Goal: Task Accomplishment & Management: Use online tool/utility

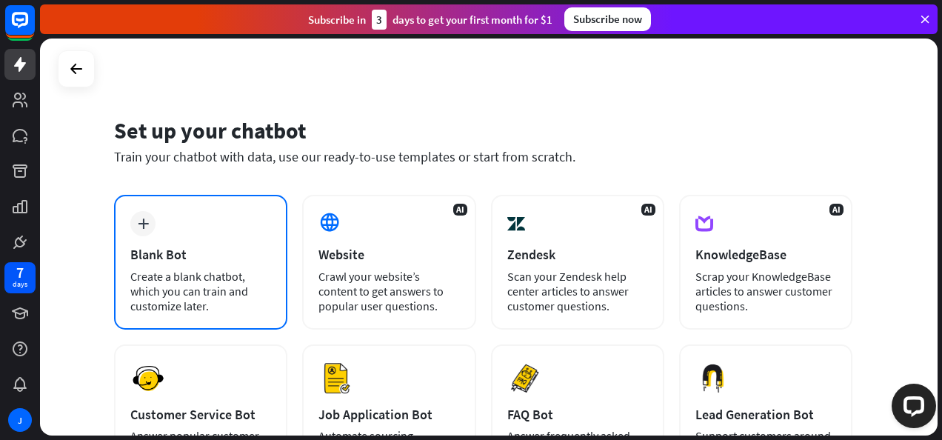
click at [204, 247] on div "Blank Bot" at bounding box center [200, 254] width 141 height 17
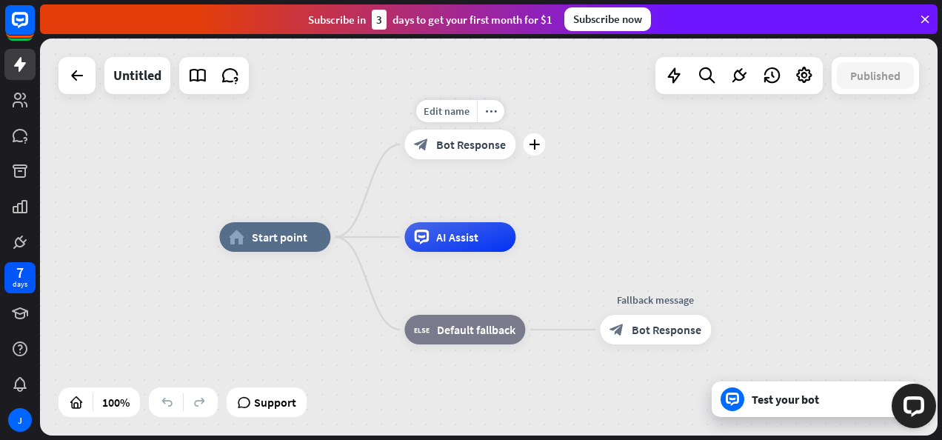
click at [447, 150] on span "Bot Response" at bounding box center [471, 144] width 70 height 15
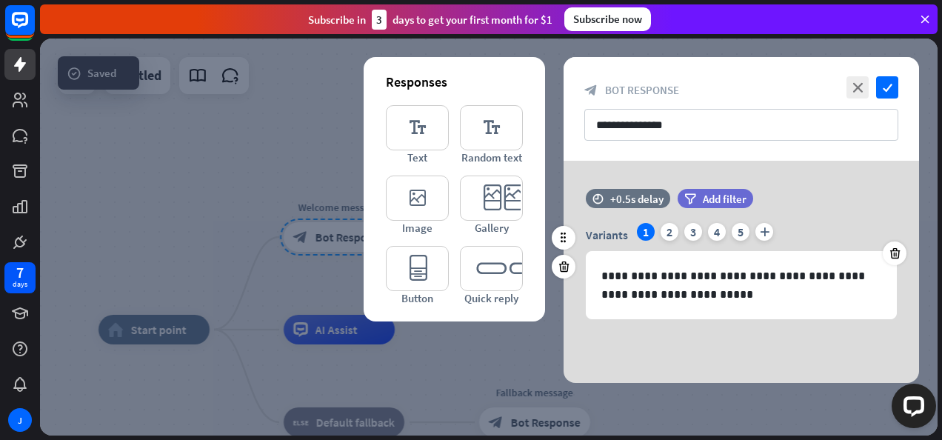
click at [669, 242] on div "Variants 1 2 3 4 5 plus" at bounding box center [741, 235] width 311 height 24
click at [674, 237] on div "2" at bounding box center [670, 232] width 18 height 18
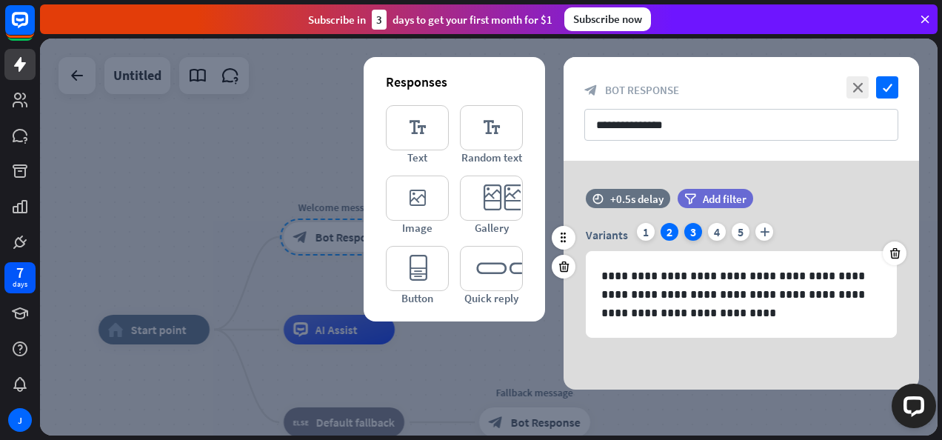
click at [687, 232] on div "3" at bounding box center [693, 232] width 18 height 18
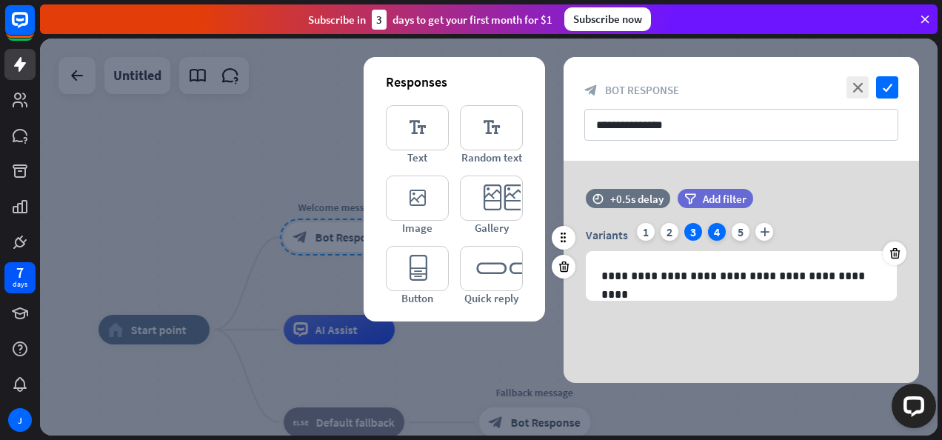
click at [708, 230] on div "4" at bounding box center [717, 232] width 18 height 18
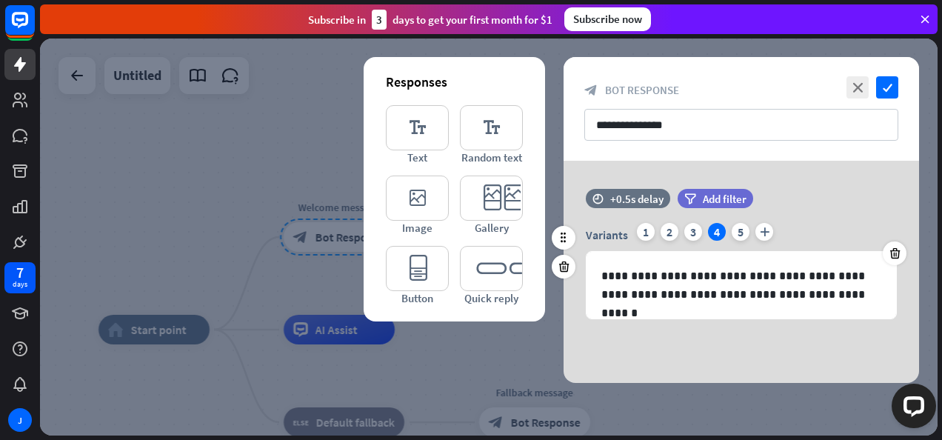
click at [749, 226] on div "Variants 1 2 3 4 5 plus" at bounding box center [741, 235] width 311 height 24
click at [779, 230] on div "Variants 1 2 3 4 5 plus" at bounding box center [741, 235] width 311 height 24
click at [846, 213] on div "time +0.5s delay filter Add filter" at bounding box center [741, 206] width 355 height 34
click at [835, 184] on div "**********" at bounding box center [741, 272] width 355 height 222
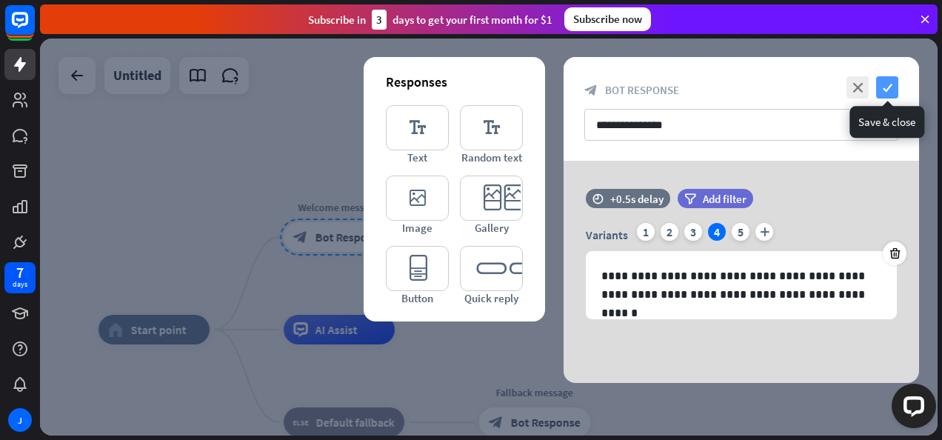
click at [883, 83] on icon "check" at bounding box center [887, 87] width 22 height 22
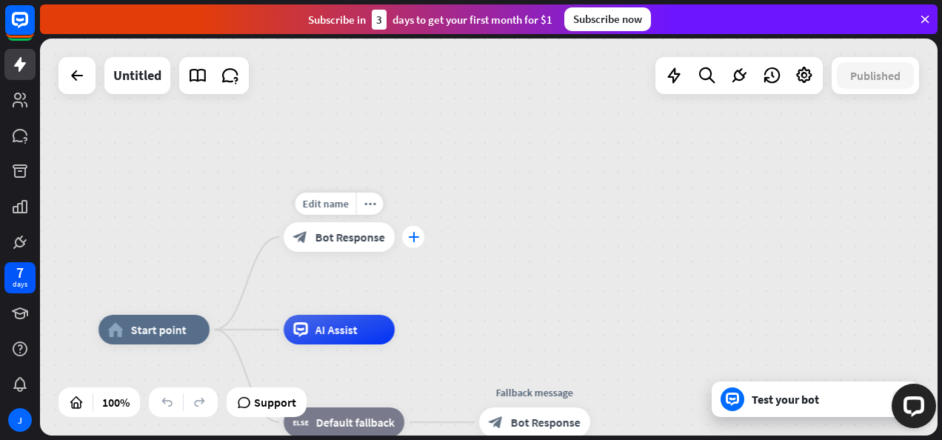
click at [419, 241] on div "plus" at bounding box center [413, 237] width 22 height 22
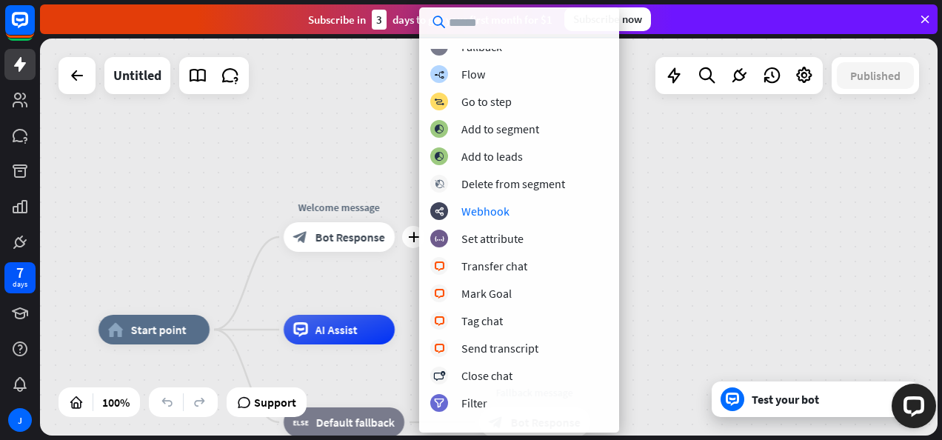
scroll to position [439, 0]
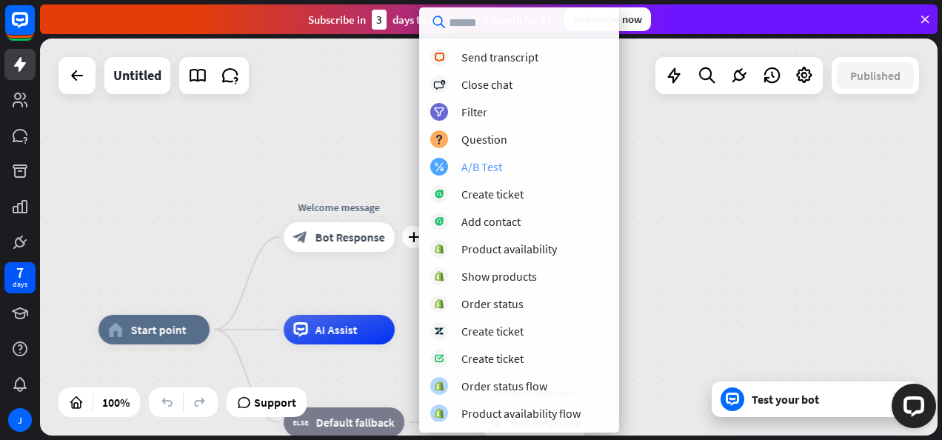
click at [479, 158] on div "block_ab_testing A/B Test" at bounding box center [519, 167] width 178 height 18
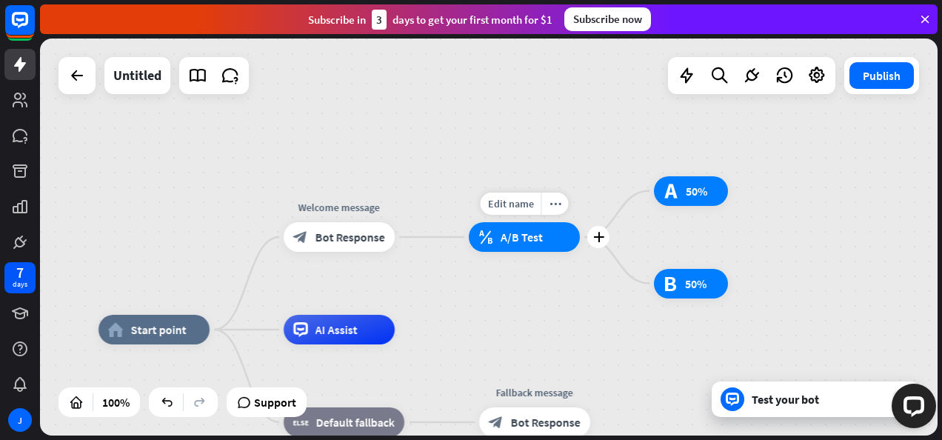
click at [545, 229] on div "block_ab_testing A/B Test" at bounding box center [524, 237] width 111 height 30
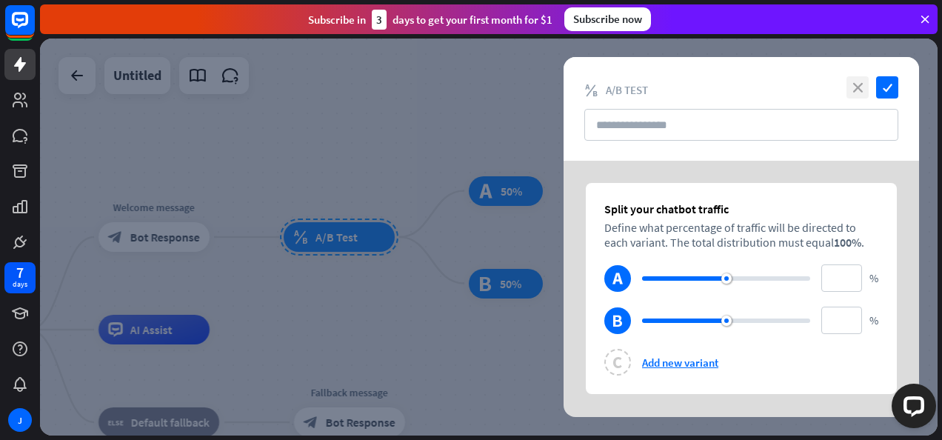
click at [855, 92] on icon "close" at bounding box center [857, 87] width 22 height 22
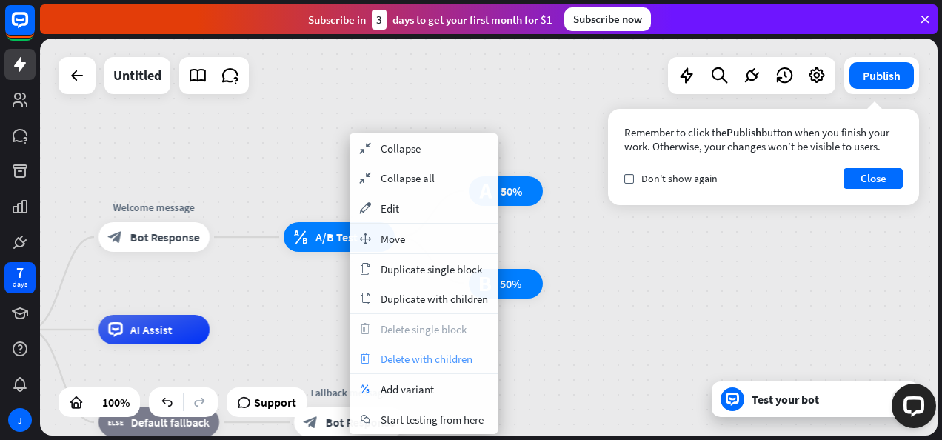
click at [444, 357] on span "Delete with children" at bounding box center [427, 359] width 92 height 14
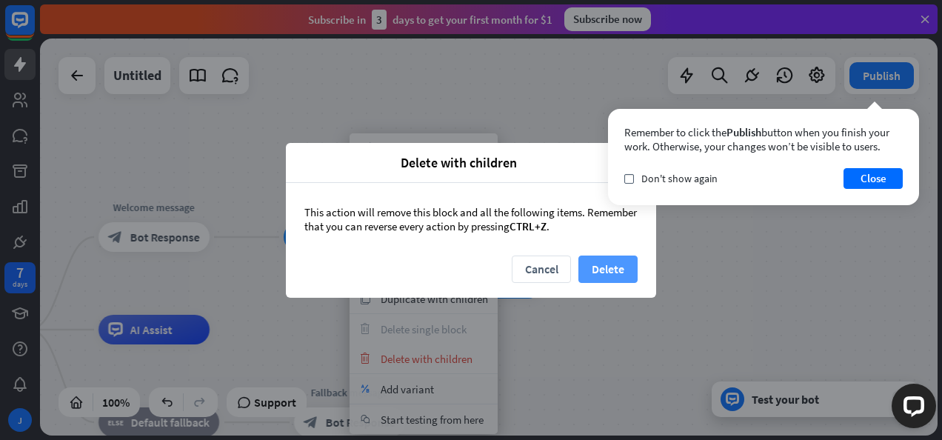
click at [612, 264] on button "Delete" at bounding box center [607, 268] width 59 height 27
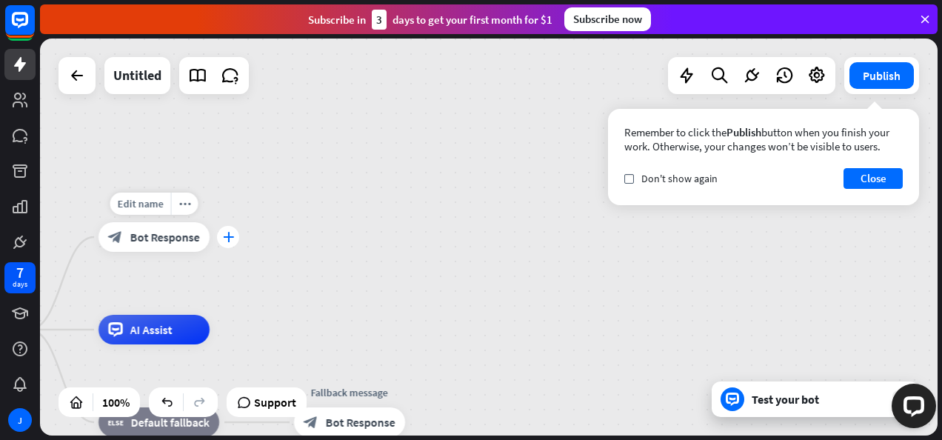
click at [226, 238] on icon "plus" at bounding box center [228, 237] width 11 height 10
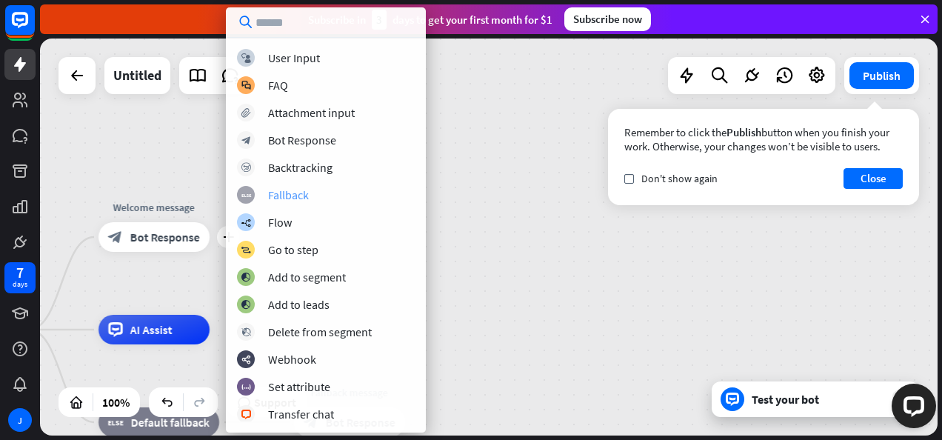
click at [297, 195] on div "Fallback" at bounding box center [288, 194] width 41 height 15
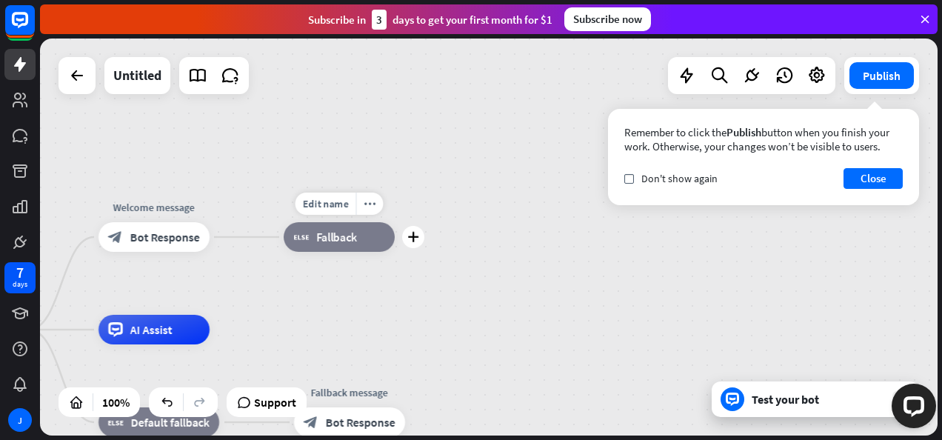
click at [324, 238] on span "Fallback" at bounding box center [336, 237] width 41 height 15
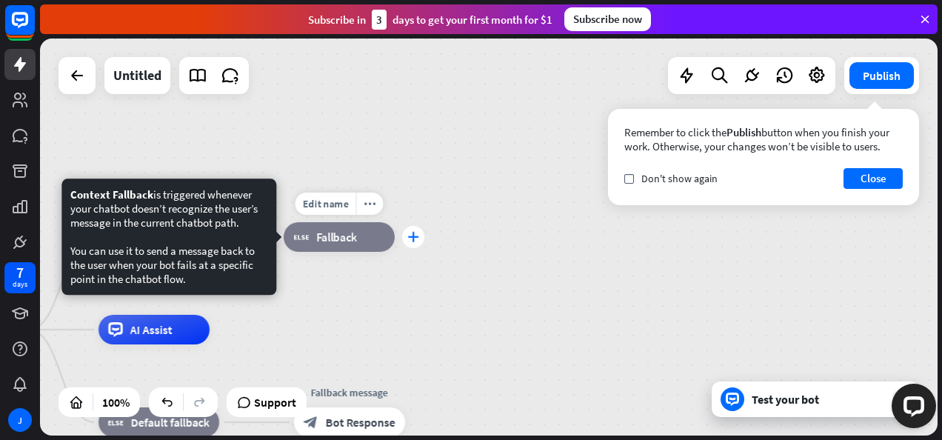
click at [410, 236] on icon "plus" at bounding box center [413, 237] width 11 height 10
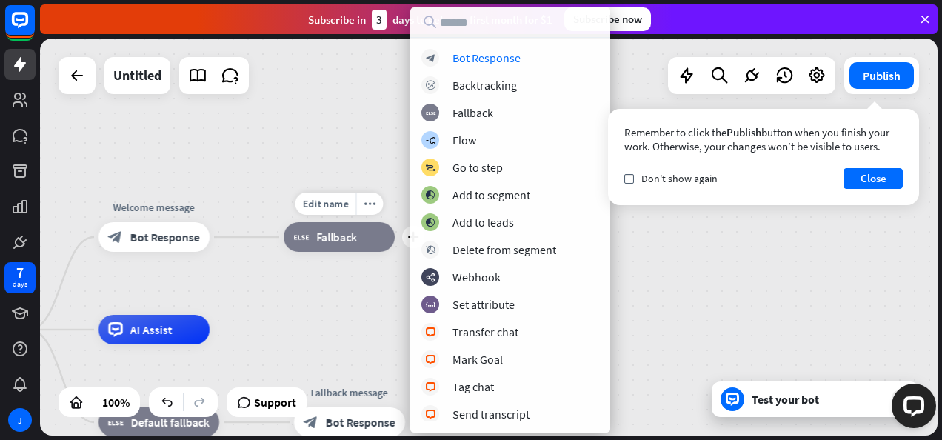
click at [341, 232] on span "Fallback" at bounding box center [336, 237] width 41 height 15
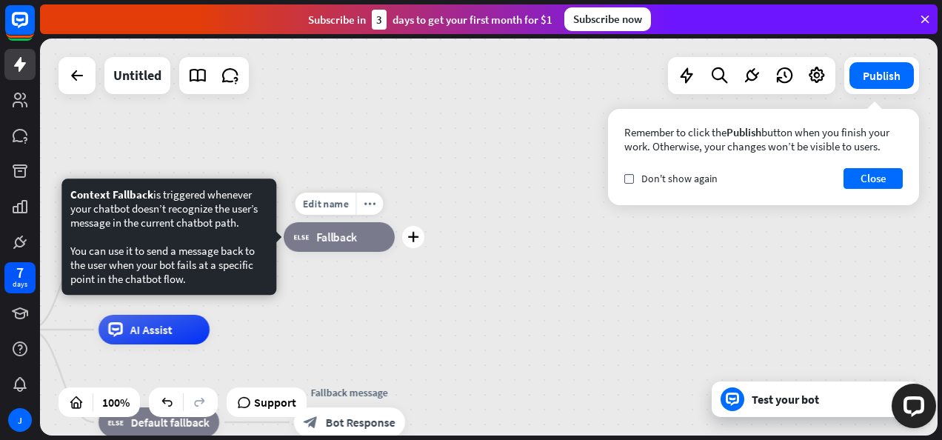
click at [341, 232] on span "Fallback" at bounding box center [336, 237] width 41 height 15
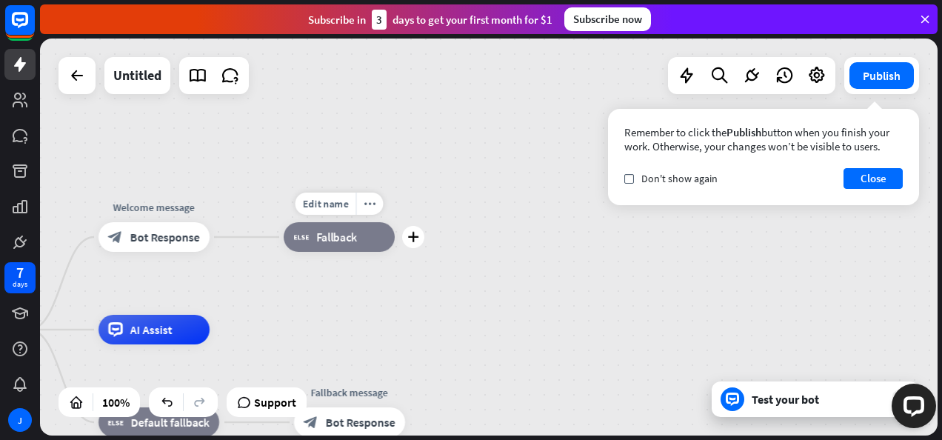
click at [335, 239] on span "Fallback" at bounding box center [336, 237] width 41 height 15
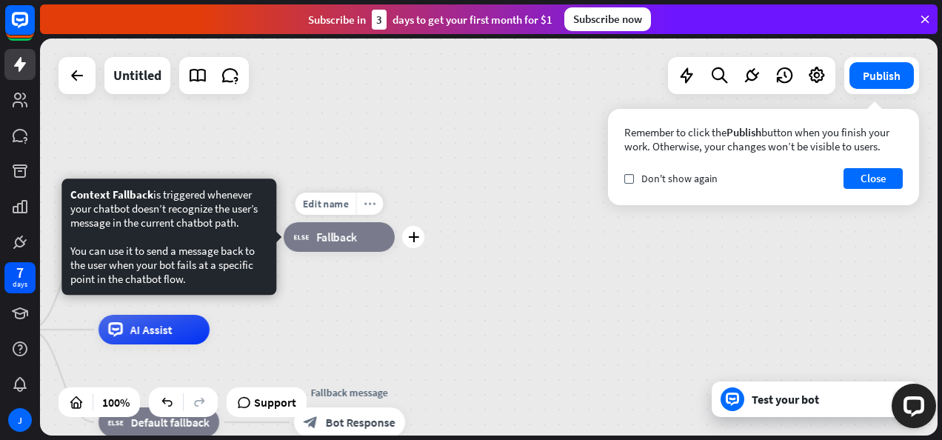
click at [362, 201] on div "more_horiz" at bounding box center [369, 204] width 27 height 22
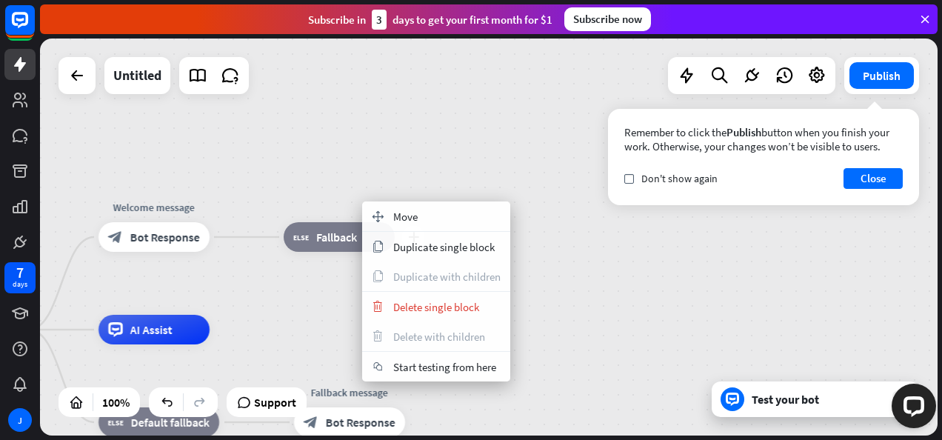
click at [347, 222] on div "block_fallback Fallback" at bounding box center [339, 237] width 111 height 30
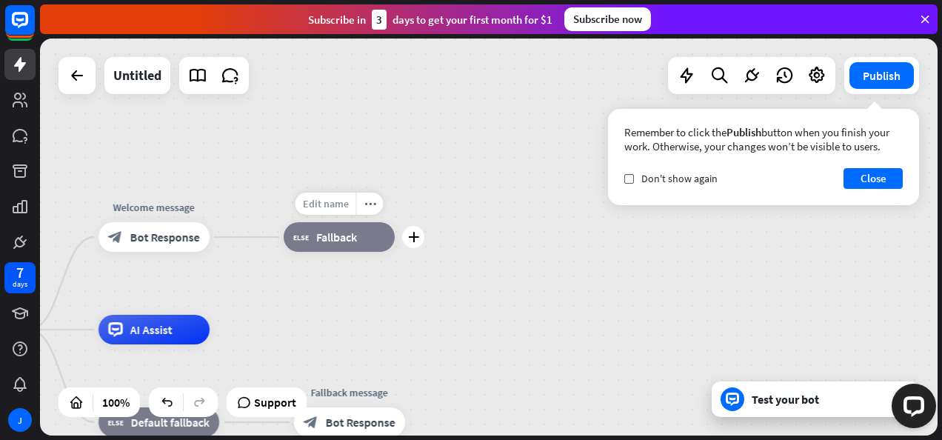
click at [331, 204] on span "Edit name" at bounding box center [326, 203] width 46 height 13
click at [326, 234] on span "Fallback" at bounding box center [336, 237] width 41 height 15
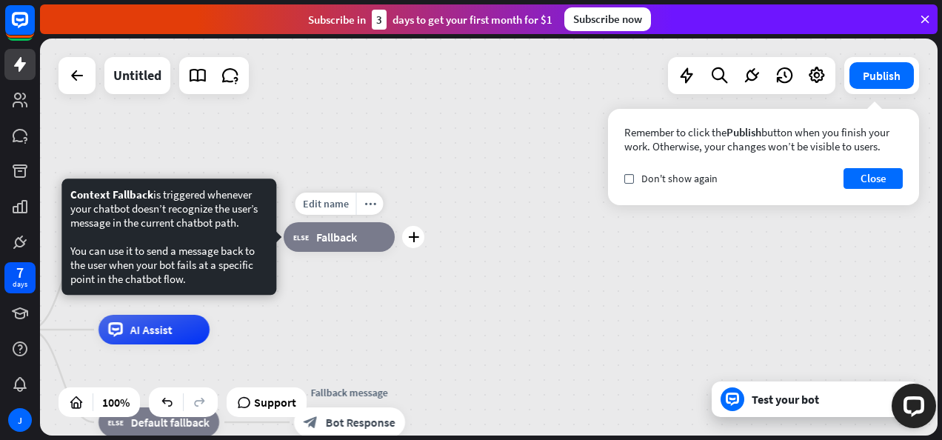
click at [358, 238] on div "block_fallback Fallback" at bounding box center [339, 237] width 111 height 30
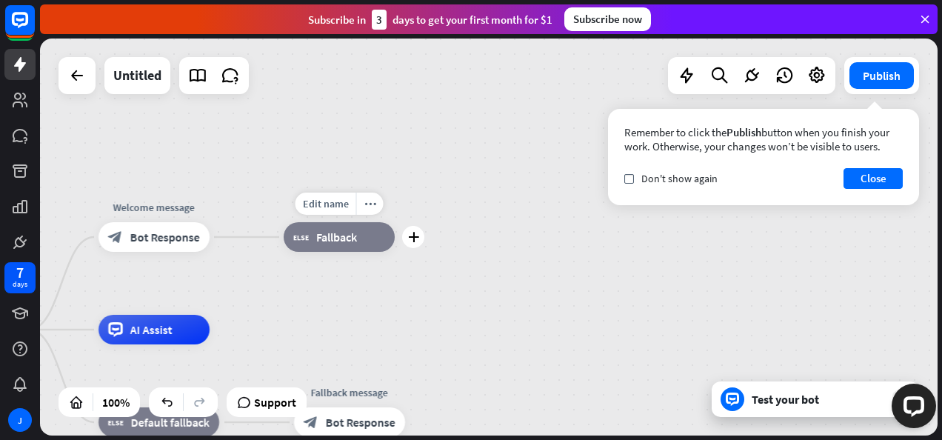
click at [358, 238] on div "block_fallback Fallback" at bounding box center [339, 237] width 111 height 30
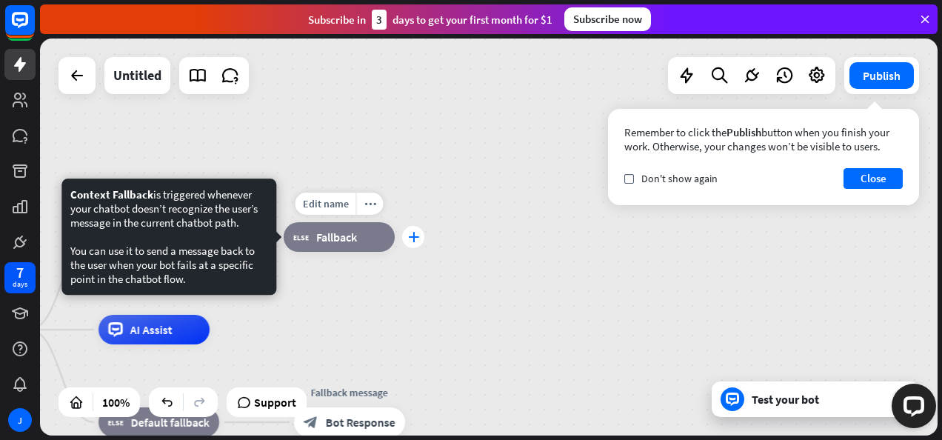
click at [414, 233] on icon "plus" at bounding box center [413, 237] width 11 height 10
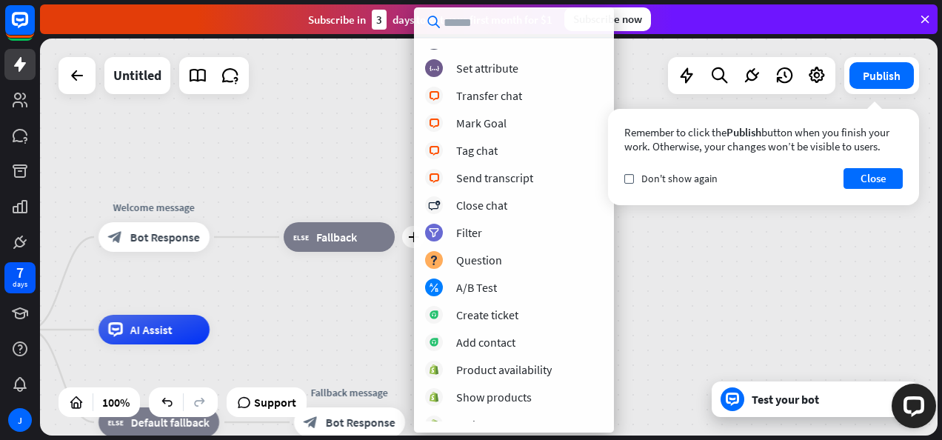
scroll to position [357, 0]
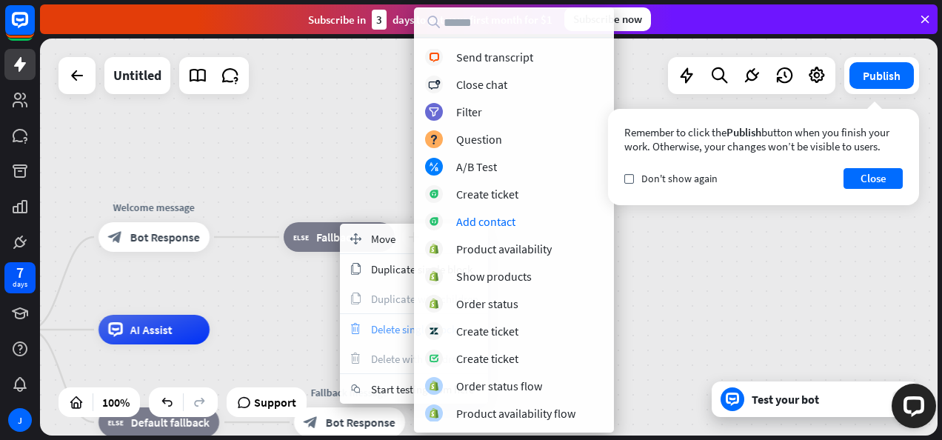
click at [364, 326] on div "trash Delete single block" at bounding box center [414, 329] width 148 height 30
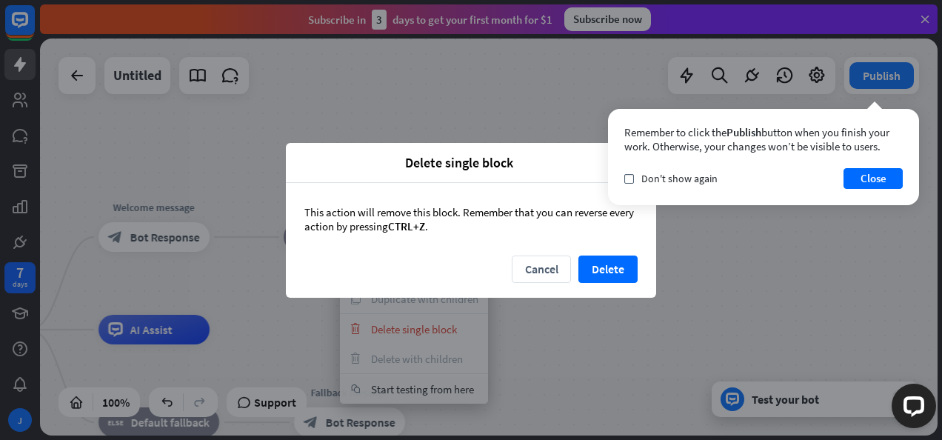
click at [607, 254] on div "This action will remove this block. Remember that you can reverse every action …" at bounding box center [471, 219] width 370 height 73
click at [613, 266] on button "Delete" at bounding box center [607, 268] width 59 height 27
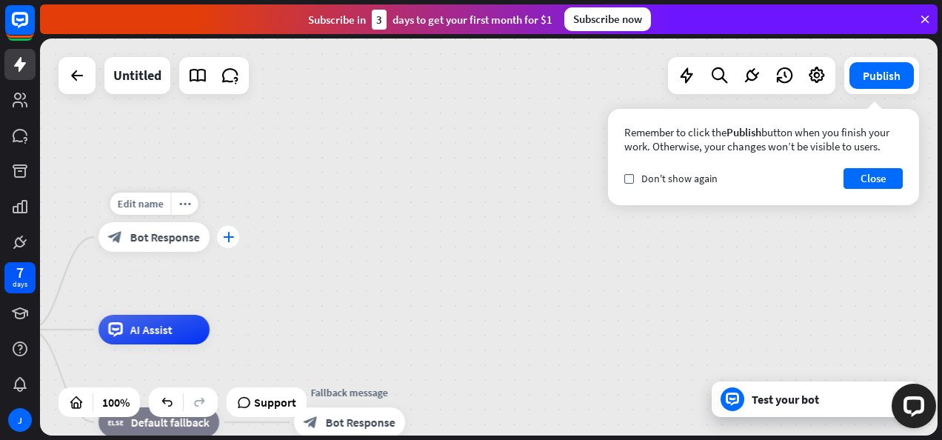
click at [218, 237] on div "plus" at bounding box center [228, 237] width 22 height 22
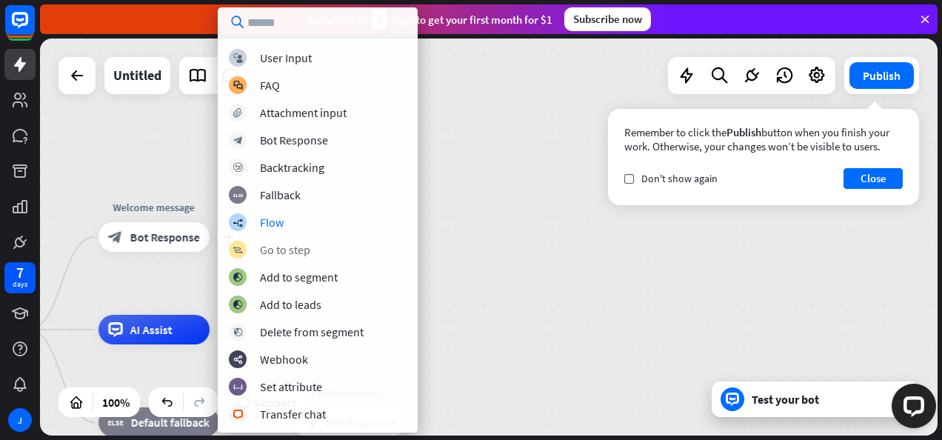
click at [327, 247] on div "block_goto Go to step" at bounding box center [318, 250] width 178 height 18
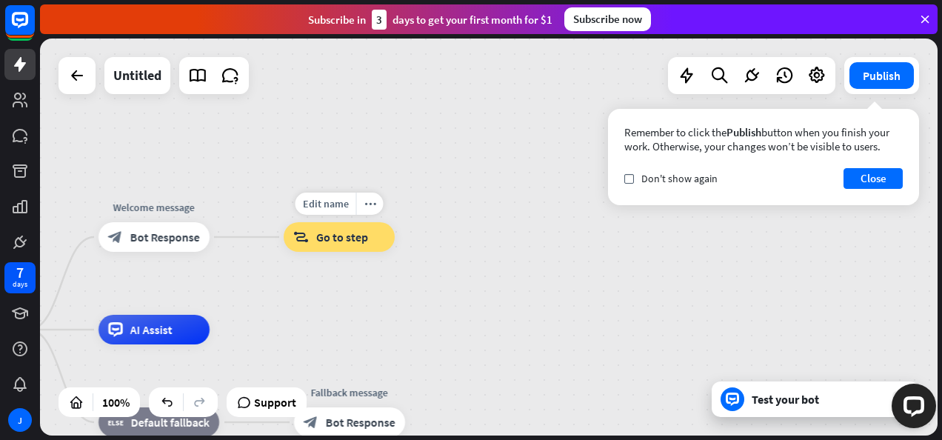
click at [327, 247] on div "block_goto Go to step" at bounding box center [339, 237] width 111 height 30
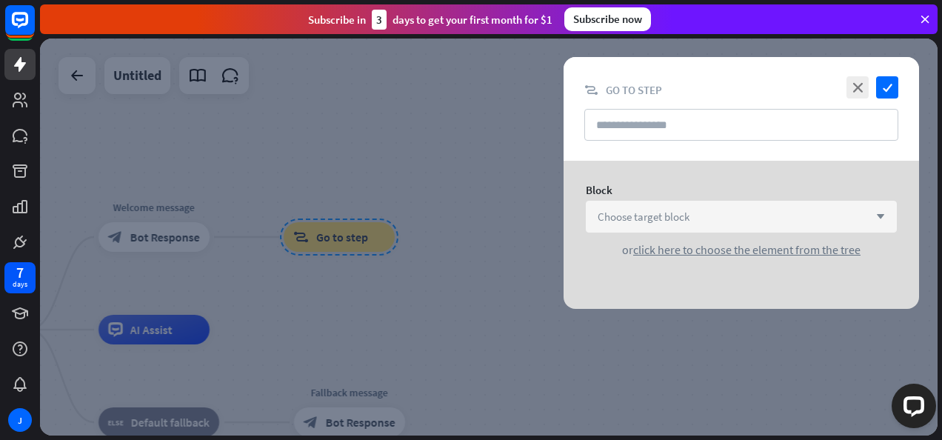
click at [764, 231] on div "Choose target block arrow_down" at bounding box center [741, 217] width 311 height 32
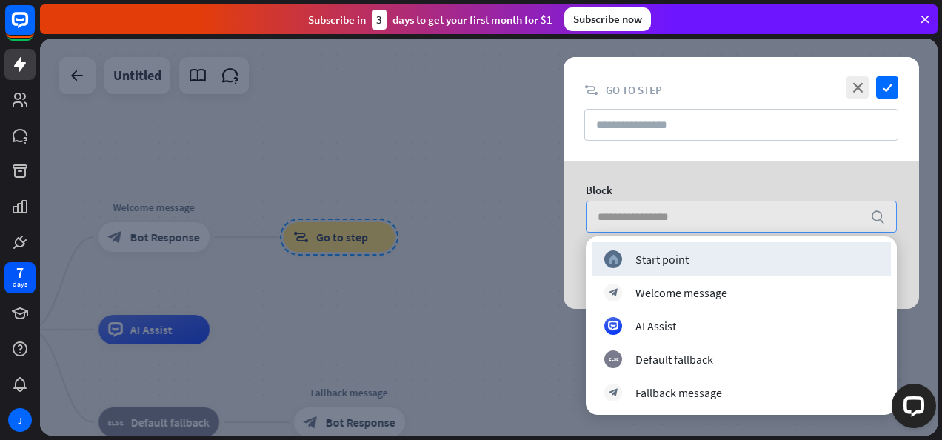
click at [764, 221] on input "search" at bounding box center [730, 216] width 265 height 30
click at [854, 84] on icon "close" at bounding box center [857, 87] width 22 height 22
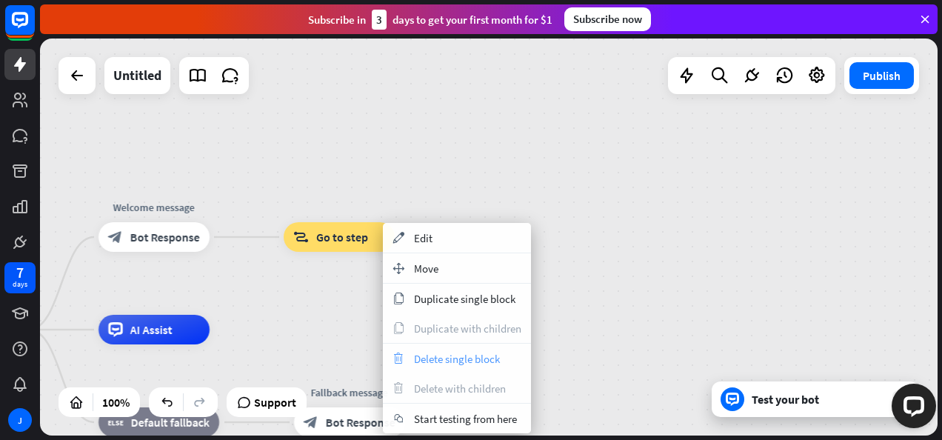
click at [432, 353] on span "Delete single block" at bounding box center [457, 359] width 86 height 14
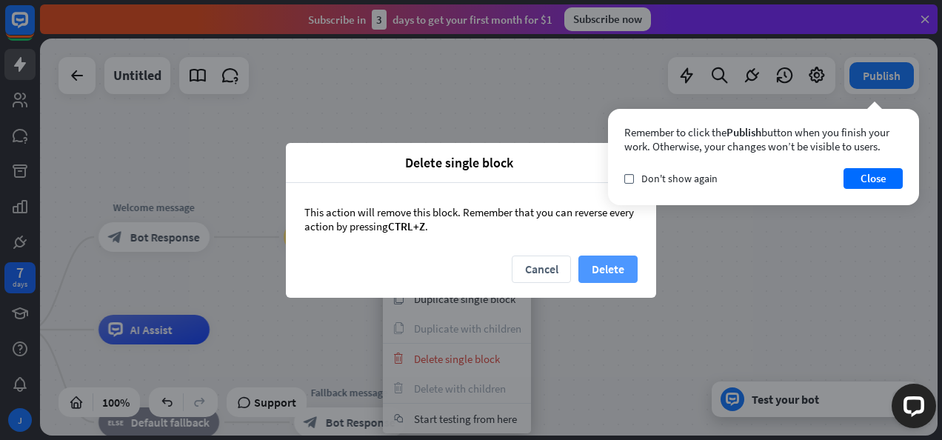
click at [595, 267] on button "Delete" at bounding box center [607, 268] width 59 height 27
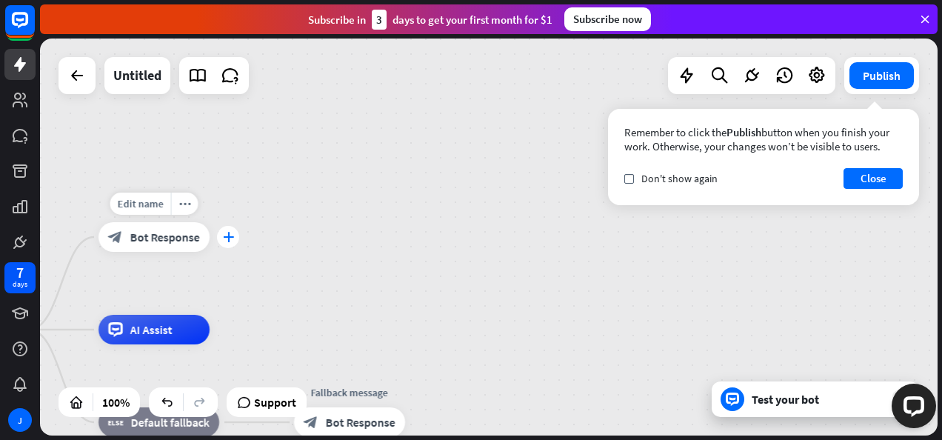
click at [227, 237] on icon "plus" at bounding box center [228, 237] width 11 height 10
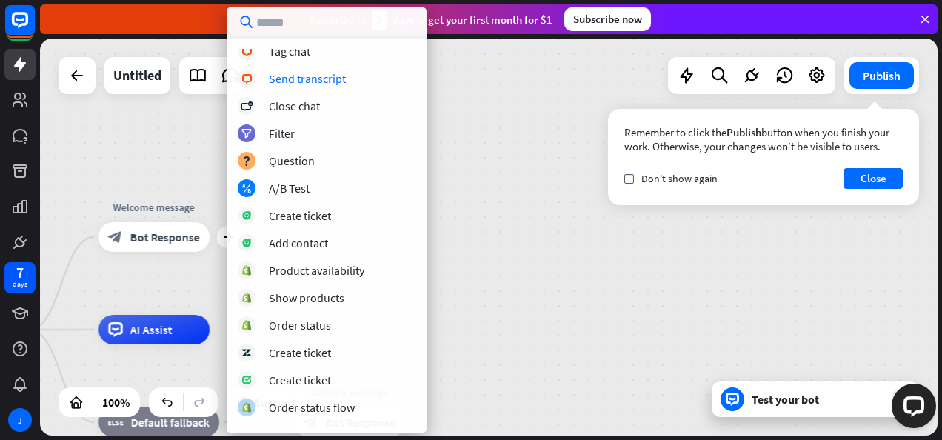
scroll to position [439, 0]
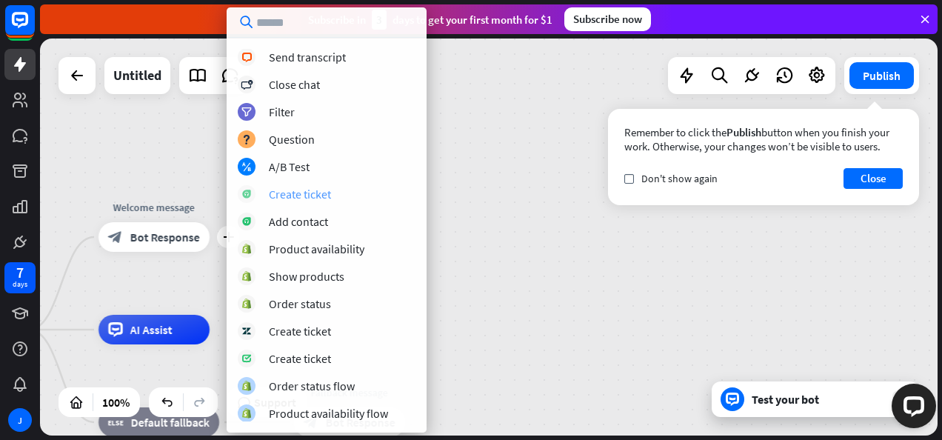
click at [290, 194] on div "Create ticket" at bounding box center [300, 194] width 62 height 15
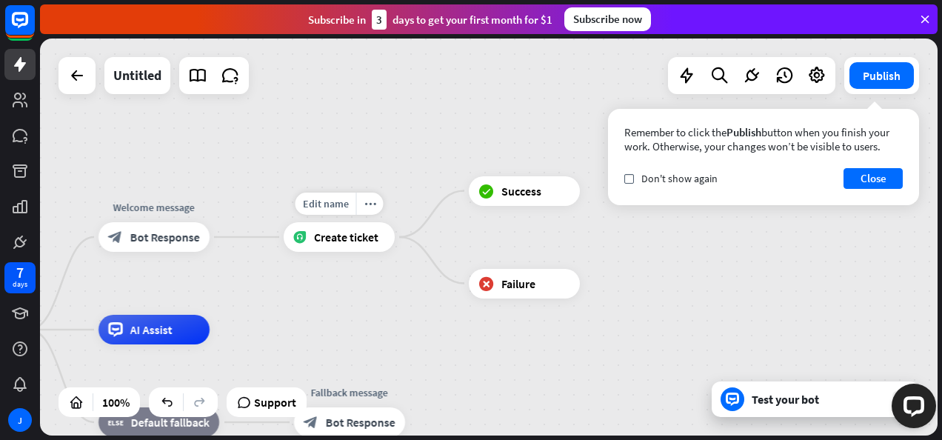
click at [369, 241] on span "Create ticket" at bounding box center [346, 237] width 64 height 15
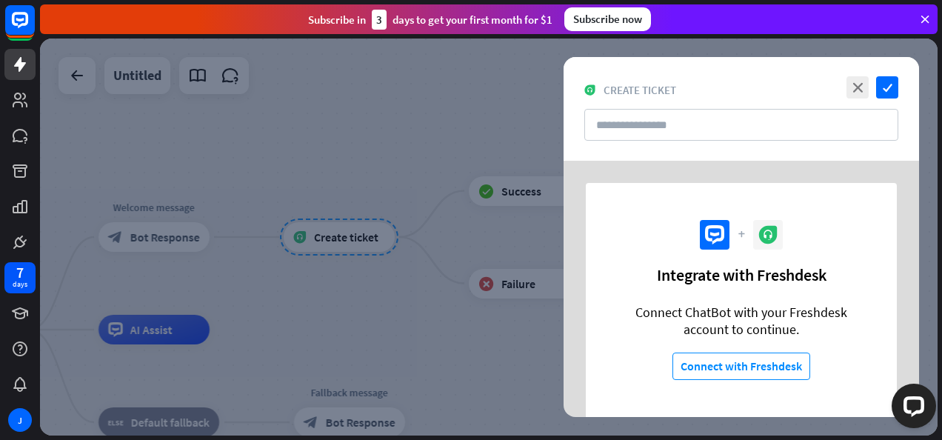
click at [702, 304] on div "Connect ChatBot with your Freshdesk account to continue." at bounding box center [741, 321] width 259 height 34
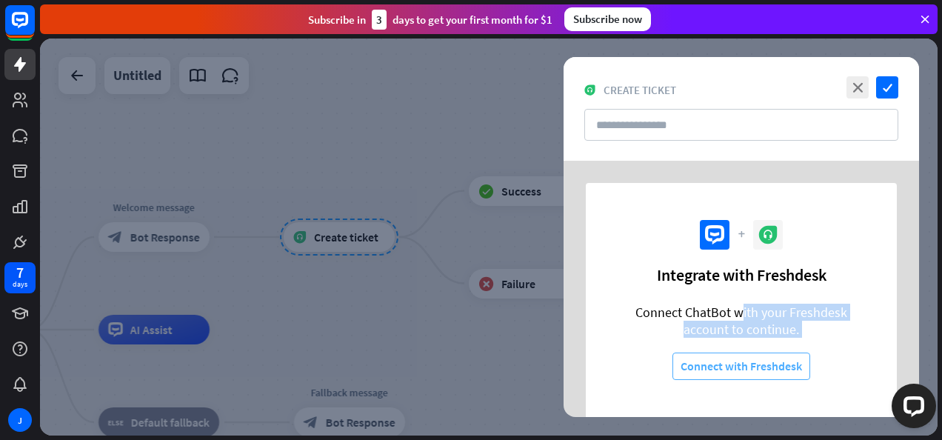
drag, startPoint x: 702, startPoint y: 304, endPoint x: 727, endPoint y: 368, distance: 68.5
click at [727, 368] on button "Connect with Freshdesk" at bounding box center [741, 366] width 138 height 27
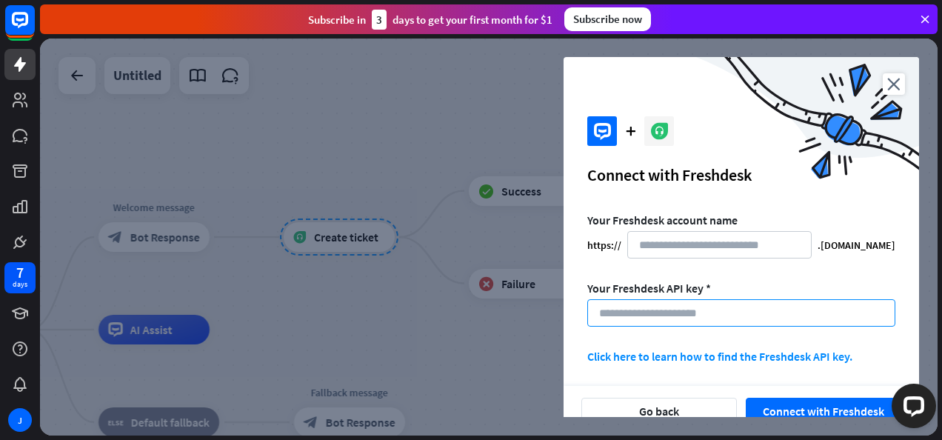
scroll to position [19, 0]
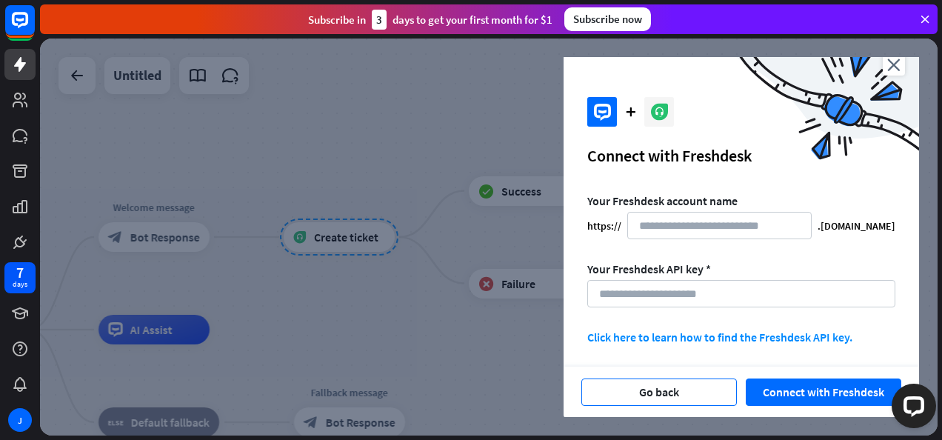
click at [705, 390] on button "Go back" at bounding box center [659, 391] width 156 height 27
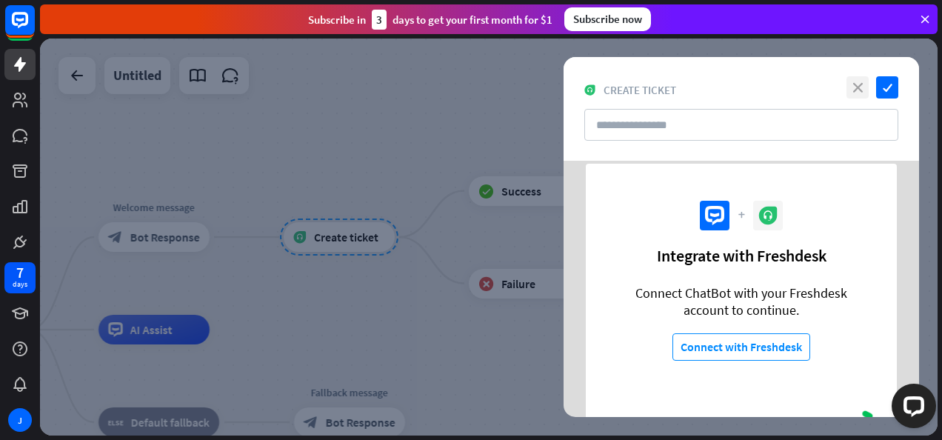
click at [861, 89] on icon "close" at bounding box center [857, 87] width 22 height 22
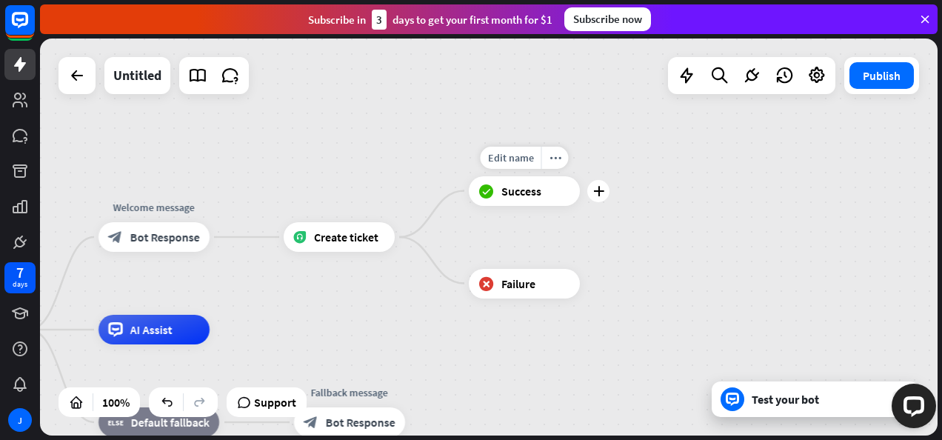
click at [527, 196] on span "Success" at bounding box center [521, 191] width 40 height 15
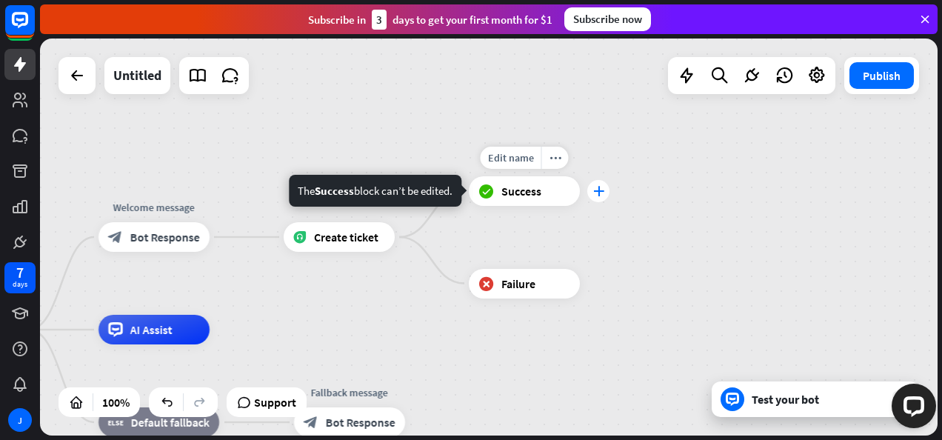
click at [590, 194] on div "plus" at bounding box center [598, 191] width 22 height 22
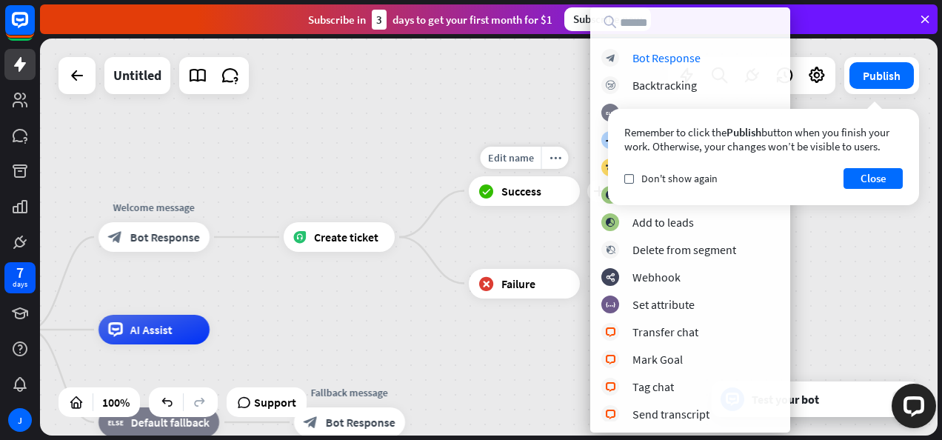
click at [486, 205] on div "block_success Success" at bounding box center [524, 191] width 111 height 30
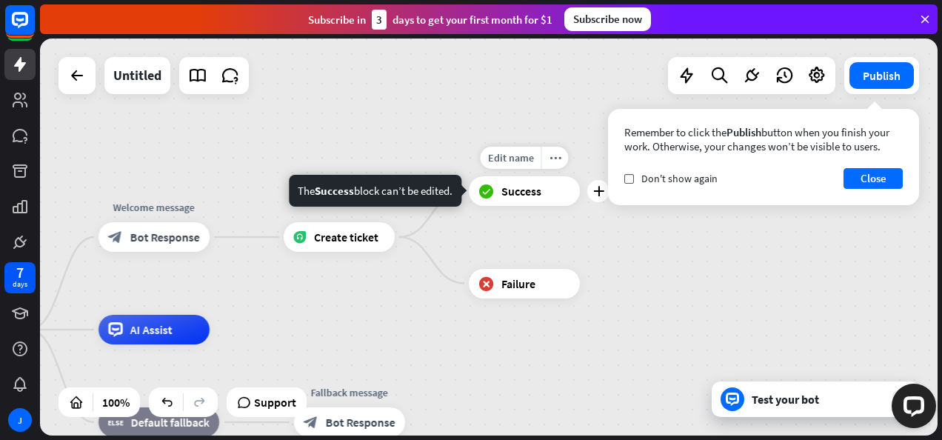
click at [495, 196] on div "block_success Success" at bounding box center [524, 191] width 111 height 30
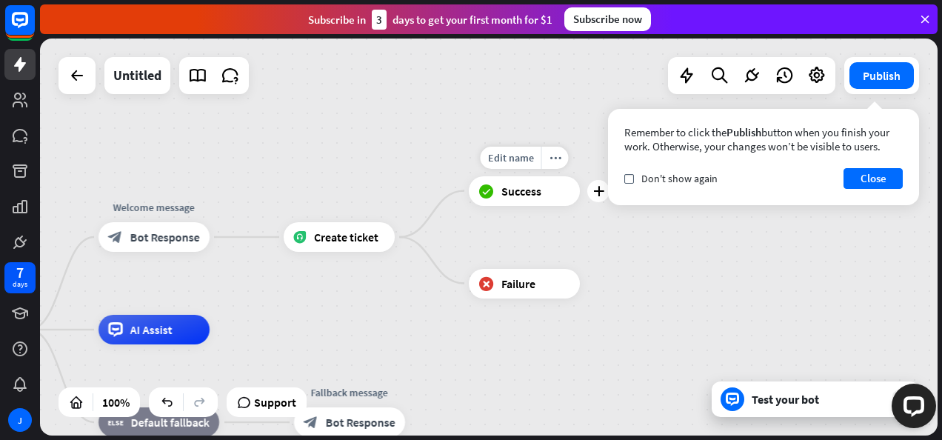
click at [495, 196] on div "block_success Success" at bounding box center [524, 191] width 111 height 30
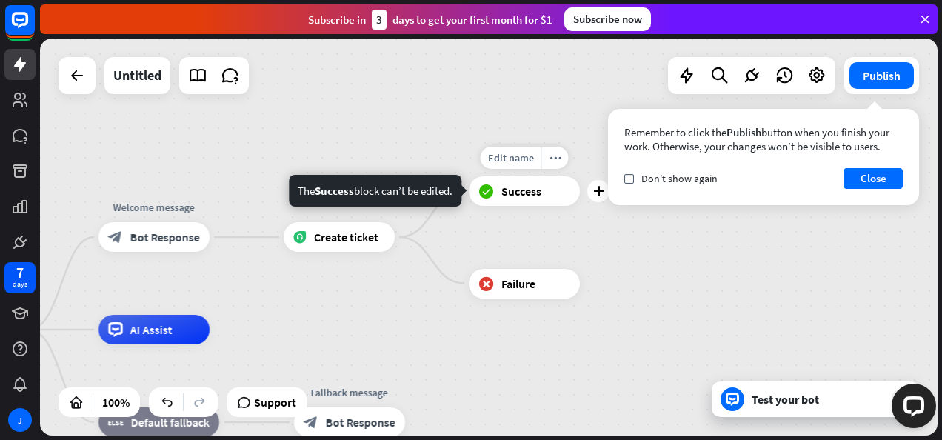
click at [503, 206] on div "Edit name more_horiz plus block_success Success" at bounding box center [524, 191] width 111 height 30
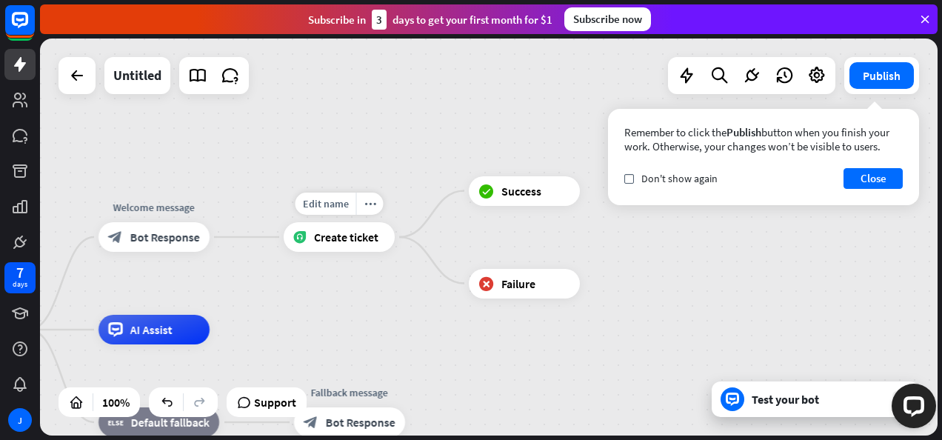
click at [378, 238] on div "Create ticket" at bounding box center [339, 237] width 111 height 30
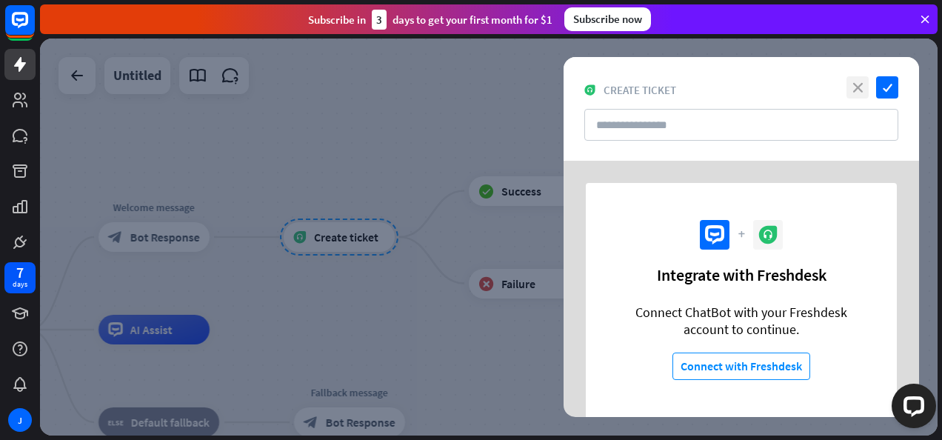
click at [858, 79] on icon "close" at bounding box center [857, 87] width 22 height 22
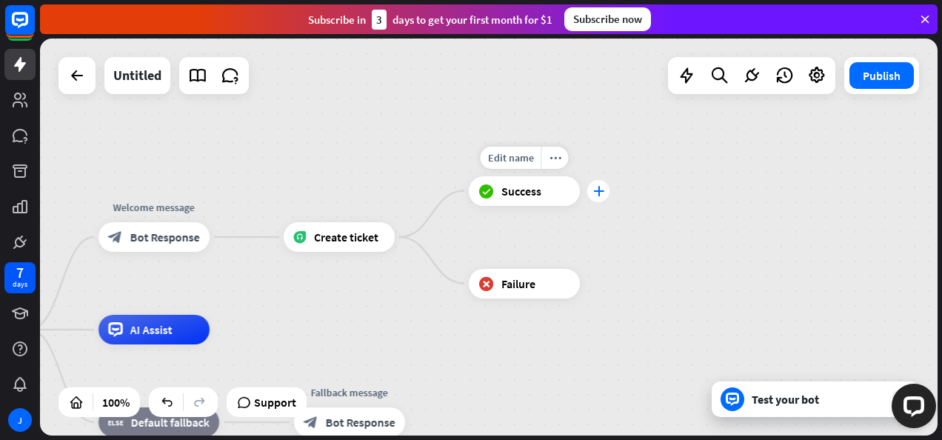
click at [604, 187] on div "plus" at bounding box center [598, 191] width 22 height 22
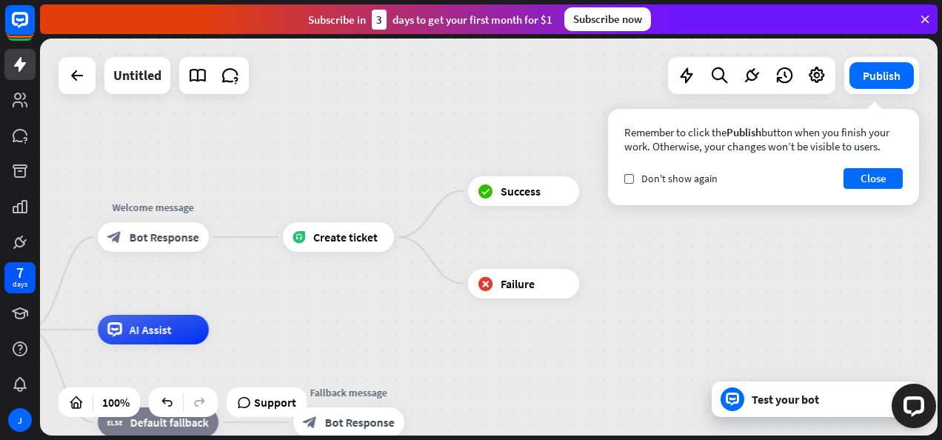
click at [518, 236] on div "home_2 Start point Welcome message block_bot_response Bot Response Create ticke…" at bounding box center [489, 237] width 898 height 397
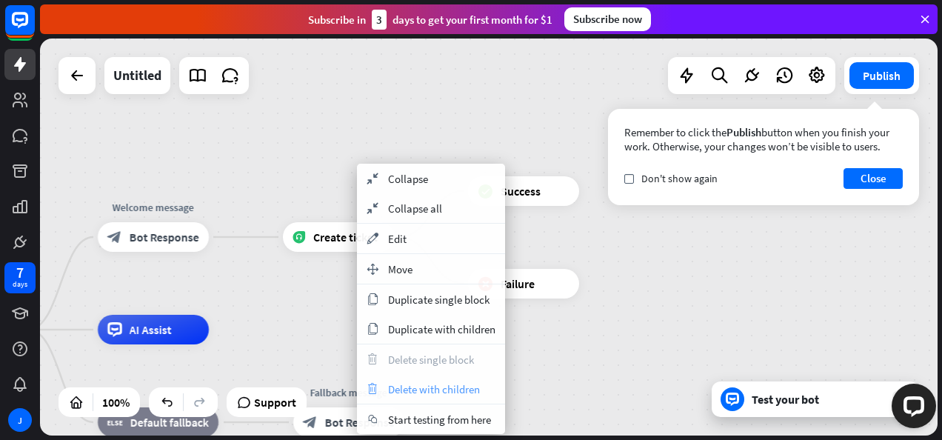
drag, startPoint x: 420, startPoint y: 273, endPoint x: 449, endPoint y: 388, distance: 119.1
click at [458, 379] on div "collapse Collapse collapse Collapse all appearance Edit move_block Move copy Du…" at bounding box center [431, 299] width 148 height 270
click at [447, 388] on span "Delete with children" at bounding box center [434, 389] width 92 height 14
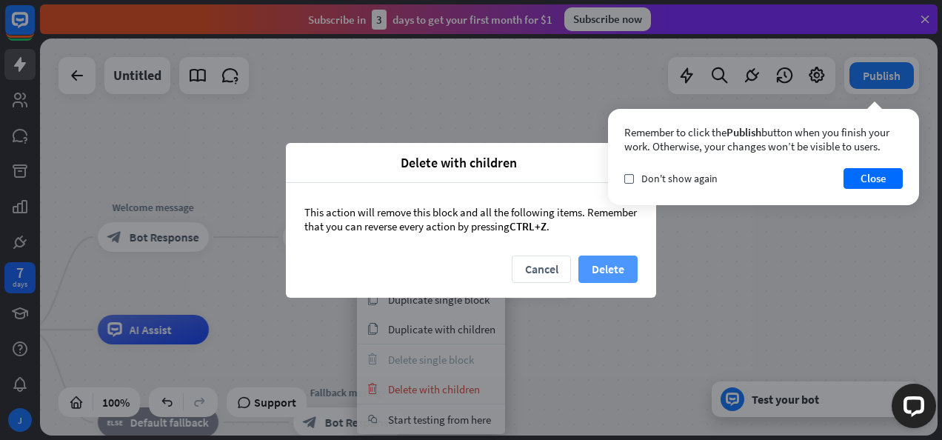
click at [612, 261] on button "Delete" at bounding box center [607, 268] width 59 height 27
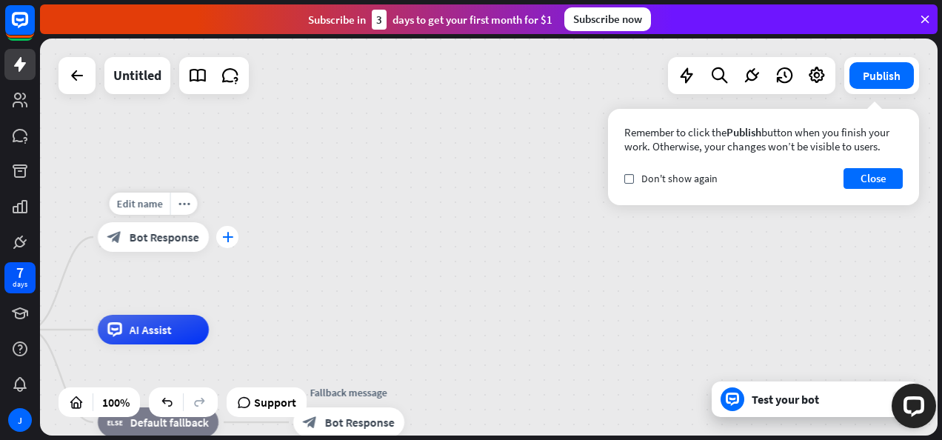
click at [228, 238] on icon "plus" at bounding box center [227, 237] width 11 height 10
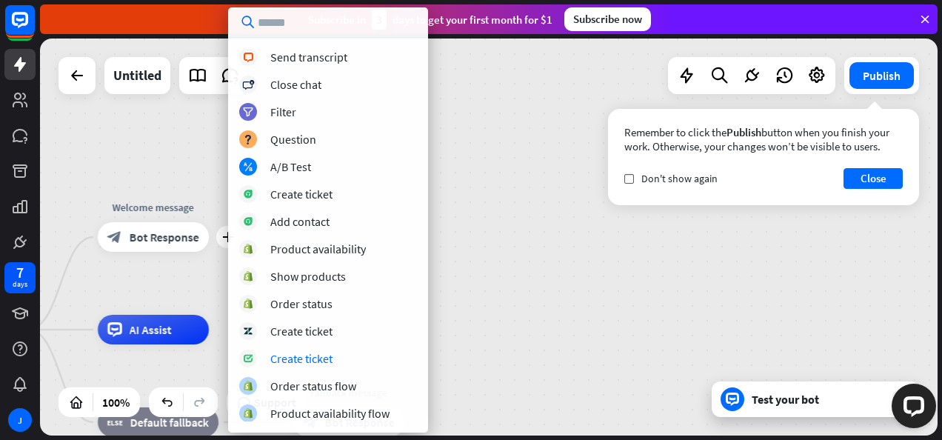
scroll to position [440, 0]
click at [292, 378] on div "Order status flow" at bounding box center [313, 385] width 86 height 15
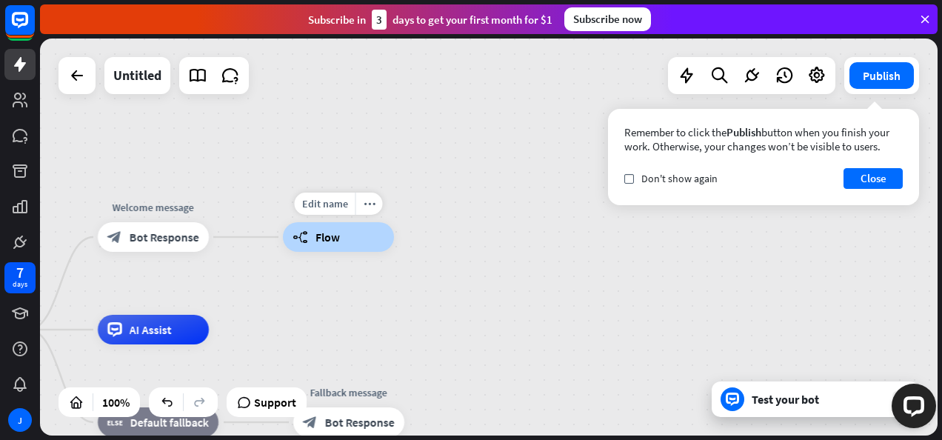
click at [369, 230] on div "builder_tree Flow" at bounding box center [338, 237] width 111 height 30
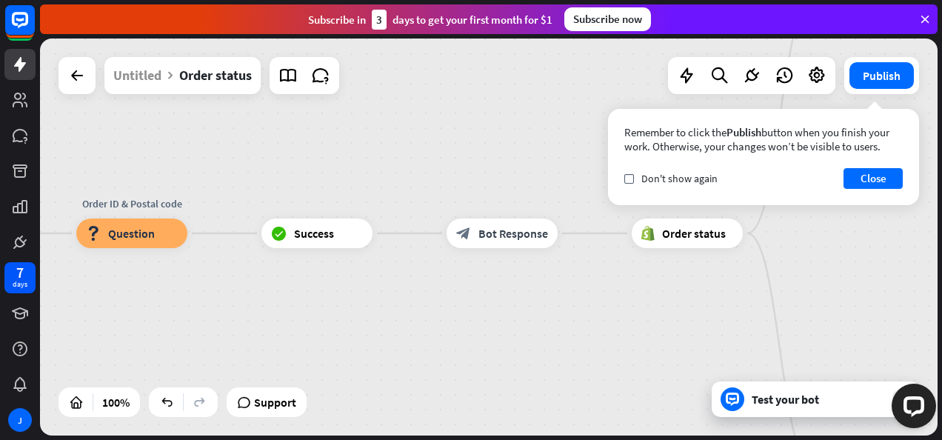
drag, startPoint x: 642, startPoint y: 298, endPoint x: 289, endPoint y: 295, distance: 353.3
click at [289, 295] on div "Order status builder_tree Flow Order ID & Postal code block_question Question b…" at bounding box center [340, 431] width 898 height 397
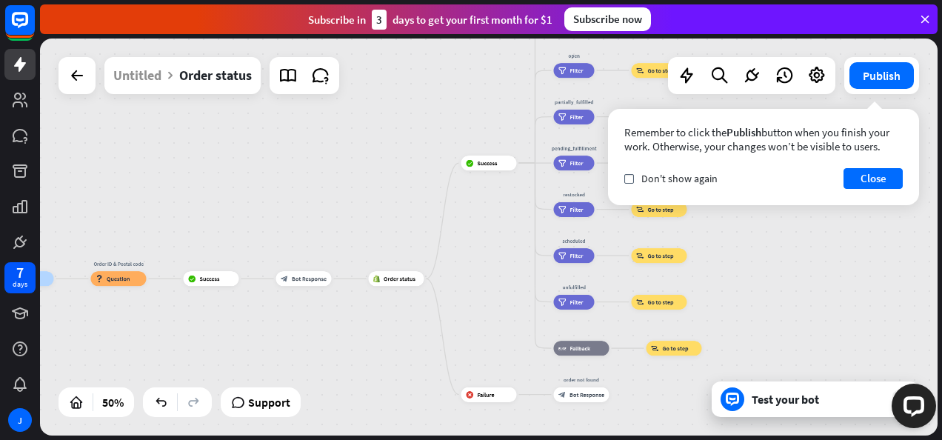
drag, startPoint x: 422, startPoint y: 339, endPoint x: 378, endPoint y: 353, distance: 46.6
click at [378, 353] on div "Order status builder_tree Flow Order ID & Postal code block_question Question b…" at bounding box center [223, 377] width 449 height 198
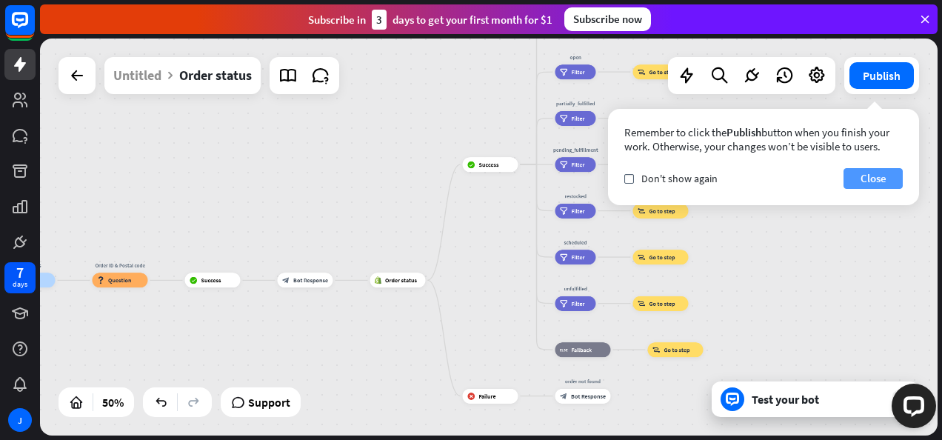
click at [882, 185] on button "Close" at bounding box center [873, 178] width 59 height 21
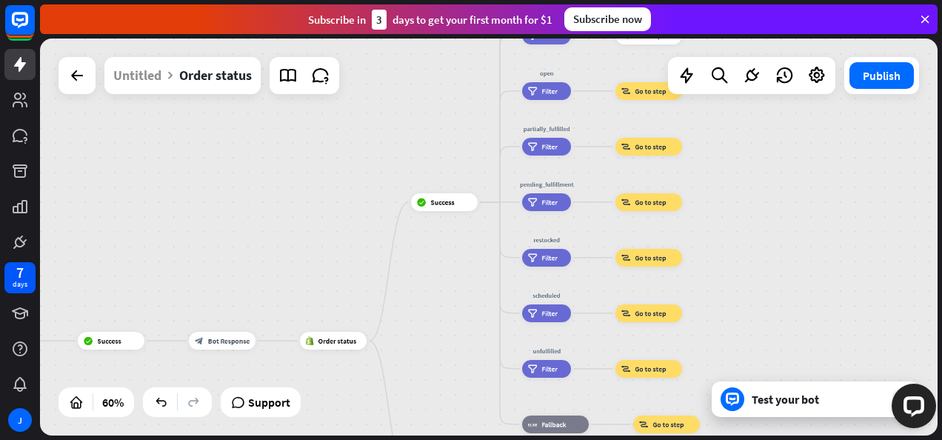
drag, startPoint x: 792, startPoint y: 229, endPoint x: 795, endPoint y: 206, distance: 23.1
click at [795, 206] on div "Order status builder_tree Flow Order ID & Postal code block_question Question b…" at bounding box center [489, 237] width 898 height 397
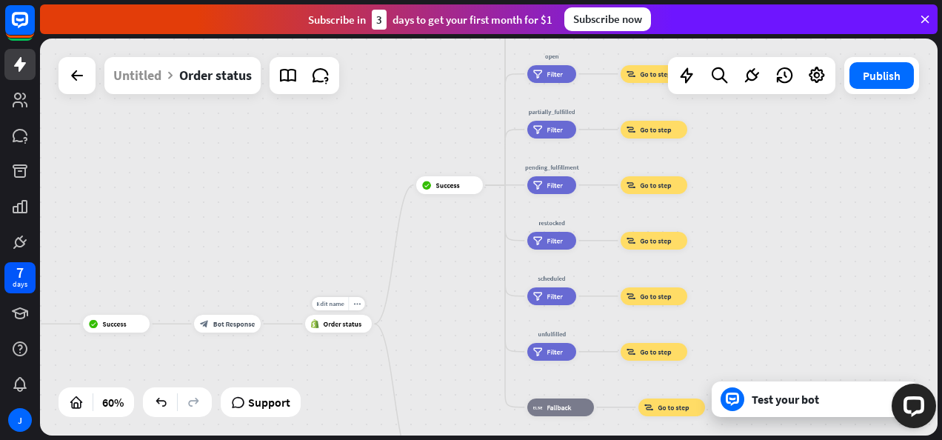
click at [338, 333] on div "Edit name more_horiz Order status" at bounding box center [338, 324] width 67 height 18
click at [340, 329] on div "Order status" at bounding box center [338, 324] width 67 height 18
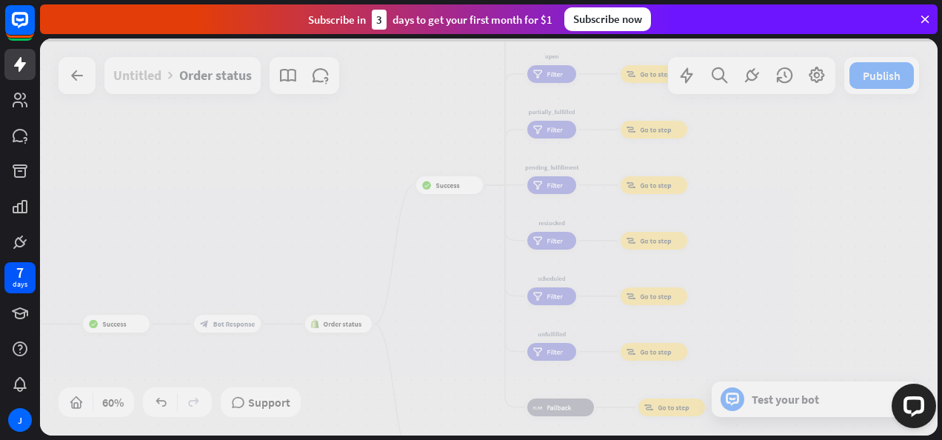
click at [340, 329] on div at bounding box center [489, 237] width 898 height 397
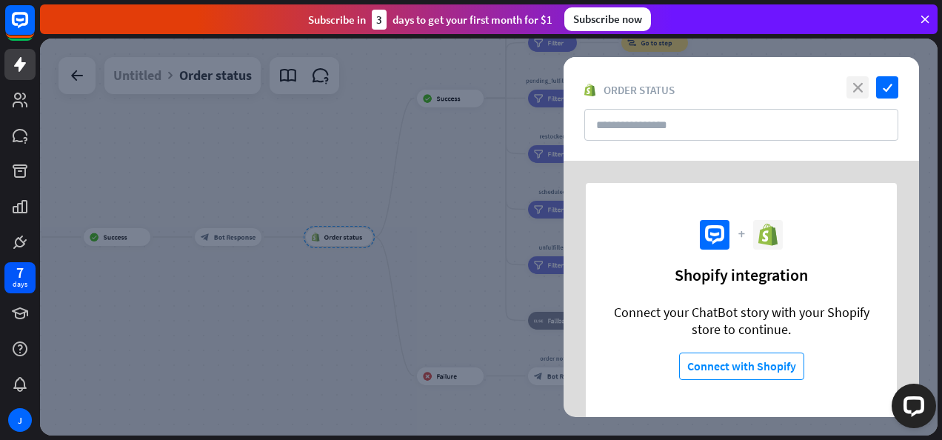
click at [852, 87] on icon "close" at bounding box center [857, 87] width 22 height 22
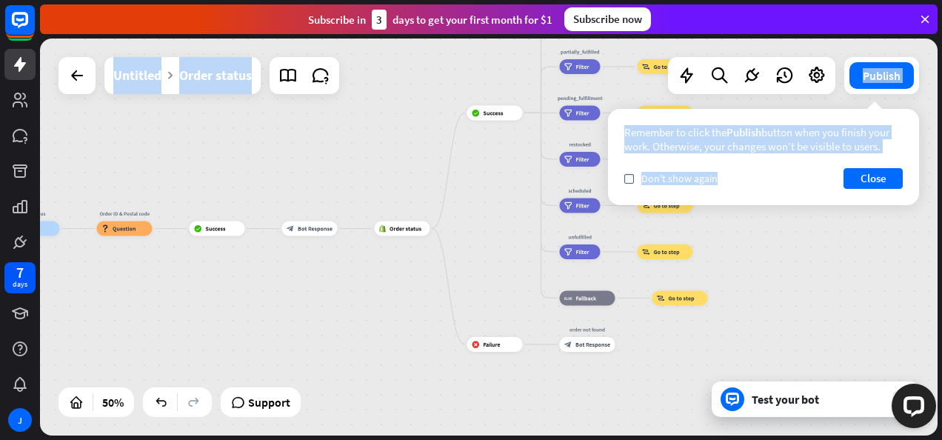
click at [745, 221] on div "Order status builder_tree Flow Order ID & Postal code block_question Question b…" at bounding box center [489, 237] width 898 height 397
drag, startPoint x: 745, startPoint y: 221, endPoint x: 769, endPoint y: 307, distance: 89.1
click at [769, 307] on div "Order status builder_tree Flow Order ID & Postal code block_question Question b…" at bounding box center [489, 237] width 898 height 397
click at [770, 290] on div "Order status builder_tree Flow Order ID & Postal code block_question Question b…" at bounding box center [489, 237] width 898 height 397
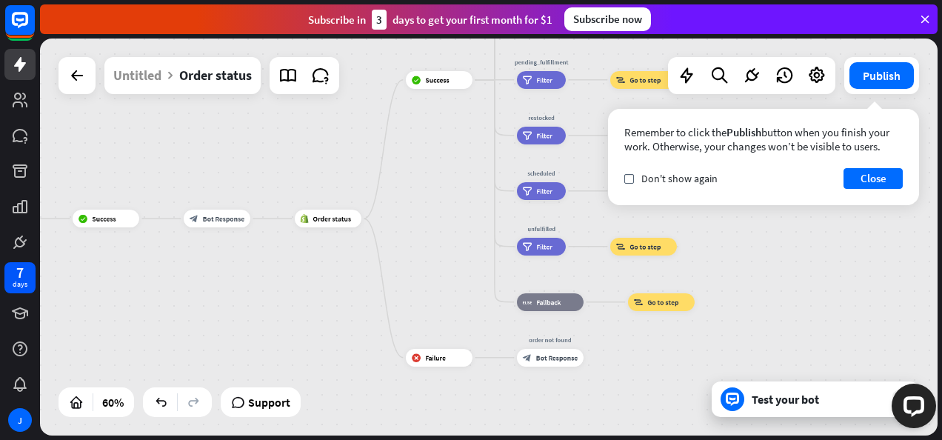
click at [879, 193] on div "Remember to click the Publish button when you finish your work. Otherwise, your…" at bounding box center [763, 157] width 311 height 96
click at [880, 182] on button "Close" at bounding box center [873, 178] width 59 height 21
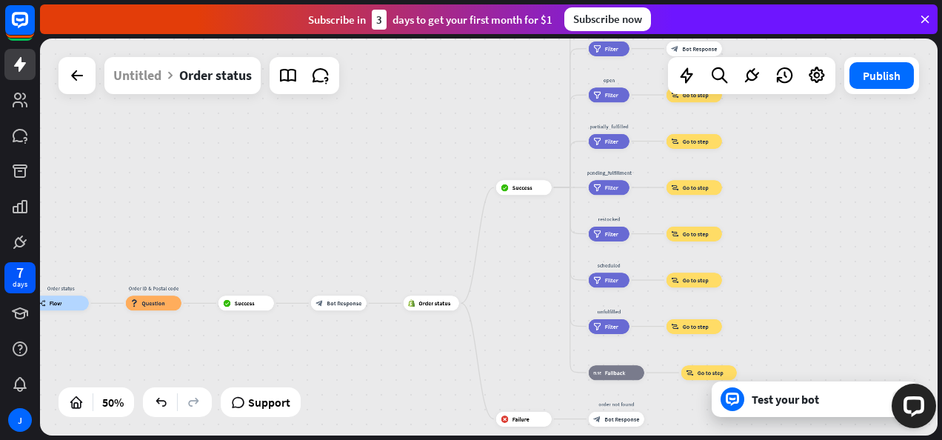
drag, startPoint x: 783, startPoint y: 175, endPoint x: 811, endPoint y: 268, distance: 97.5
click at [812, 270] on div "Order status builder_tree Flow Order ID & Postal code block_question Question b…" at bounding box center [489, 237] width 898 height 397
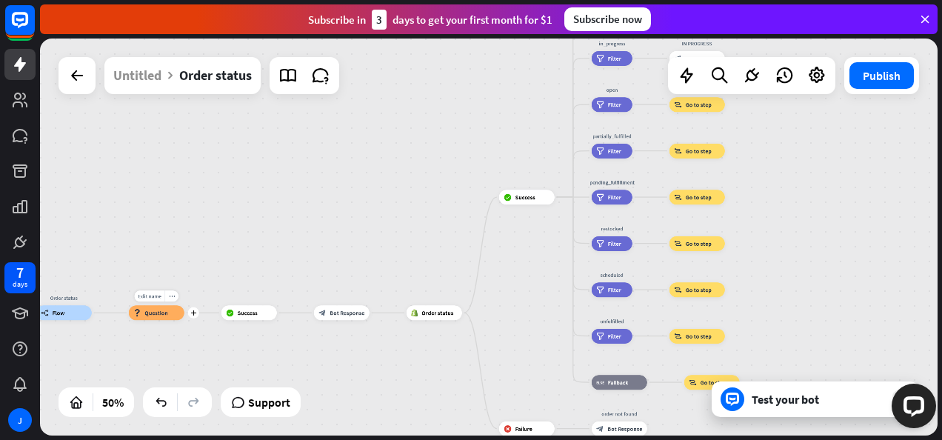
click at [182, 318] on div "block_question Question" at bounding box center [157, 312] width 56 height 15
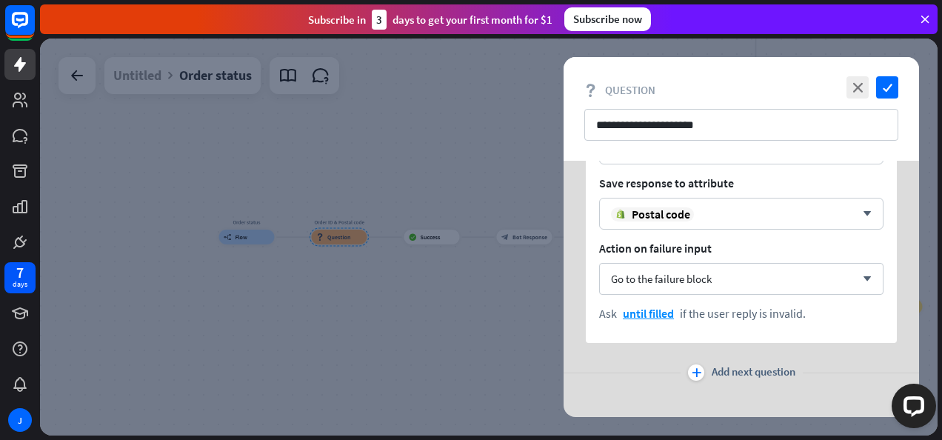
scroll to position [606, 0]
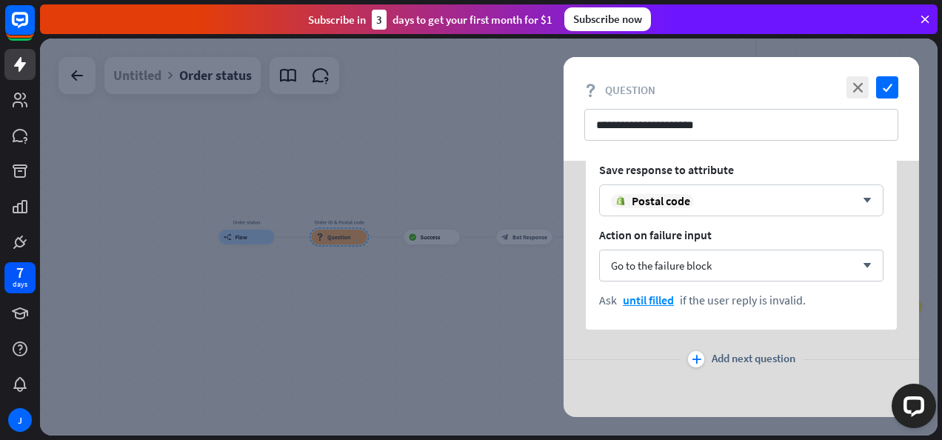
click at [380, 318] on div at bounding box center [489, 237] width 898 height 397
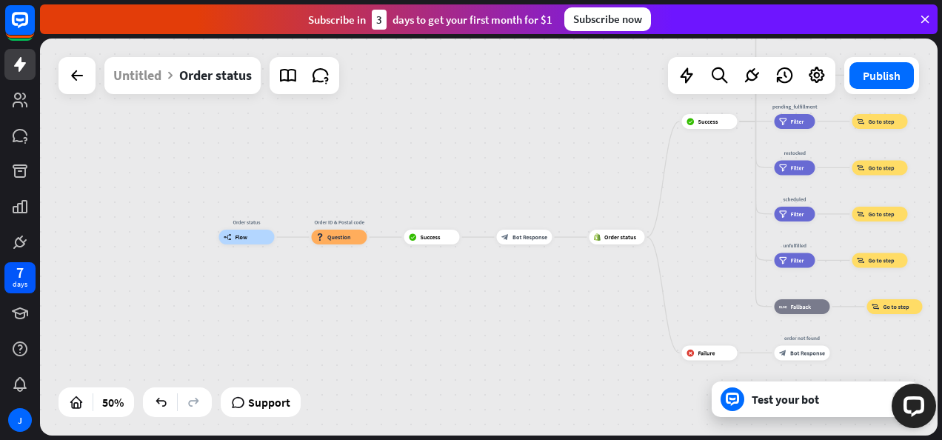
click at [218, 310] on div "Edit name more_horiz Order status builder_tree Flow Order ID & Postal code bloc…" at bounding box center [489, 237] width 898 height 397
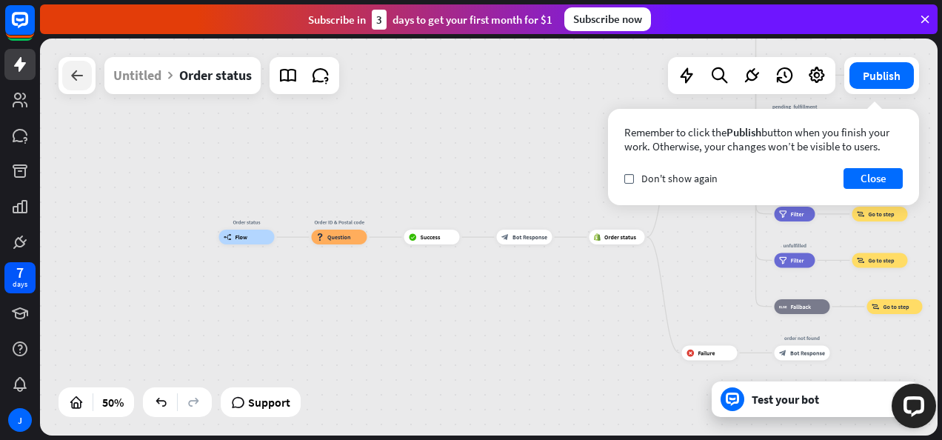
click at [79, 81] on icon at bounding box center [77, 76] width 18 height 18
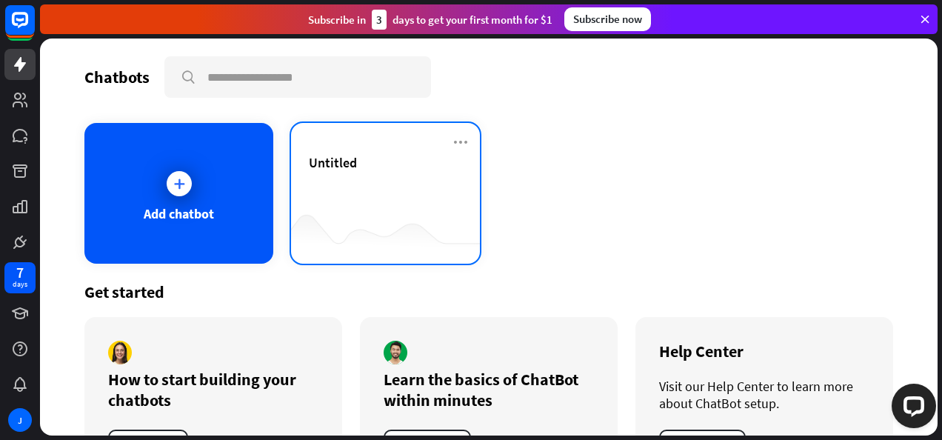
click at [395, 164] on div "Untitled" at bounding box center [385, 162] width 153 height 17
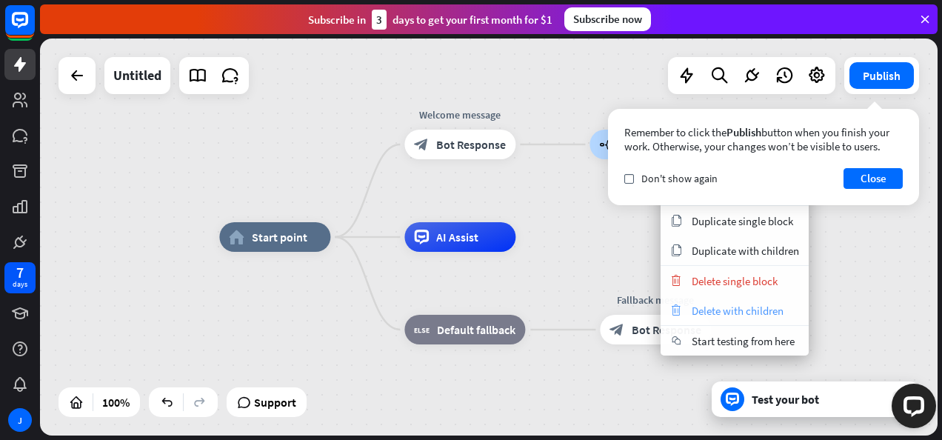
click at [723, 296] on div "trash Delete with children" at bounding box center [735, 310] width 148 height 30
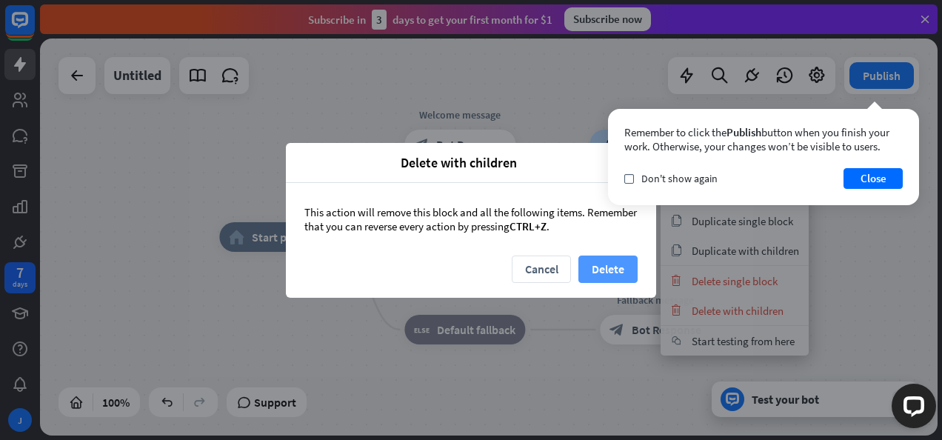
click at [616, 265] on button "Delete" at bounding box center [607, 268] width 59 height 27
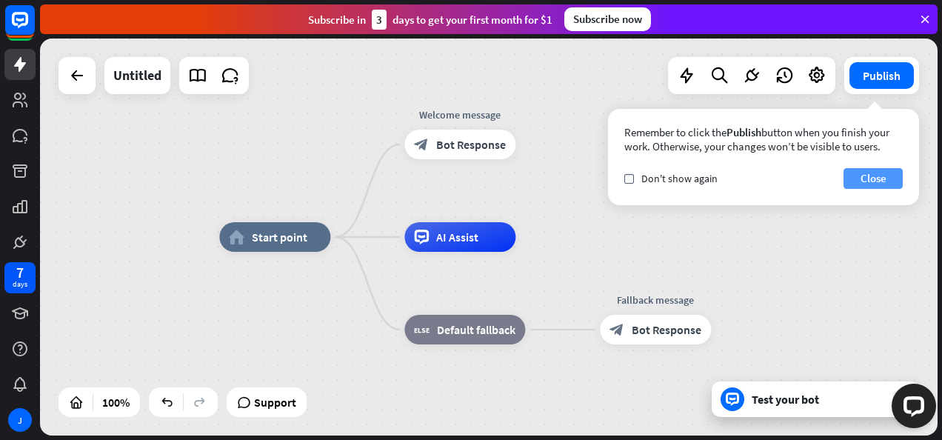
click at [856, 175] on button "Close" at bounding box center [873, 178] width 59 height 21
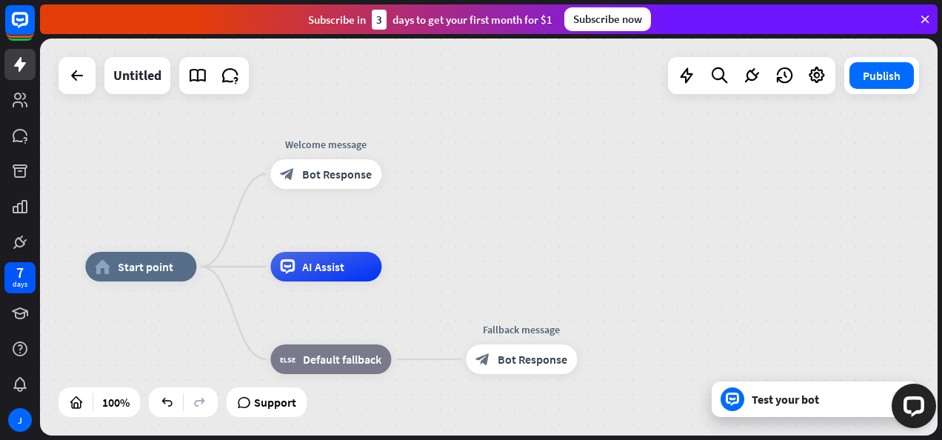
drag, startPoint x: 736, startPoint y: 222, endPoint x: 526, endPoint y: 233, distance: 210.6
click at [607, 249] on div "home_2 Start point Welcome message block_bot_response Bot Response AI Assist bl…" at bounding box center [489, 237] width 898 height 397
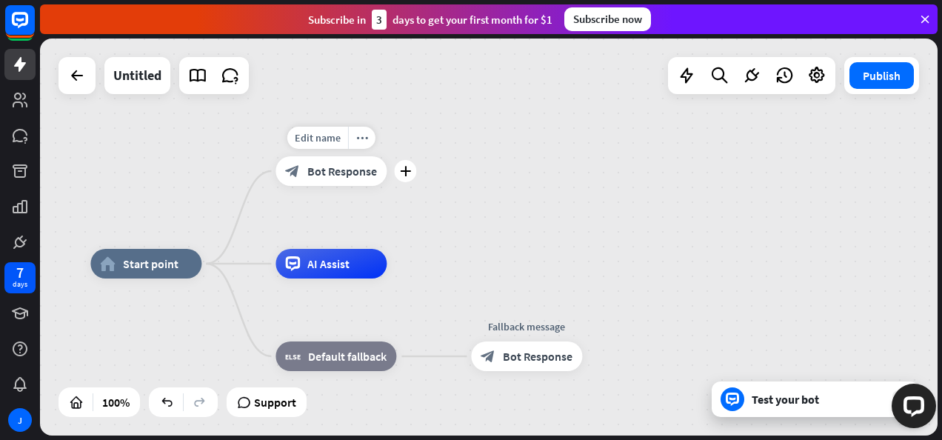
click at [387, 169] on div "Edit name more_horiz plus Welcome message block_bot_response Bot Response" at bounding box center [330, 171] width 111 height 30
click at [413, 173] on div "plus" at bounding box center [407, 171] width 22 height 22
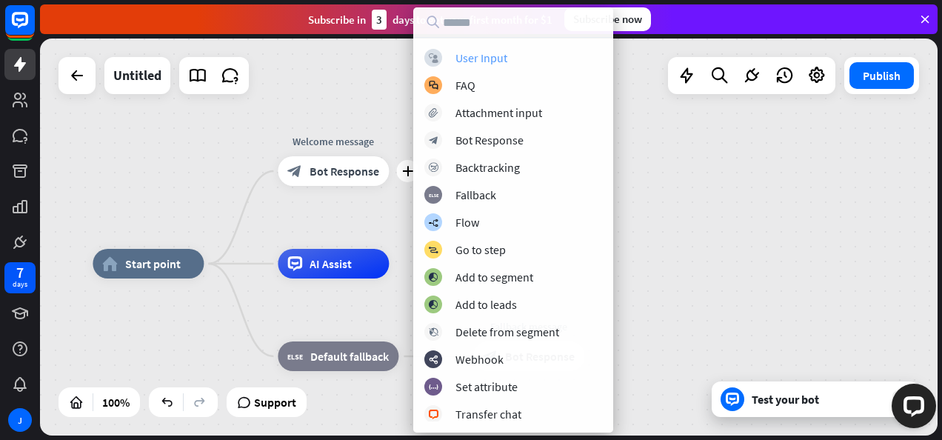
click at [488, 59] on div "User Input" at bounding box center [481, 57] width 52 height 15
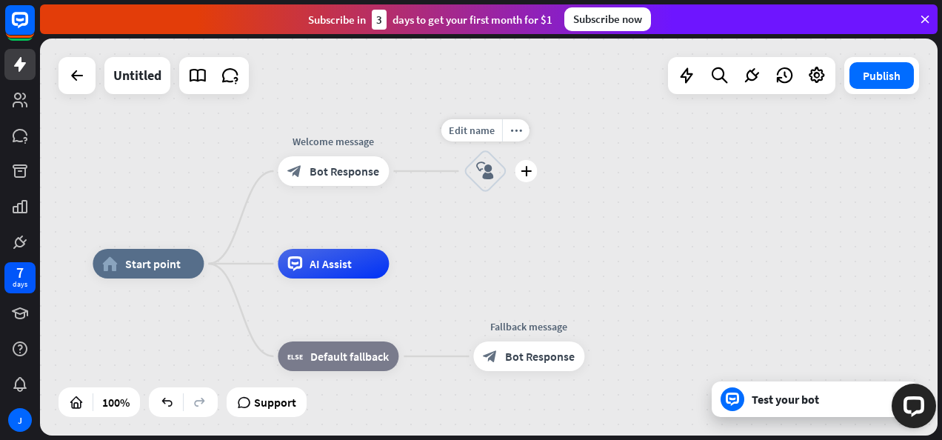
click at [493, 175] on icon "block_user_input" at bounding box center [485, 171] width 18 height 18
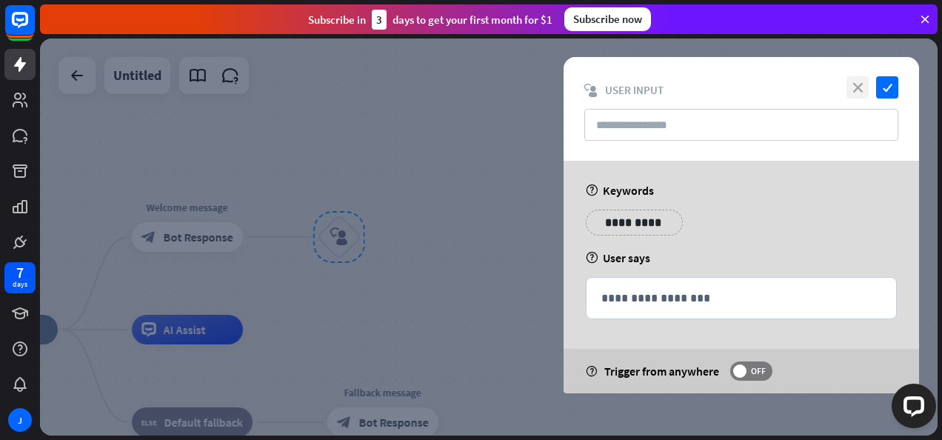
click at [854, 87] on icon "close" at bounding box center [857, 87] width 22 height 22
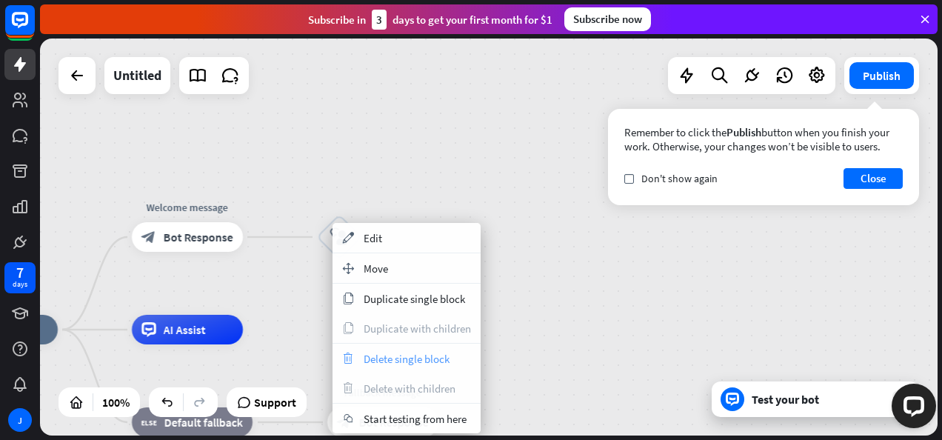
click at [394, 353] on span "Delete single block" at bounding box center [407, 359] width 86 height 14
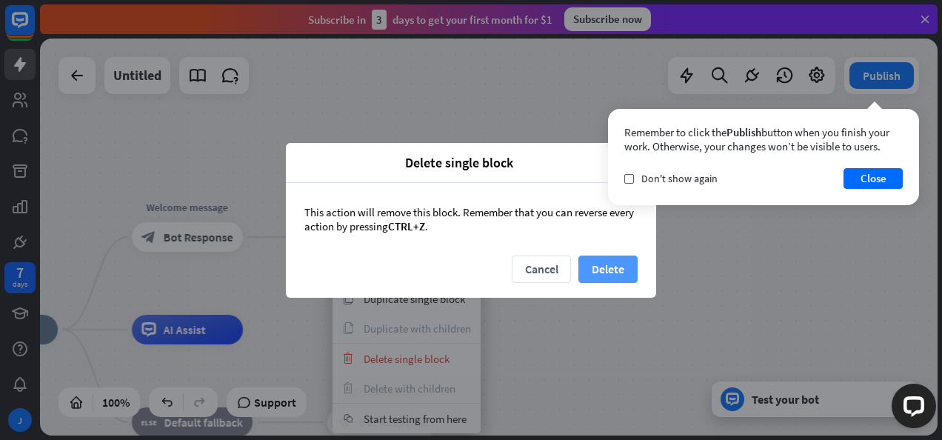
click at [591, 265] on button "Delete" at bounding box center [607, 268] width 59 height 27
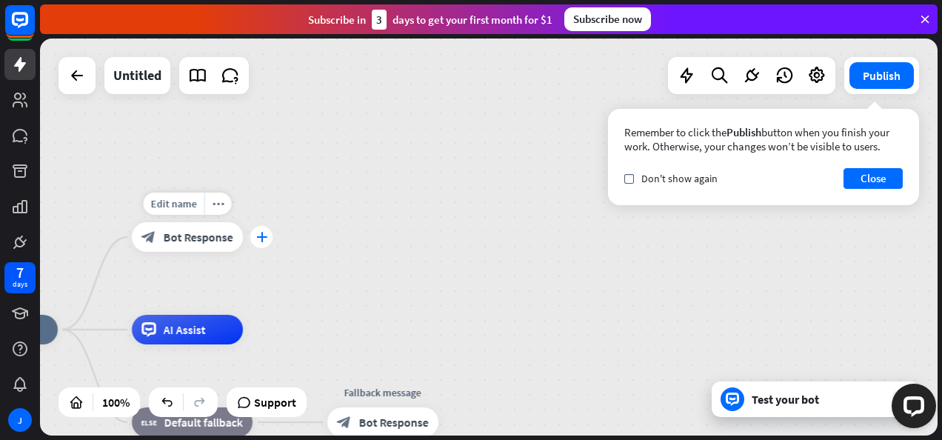
click at [255, 236] on div "plus" at bounding box center [261, 237] width 22 height 22
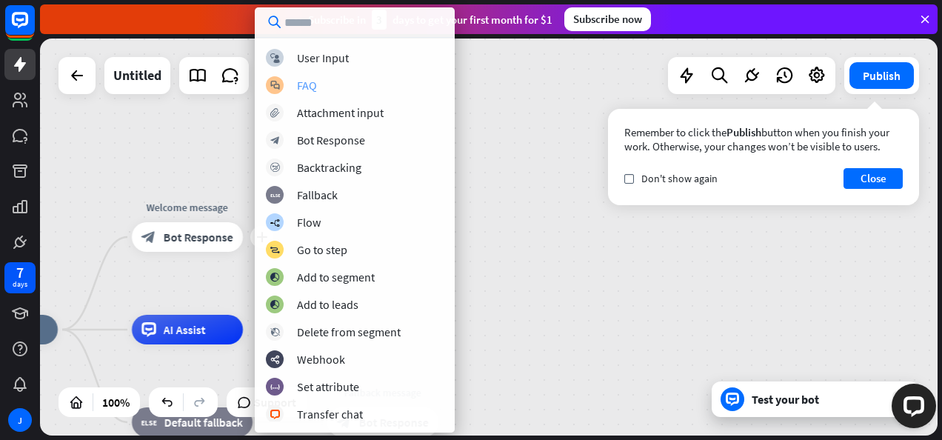
click at [333, 87] on div "block_faq FAQ" at bounding box center [355, 85] width 178 height 18
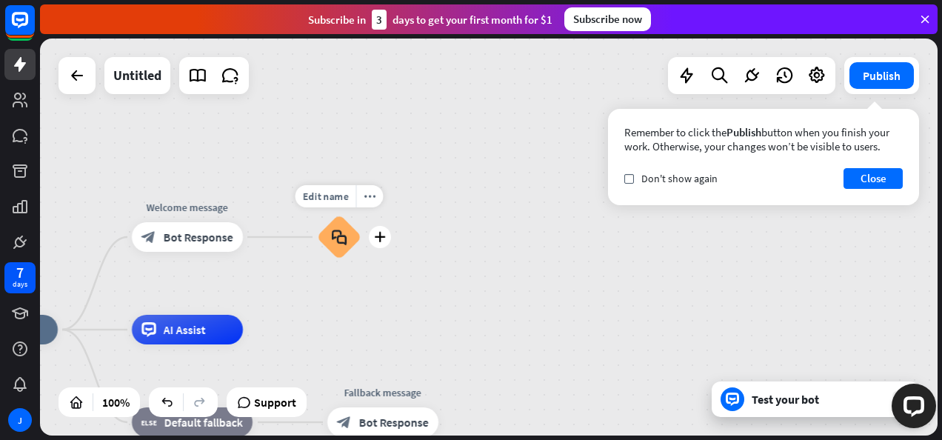
click at [348, 237] on div "block_faq" at bounding box center [339, 237] width 44 height 44
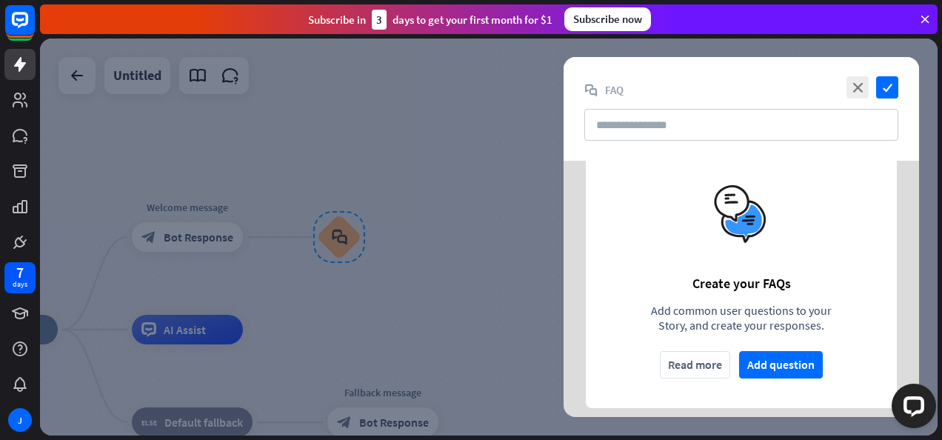
scroll to position [41, 0]
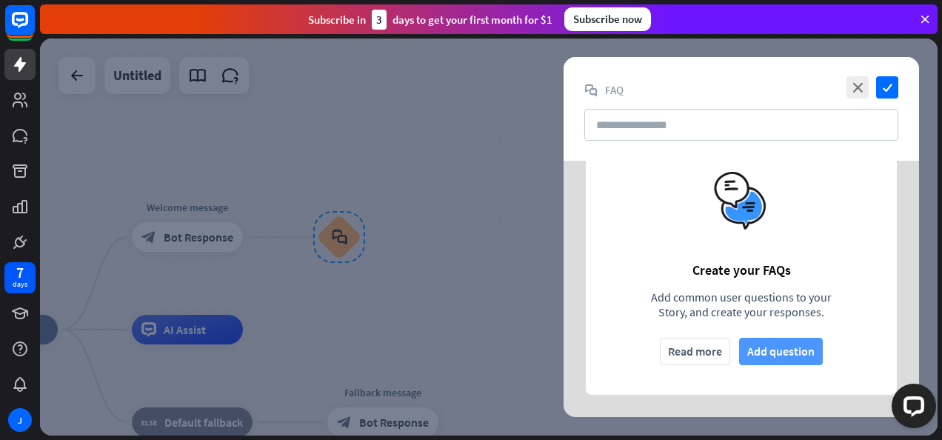
click at [748, 350] on button "Add question" at bounding box center [781, 351] width 84 height 27
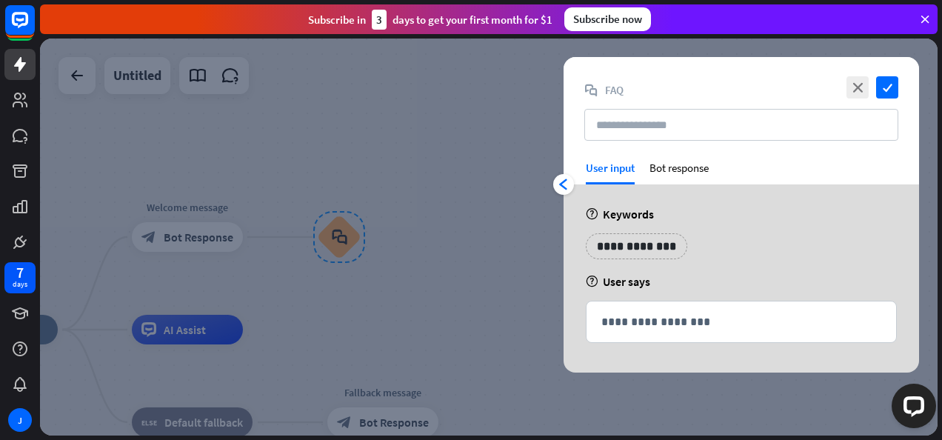
scroll to position [0, 0]
click at [679, 158] on div "close check block_faq FAQ" at bounding box center [741, 109] width 355 height 104
click at [672, 170] on div "Bot response" at bounding box center [678, 173] width 59 height 24
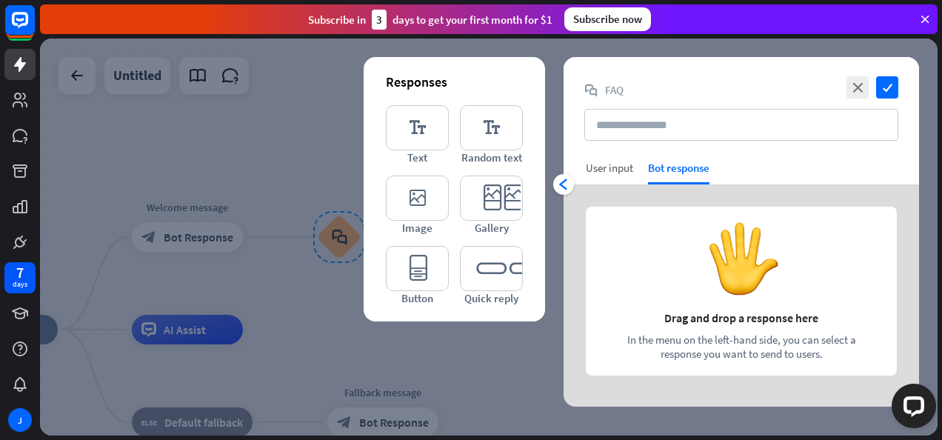
click at [621, 170] on div "User input" at bounding box center [609, 168] width 47 height 14
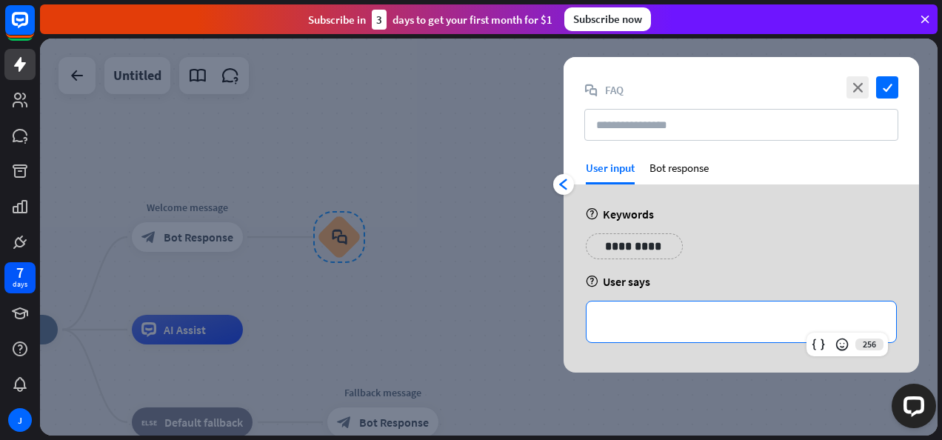
click at [636, 305] on div "**********" at bounding box center [742, 321] width 310 height 41
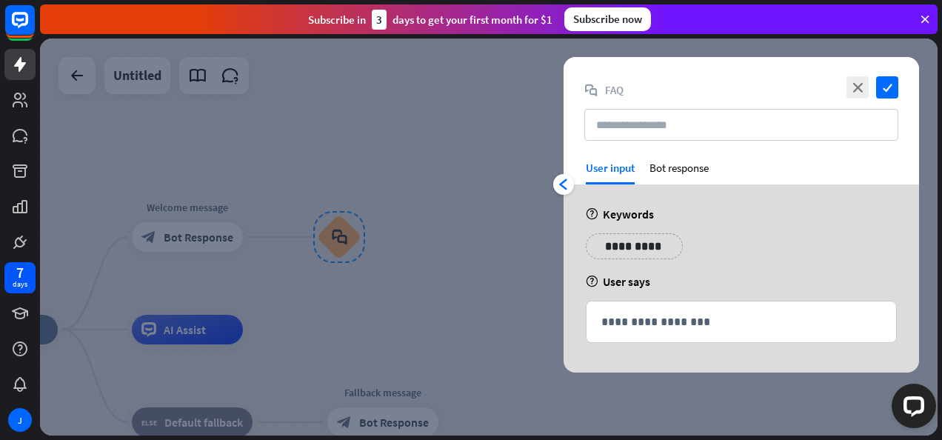
click at [872, 87] on div "close check" at bounding box center [871, 87] width 56 height 22
click at [855, 87] on icon "close" at bounding box center [857, 87] width 22 height 22
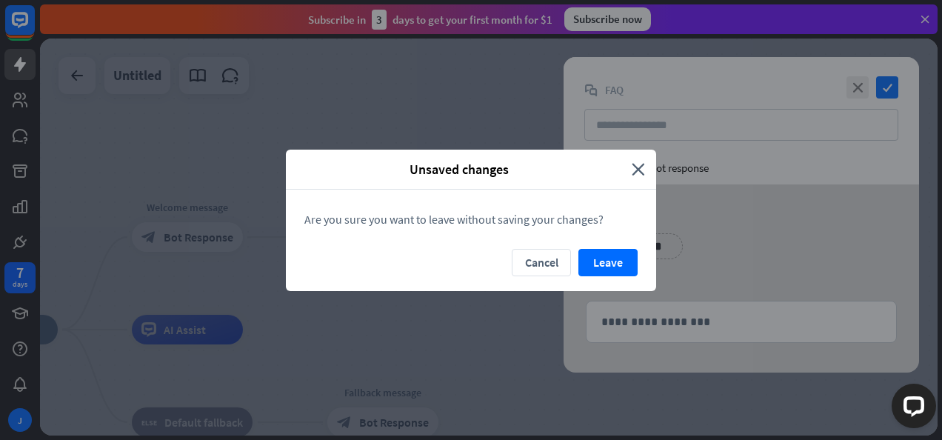
click at [603, 261] on button "Leave" at bounding box center [607, 262] width 59 height 27
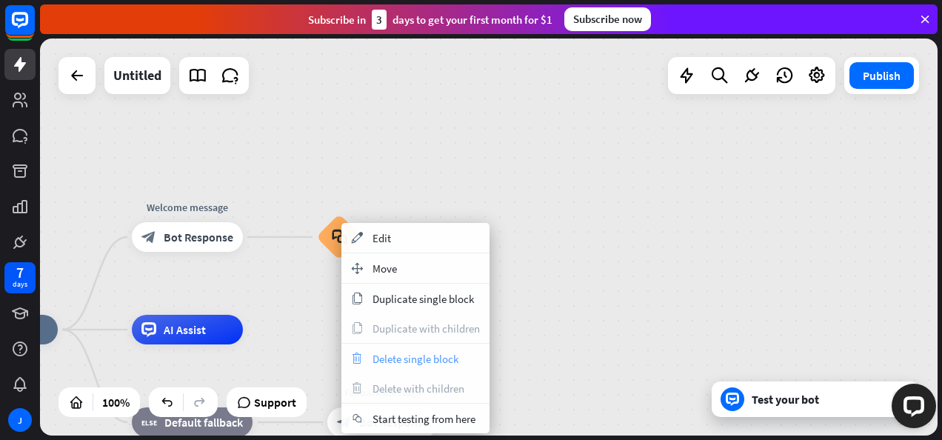
click at [389, 361] on span "Delete single block" at bounding box center [416, 359] width 86 height 14
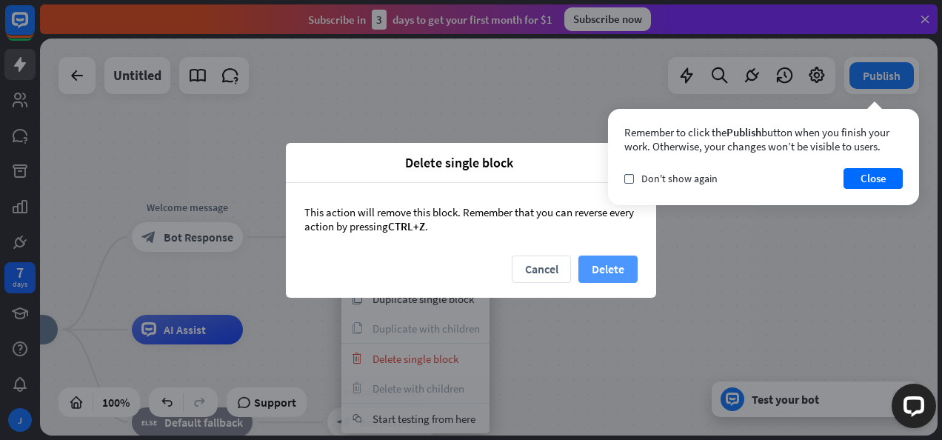
click at [601, 268] on button "Delete" at bounding box center [607, 268] width 59 height 27
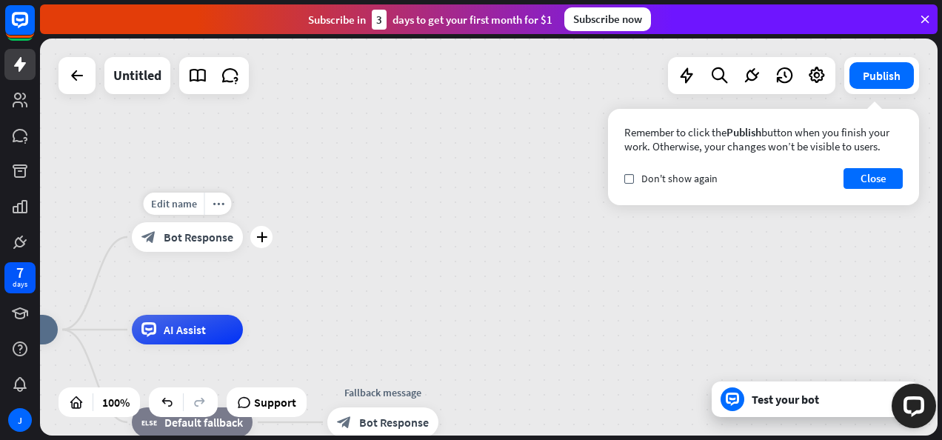
click at [287, 236] on div "home_2 Start point Edit name more_horiz plus Welcome message block_bot_response…" at bounding box center [489, 237] width 898 height 397
click at [265, 238] on icon "plus" at bounding box center [261, 237] width 11 height 10
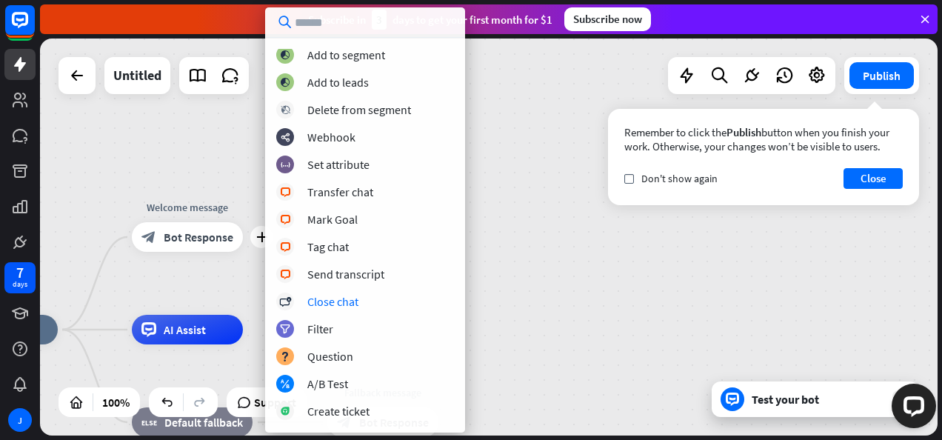
scroll to position [222, 0]
click at [360, 166] on div "Set attribute" at bounding box center [338, 164] width 62 height 15
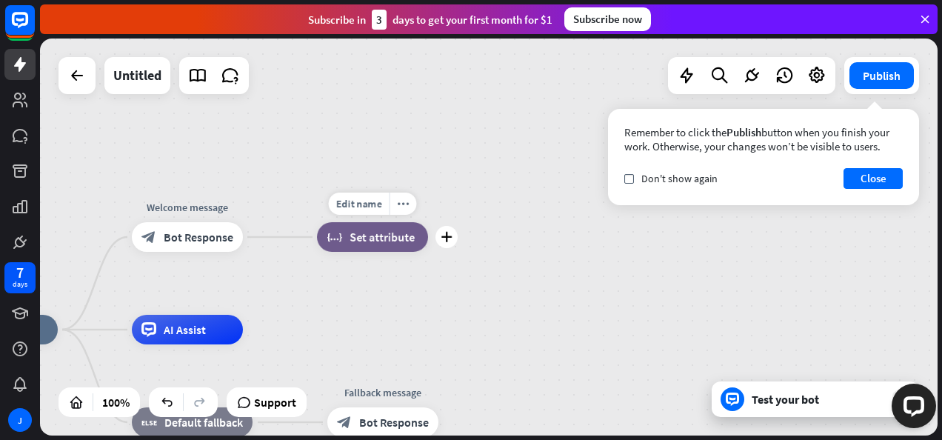
click at [389, 244] on div "block_set_attribute Set attribute" at bounding box center [372, 237] width 111 height 30
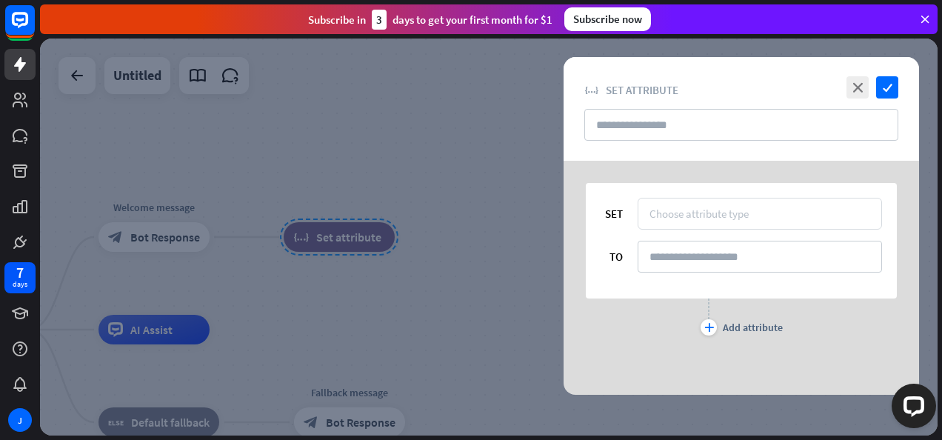
click at [692, 216] on div "Choose attribute type" at bounding box center [698, 214] width 99 height 14
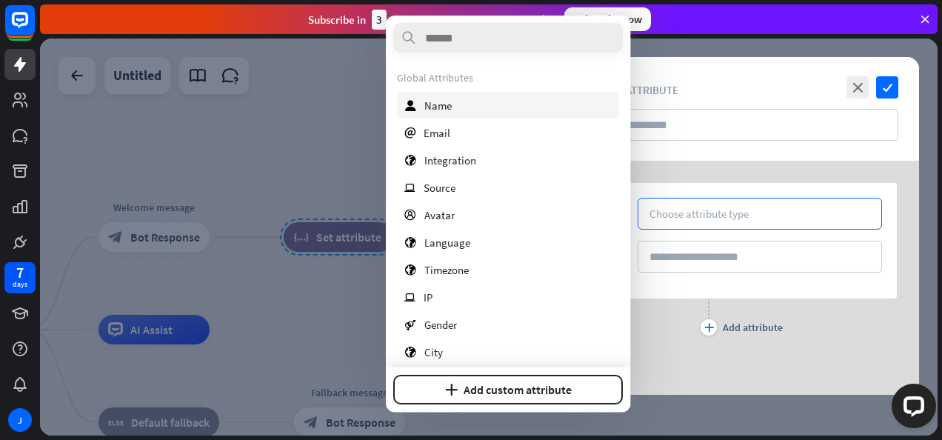
click at [432, 113] on div "user Name" at bounding box center [508, 105] width 222 height 27
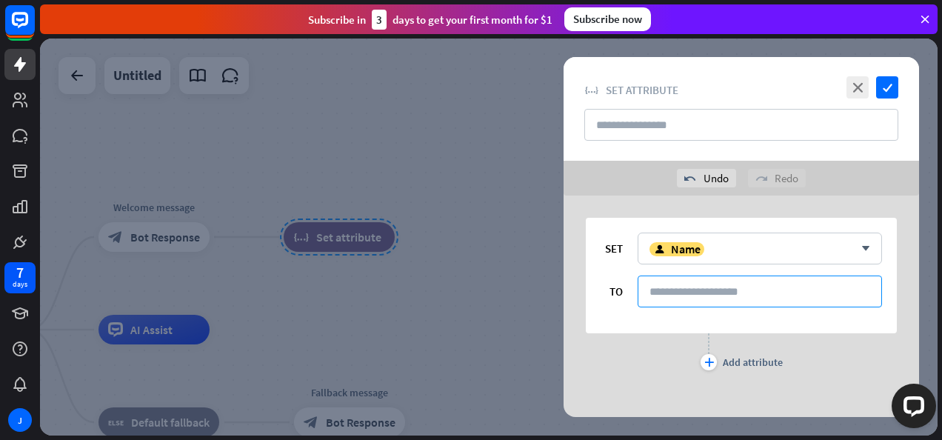
click at [701, 293] on input at bounding box center [760, 291] width 244 height 32
click at [692, 295] on input at bounding box center [760, 291] width 244 height 32
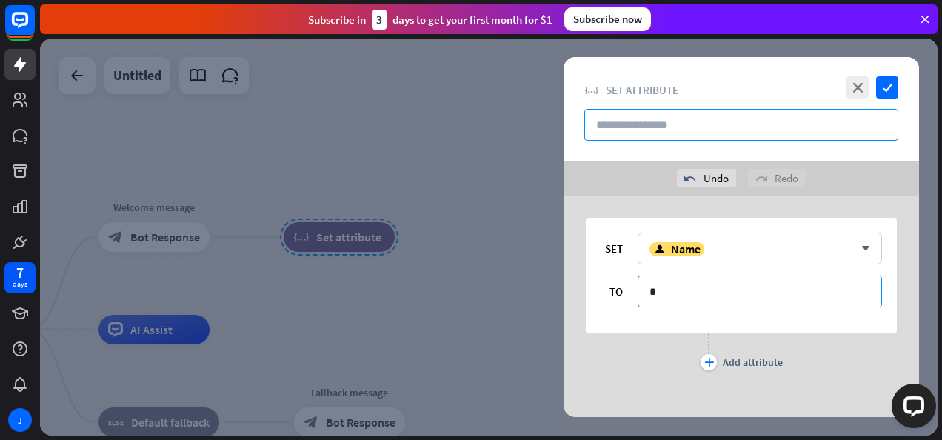
type input "*"
click at [680, 122] on input "text" at bounding box center [741, 125] width 314 height 32
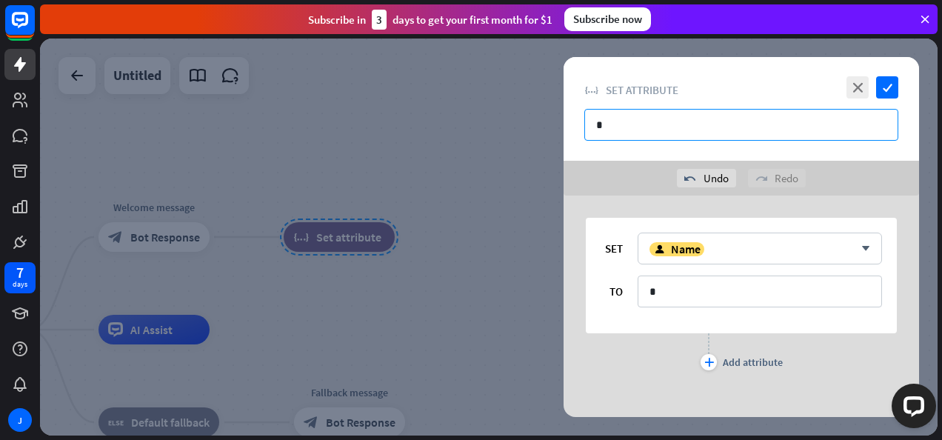
type input "*"
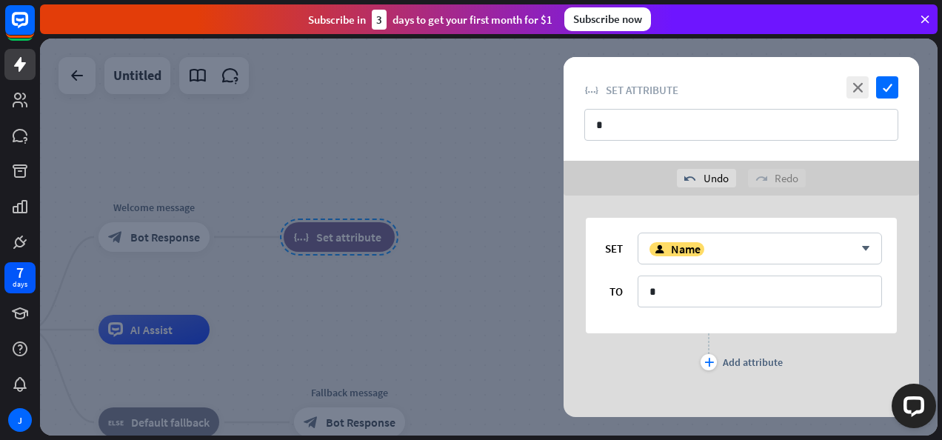
click at [749, 375] on div "SET user Name arrow_down TO * plus Add attribute" at bounding box center [741, 294] width 355 height 197
click at [730, 358] on div "Add attribute" at bounding box center [753, 361] width 60 height 13
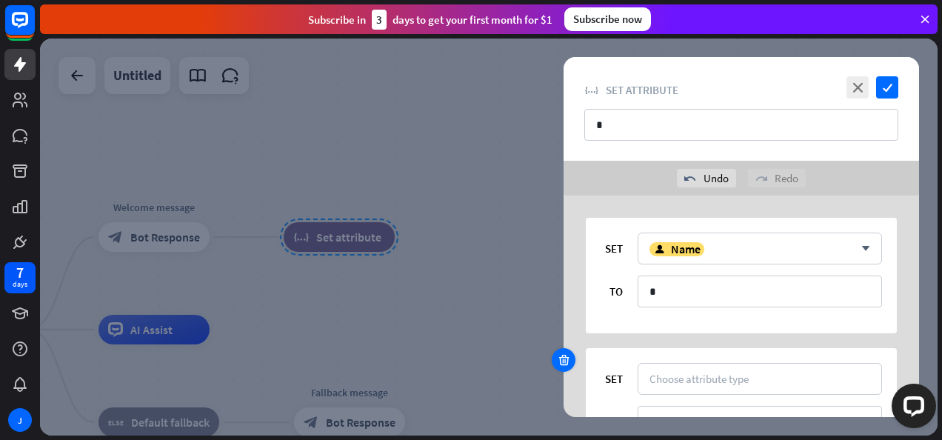
click at [572, 361] on div at bounding box center [564, 360] width 24 height 24
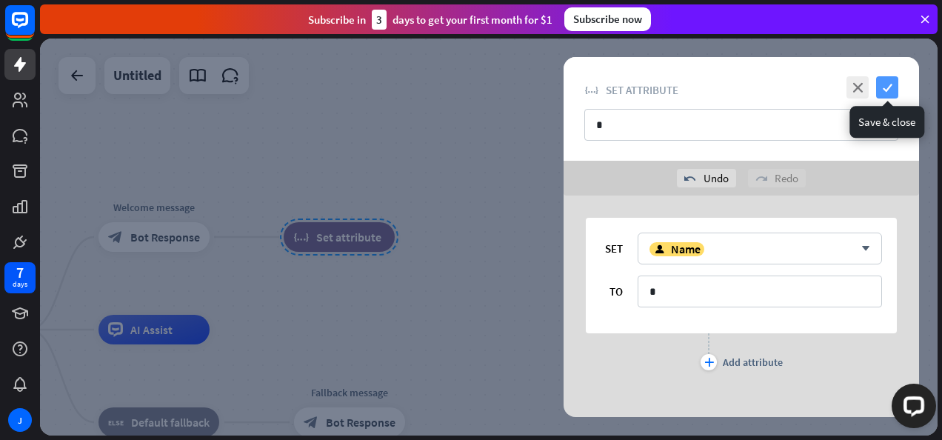
click at [892, 89] on icon "check" at bounding box center [887, 87] width 22 height 22
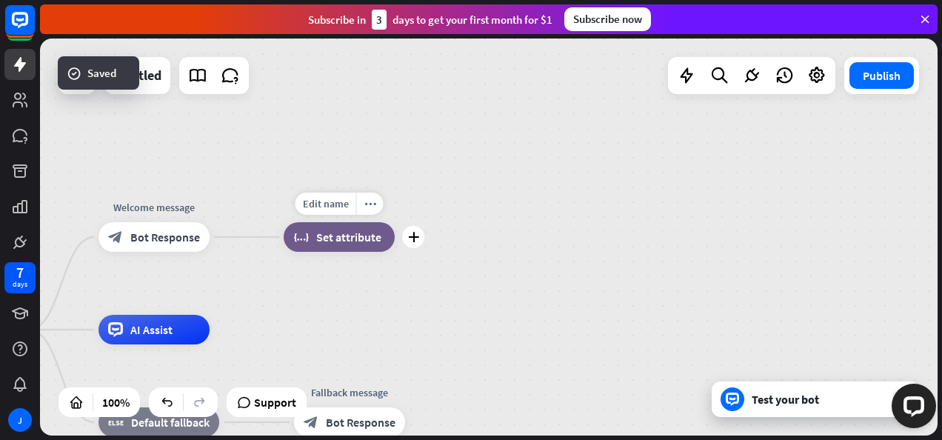
click at [370, 229] on div "block_set_attribute Set attribute" at bounding box center [339, 237] width 111 height 30
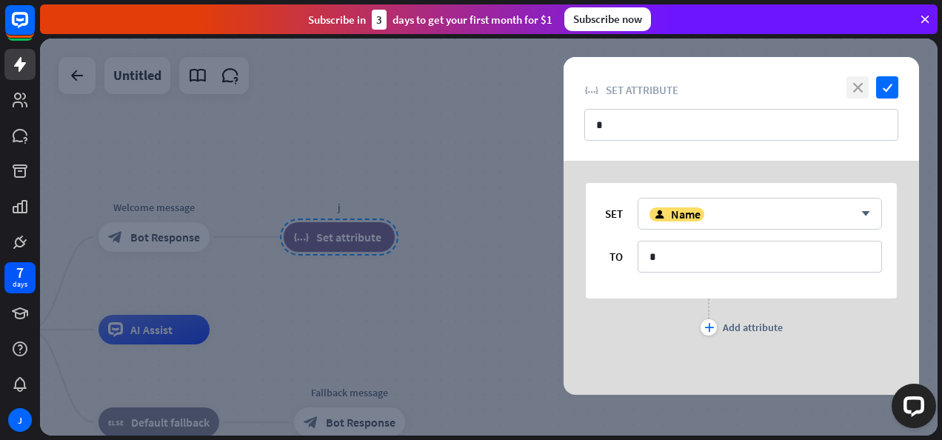
click at [857, 92] on icon "close" at bounding box center [857, 87] width 22 height 22
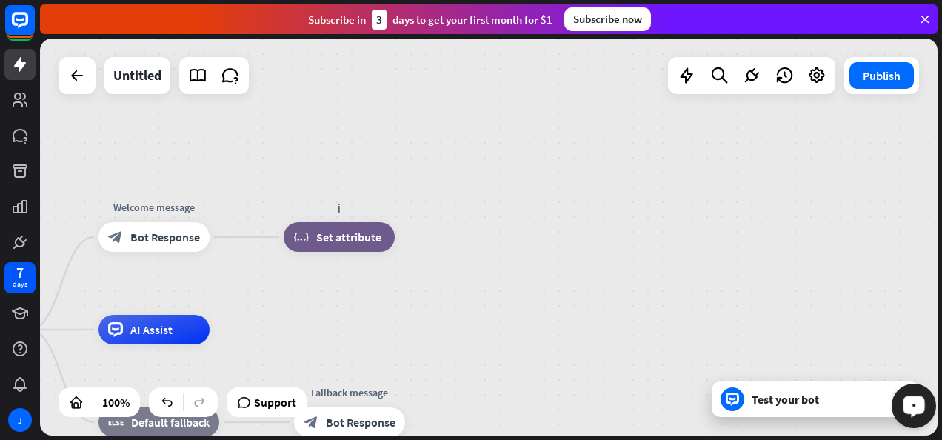
click at [902, 404] on div "Open LiveChat chat widget" at bounding box center [913, 405] width 25 height 25
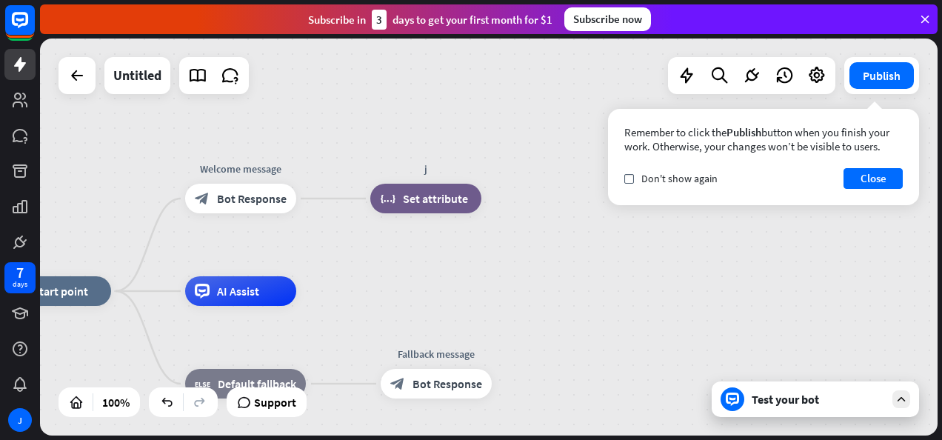
drag, startPoint x: 283, startPoint y: 283, endPoint x: 358, endPoint y: 244, distance: 84.8
click at [358, 244] on div "home_2 Start point Welcome message block_bot_response Bot Response j block_set_…" at bounding box center [489, 237] width 898 height 397
click at [210, 206] on div "block_bot_response Bot Response" at bounding box center [239, 198] width 111 height 30
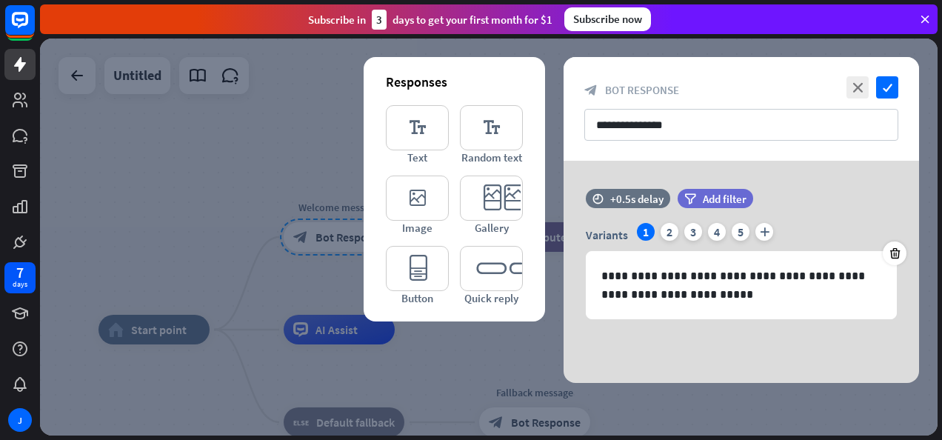
drag, startPoint x: 416, startPoint y: 350, endPoint x: 311, endPoint y: 338, distance: 105.7
click at [311, 338] on div at bounding box center [489, 237] width 898 height 397
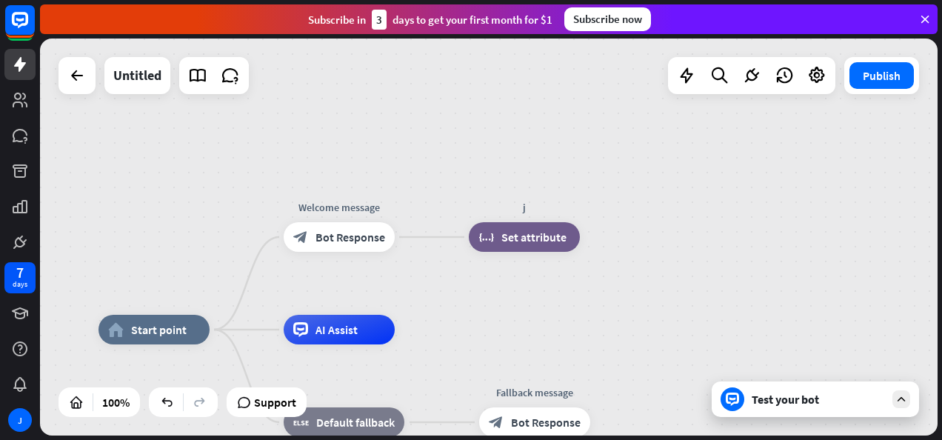
click at [545, 236] on span "Set attribute" at bounding box center [533, 237] width 65 height 15
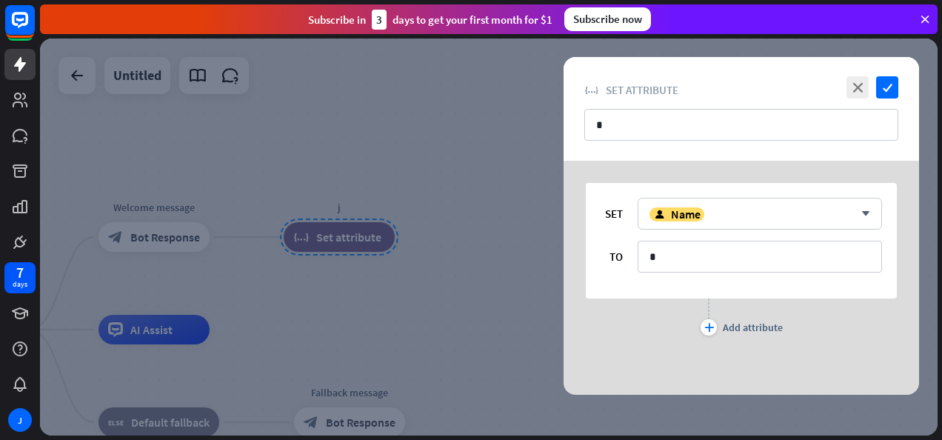
click at [545, 236] on div "SET user Name arrow_down TO * plus Add attribute" at bounding box center [741, 278] width 393 height 234
click at [375, 258] on div at bounding box center [489, 237] width 898 height 397
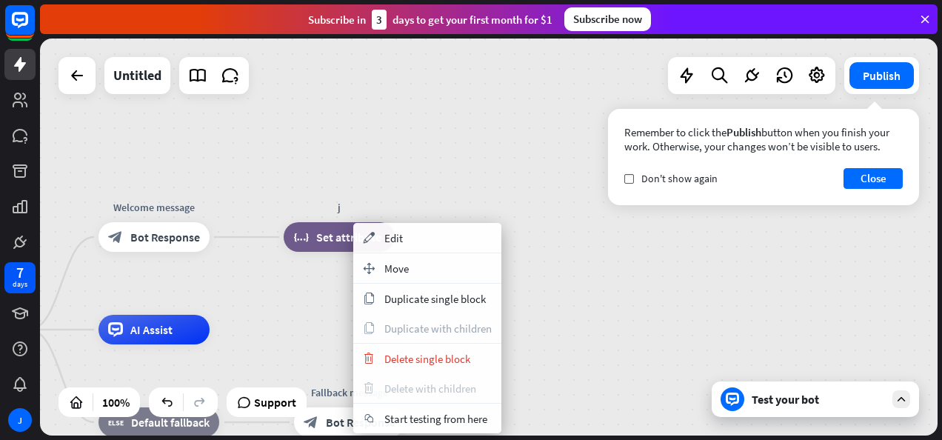
click at [430, 375] on div "trash Delete with children" at bounding box center [427, 388] width 148 height 30
click at [431, 363] on span "Delete single block" at bounding box center [427, 359] width 86 height 14
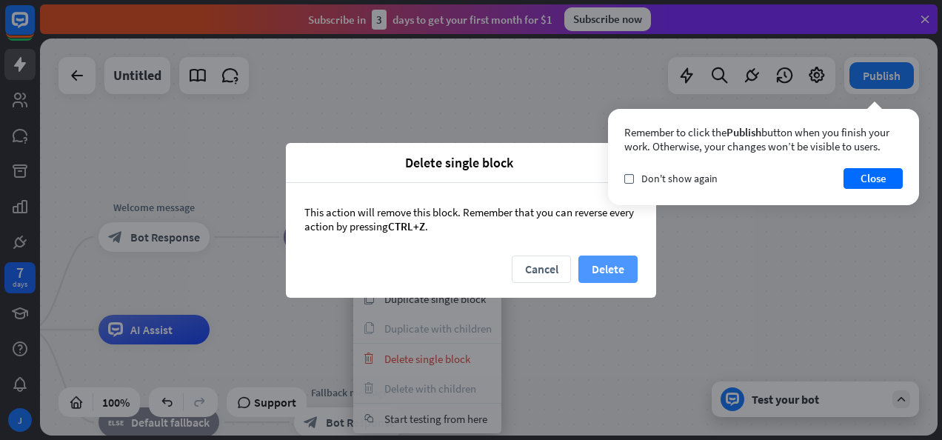
click at [598, 267] on button "Delete" at bounding box center [607, 268] width 59 height 27
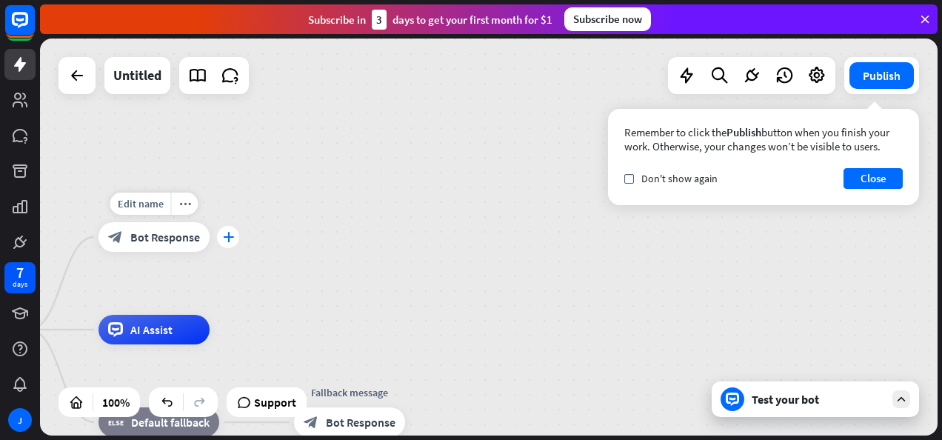
click at [227, 240] on icon "plus" at bounding box center [228, 237] width 11 height 10
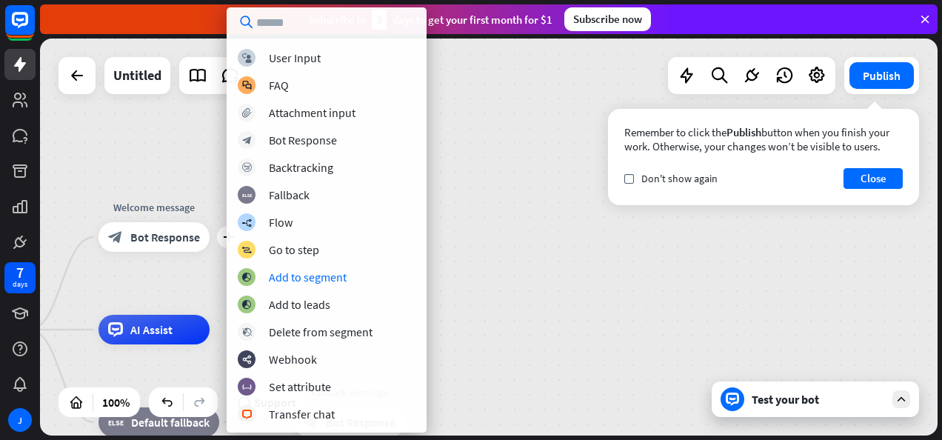
click at [542, 267] on div "home_2 Start point plus Welcome message block_bot_response Bot Response AI Assi…" at bounding box center [489, 237] width 898 height 397
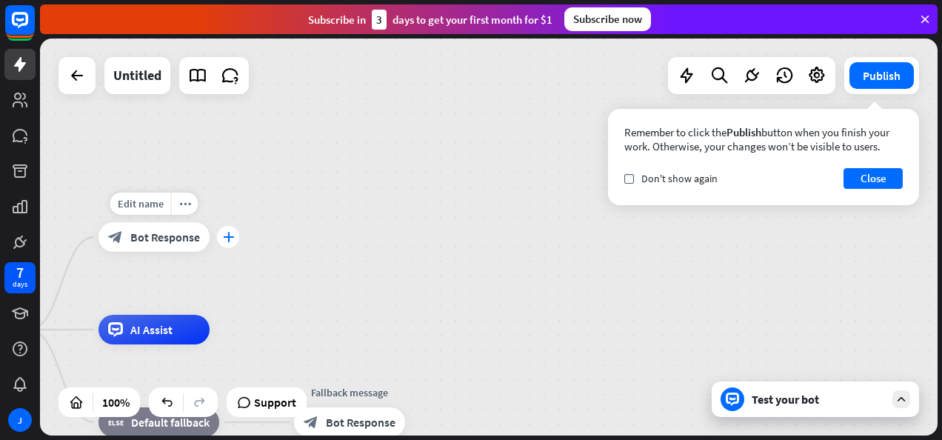
click at [223, 238] on icon "plus" at bounding box center [228, 237] width 11 height 10
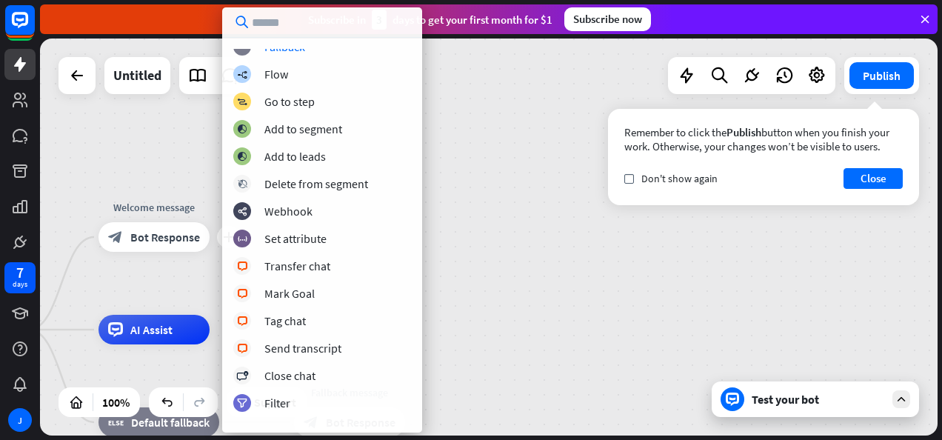
scroll to position [222, 0]
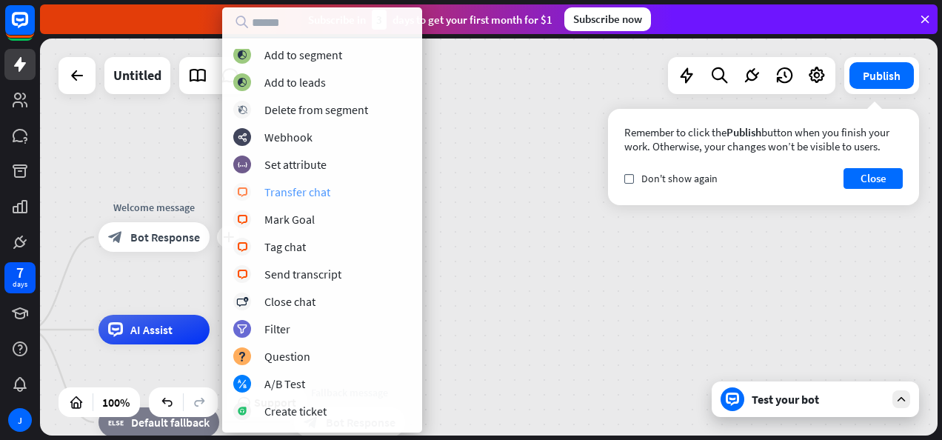
click at [311, 194] on div "Transfer chat" at bounding box center [297, 191] width 66 height 15
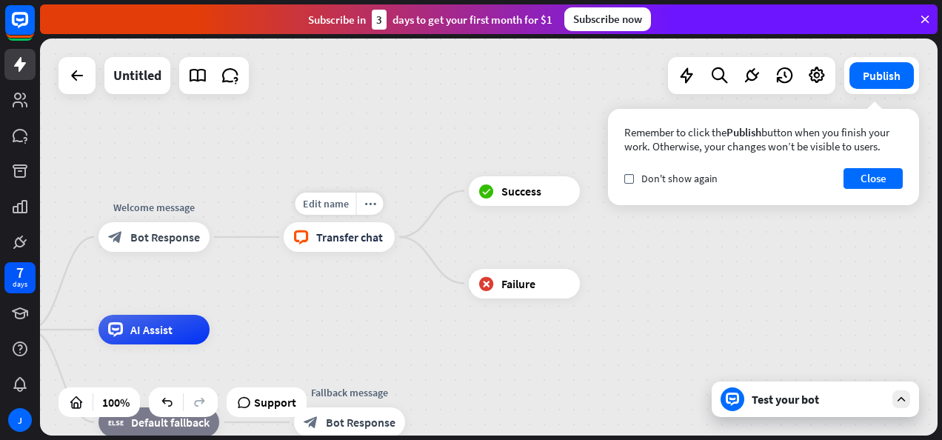
click at [355, 234] on span "Transfer chat" at bounding box center [349, 237] width 67 height 15
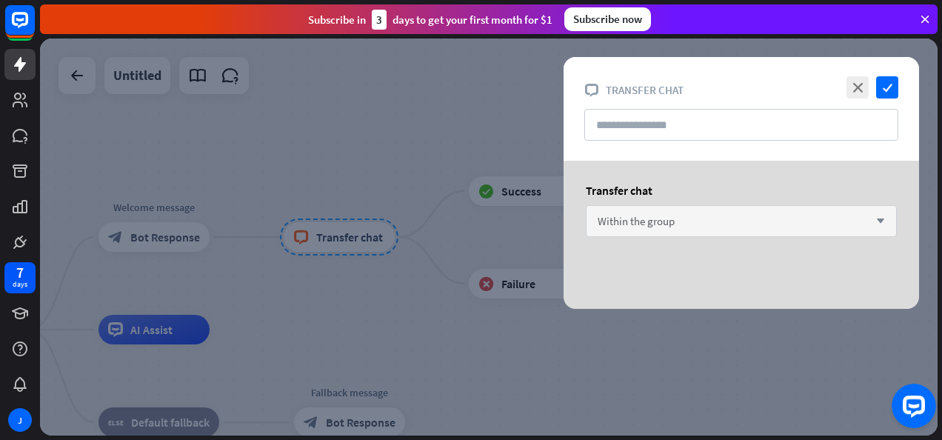
click at [736, 224] on div "Within the group arrow_down" at bounding box center [741, 221] width 311 height 32
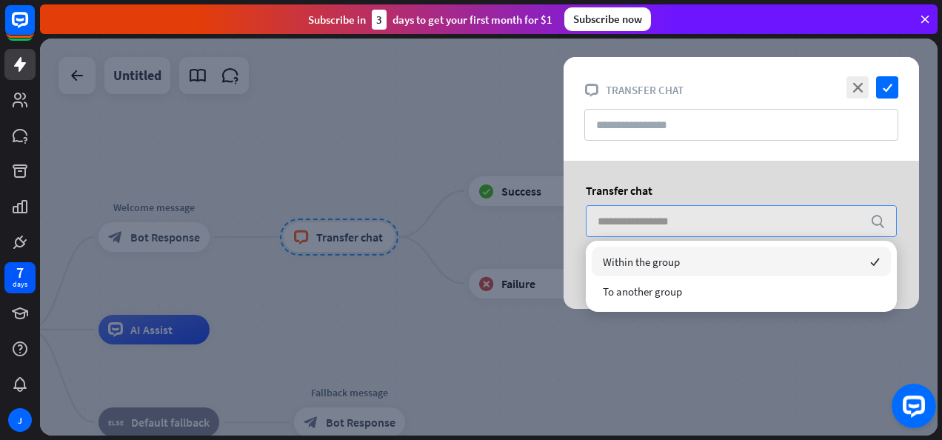
click at [736, 224] on input "search" at bounding box center [730, 221] width 265 height 30
click at [850, 92] on icon "close" at bounding box center [857, 87] width 22 height 22
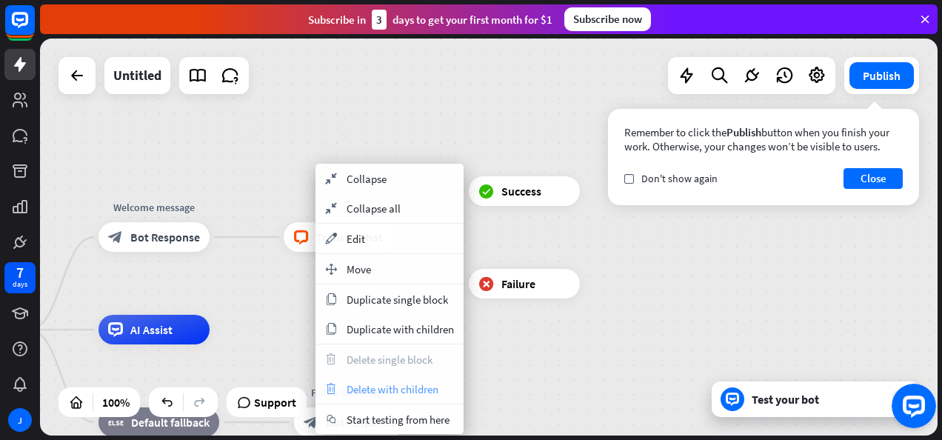
click at [409, 394] on span "Delete with children" at bounding box center [393, 389] width 92 height 14
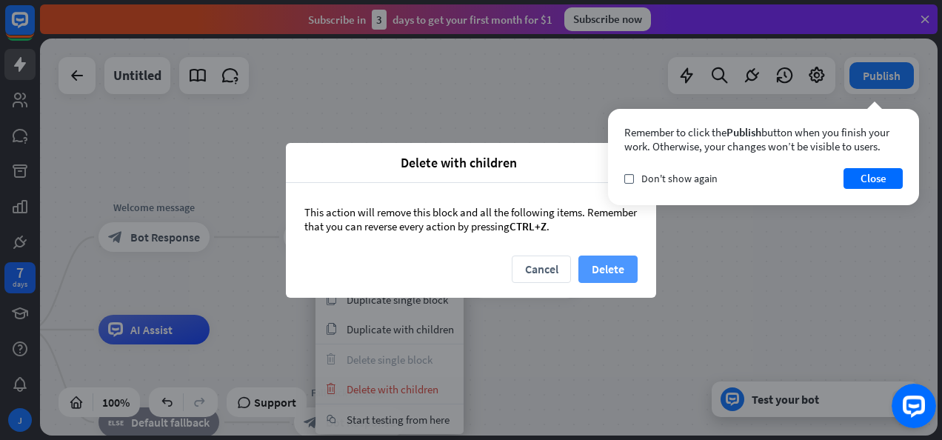
click at [629, 278] on button "Delete" at bounding box center [607, 268] width 59 height 27
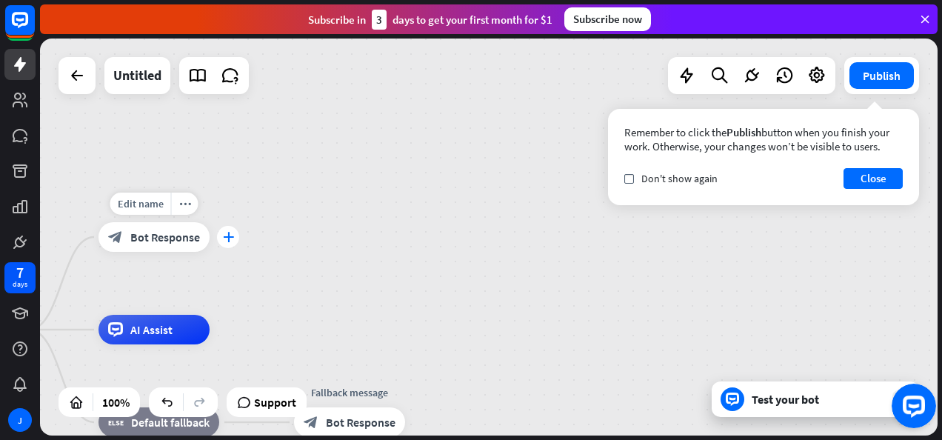
click at [225, 238] on icon "plus" at bounding box center [228, 237] width 11 height 10
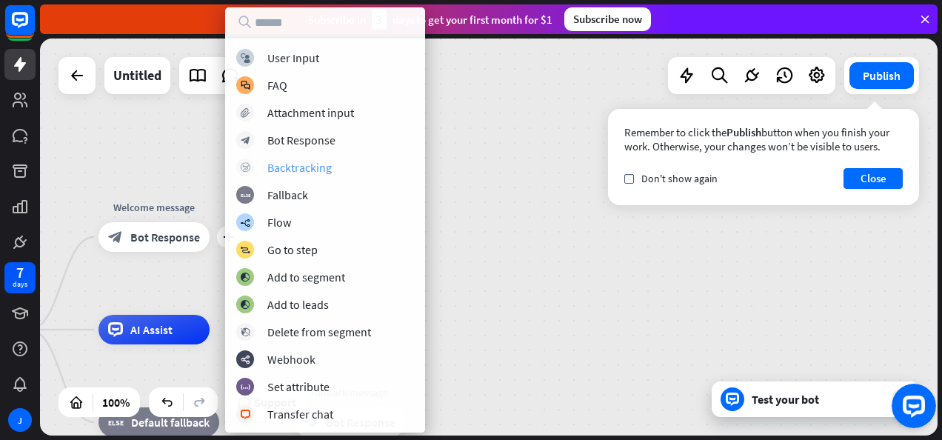
click at [328, 161] on div "Backtracking" at bounding box center [299, 167] width 64 height 15
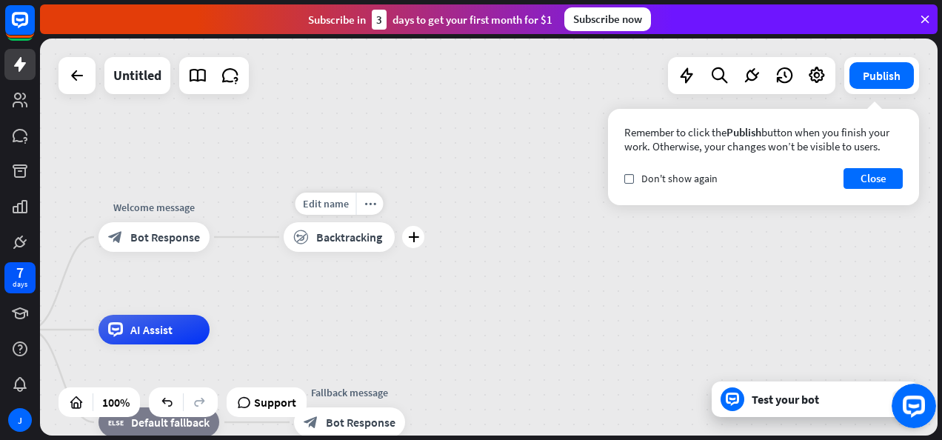
click at [347, 250] on div "block_backtracking Backtracking" at bounding box center [339, 237] width 111 height 30
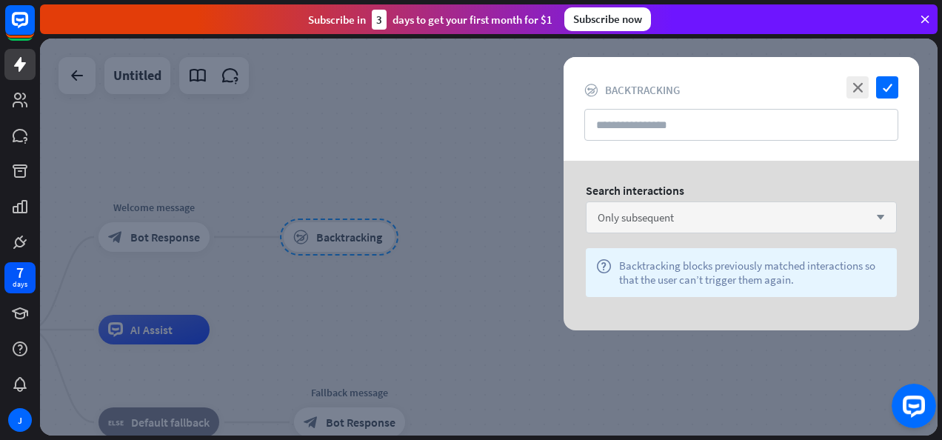
click at [721, 230] on div "Only subsequent arrow_down" at bounding box center [741, 217] width 311 height 32
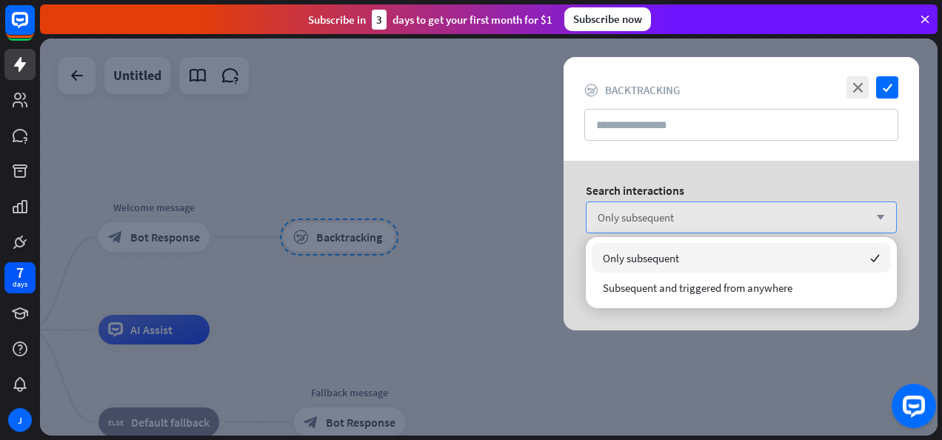
click at [721, 230] on div "Only subsequent arrow_down" at bounding box center [741, 217] width 311 height 32
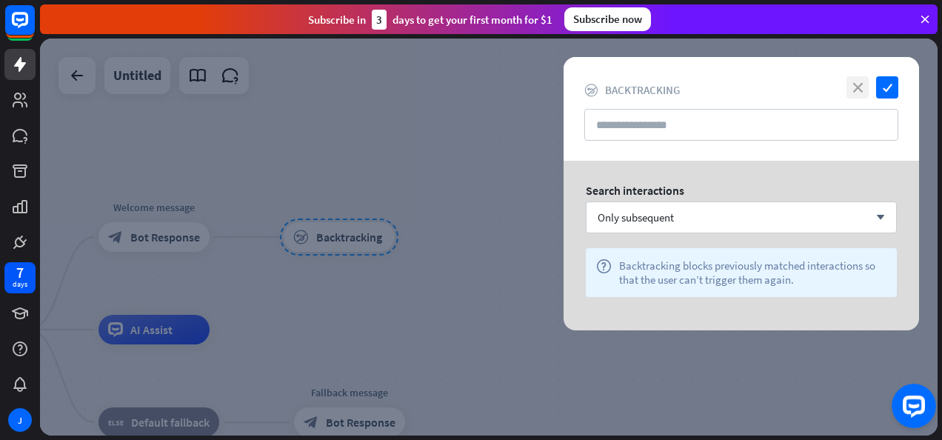
click at [858, 88] on icon "close" at bounding box center [857, 87] width 22 height 22
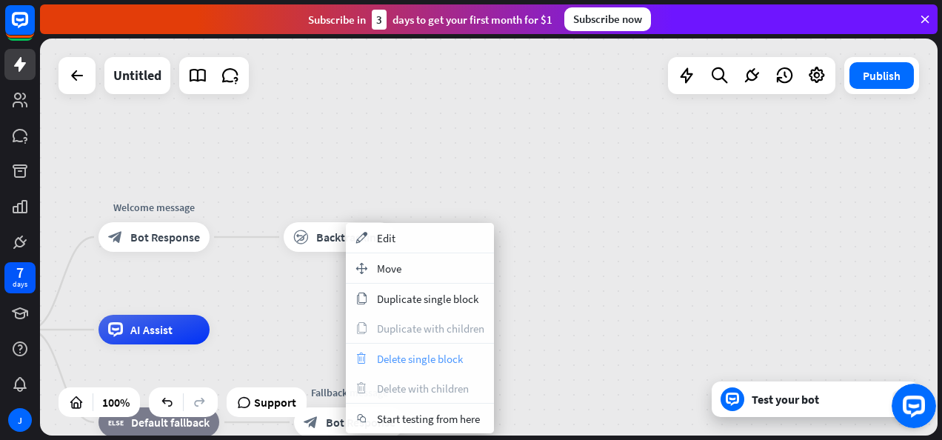
click at [407, 363] on span "Delete single block" at bounding box center [420, 359] width 86 height 14
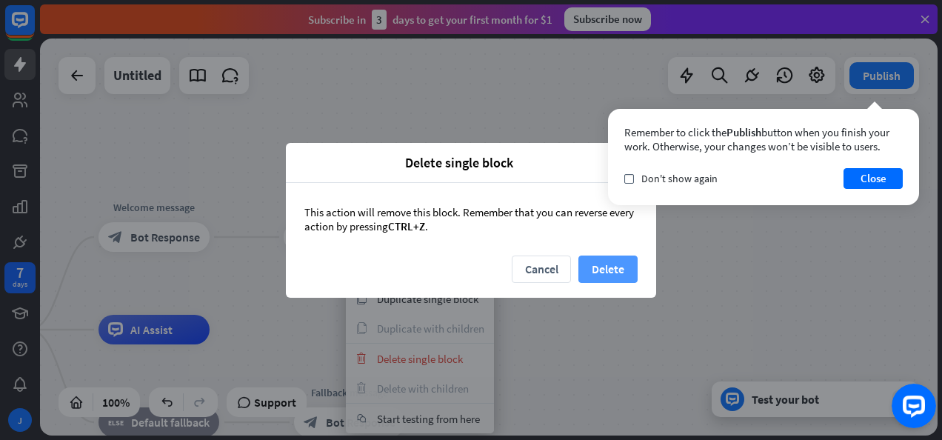
click at [603, 256] on button "Delete" at bounding box center [607, 268] width 59 height 27
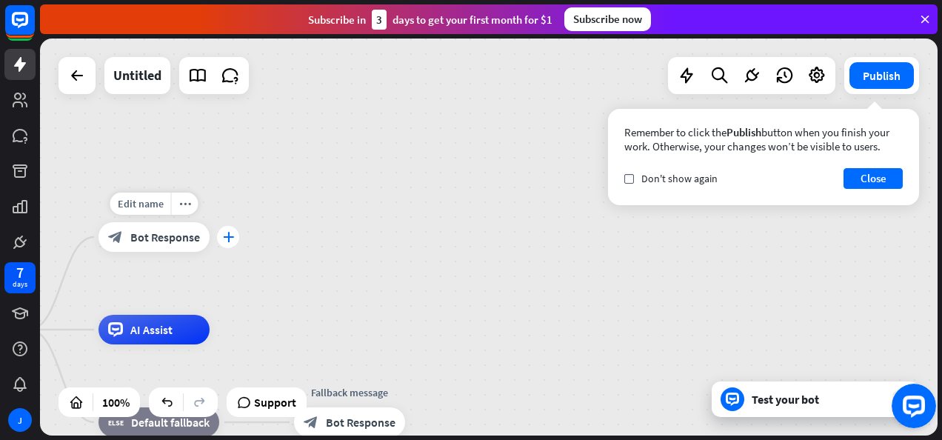
click at [225, 241] on icon "plus" at bounding box center [228, 237] width 11 height 10
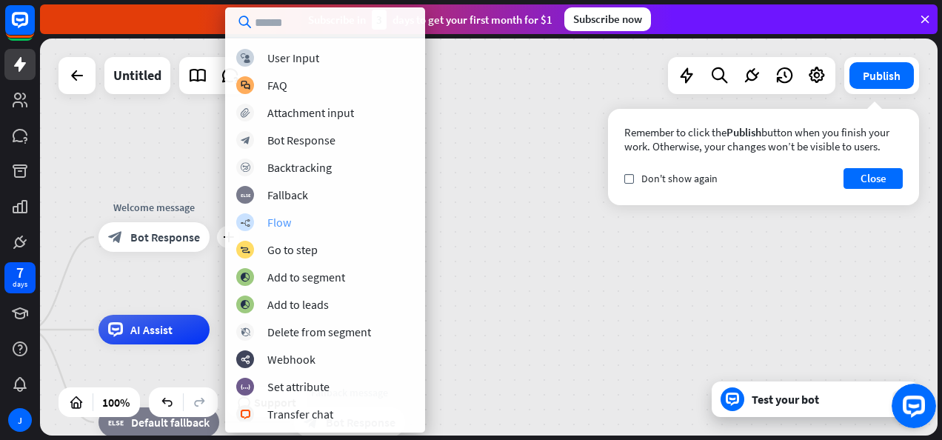
click at [265, 223] on div "builder_tree Flow" at bounding box center [325, 222] width 178 height 18
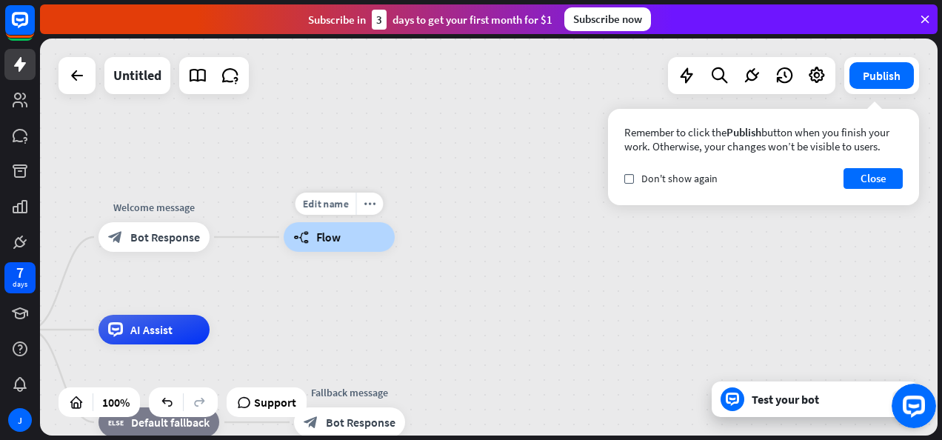
click at [332, 234] on span "Flow" at bounding box center [328, 237] width 24 height 15
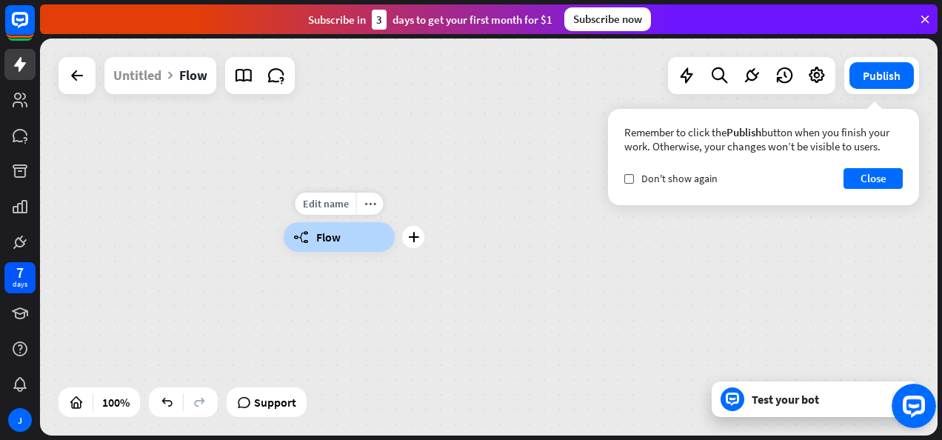
click at [332, 234] on span "Flow" at bounding box center [328, 237] width 24 height 15
click at [388, 233] on div "builder_tree Flow" at bounding box center [339, 237] width 111 height 30
click at [434, 224] on div "builder_tree Flow" at bounding box center [489, 237] width 898 height 397
click at [380, 241] on div "builder_tree Flow" at bounding box center [339, 237] width 111 height 30
click at [409, 234] on icon "plus" at bounding box center [413, 237] width 11 height 10
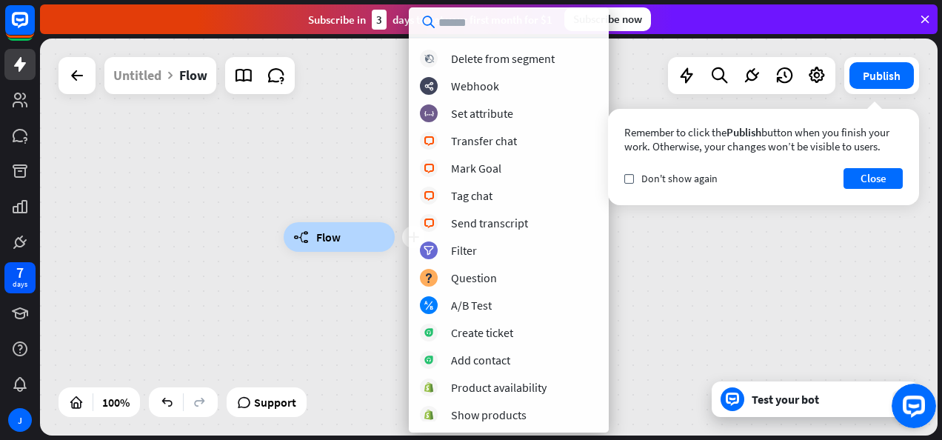
scroll to position [222, 0]
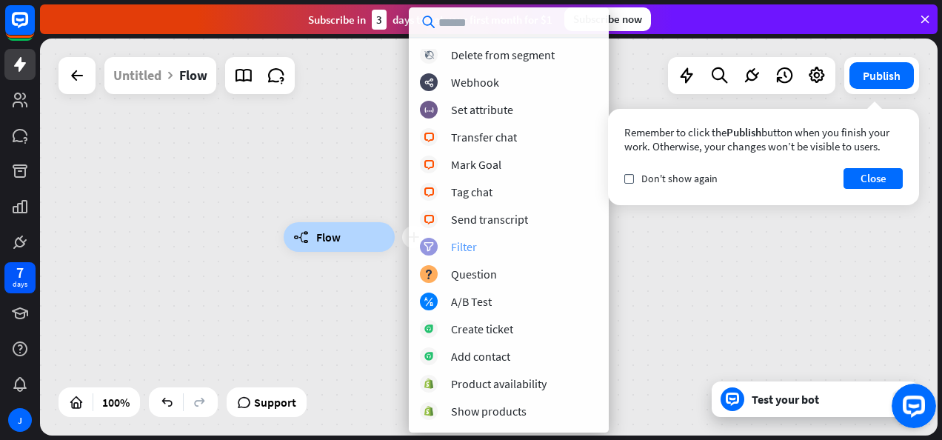
click at [464, 248] on div "Filter" at bounding box center [464, 246] width 26 height 15
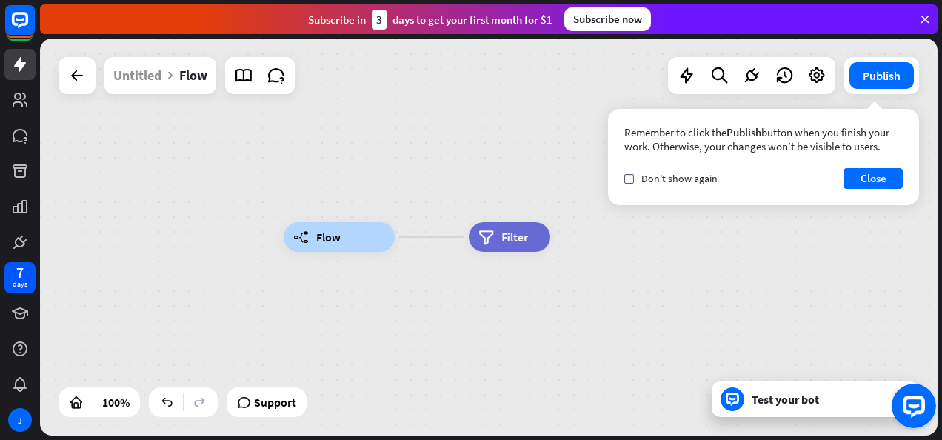
click at [533, 232] on div "filter Filter" at bounding box center [509, 237] width 81 height 30
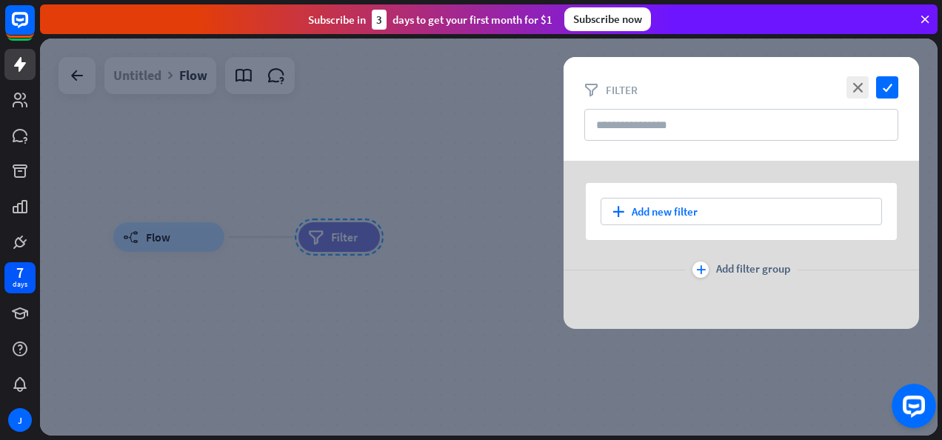
click at [872, 85] on div "close check" at bounding box center [871, 87] width 56 height 22
click at [867, 84] on icon "close" at bounding box center [857, 87] width 22 height 22
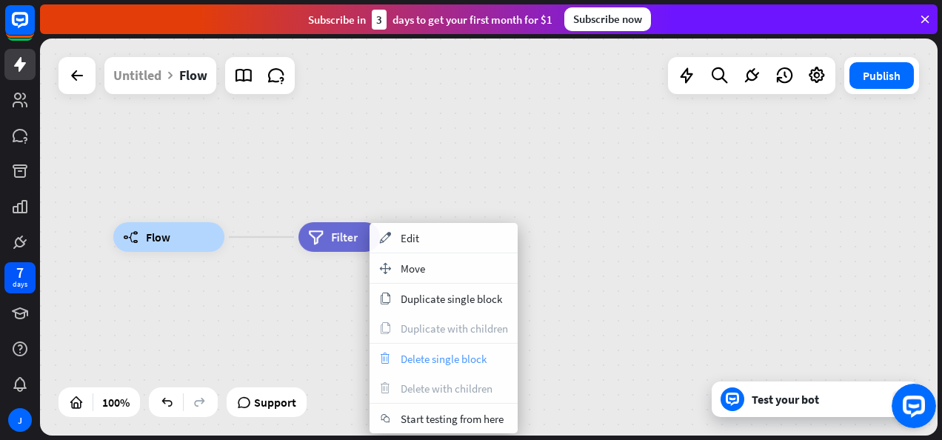
click at [427, 353] on div "trash Delete single block" at bounding box center [444, 359] width 148 height 30
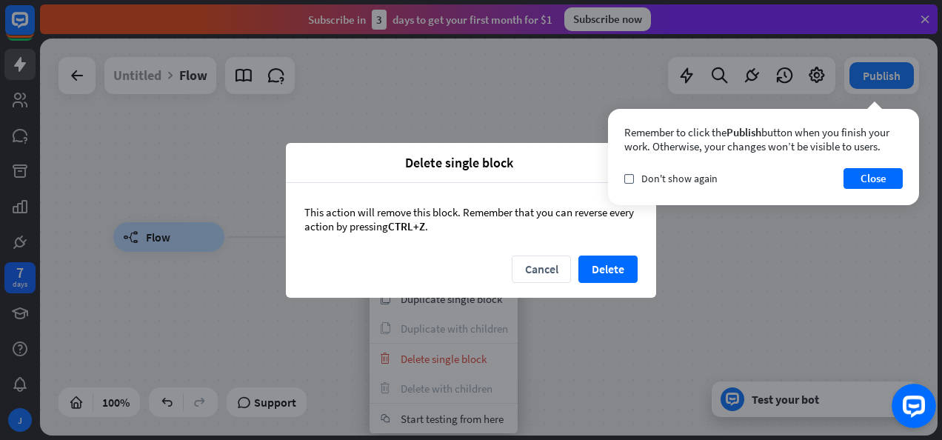
drag, startPoint x: 573, startPoint y: 275, endPoint x: 585, endPoint y: 271, distance: 12.4
click at [574, 275] on div "Cancel Delete" at bounding box center [471, 276] width 370 height 42
click at [598, 267] on button "Delete" at bounding box center [607, 268] width 59 height 27
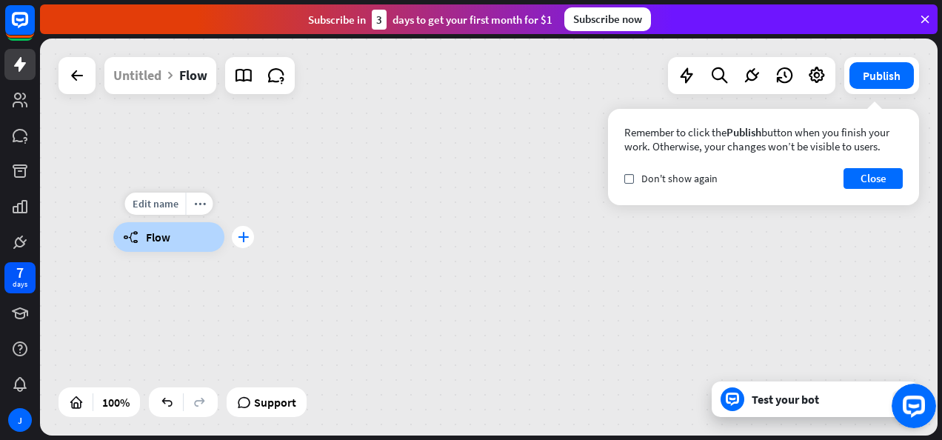
click at [238, 236] on icon "plus" at bounding box center [243, 237] width 11 height 10
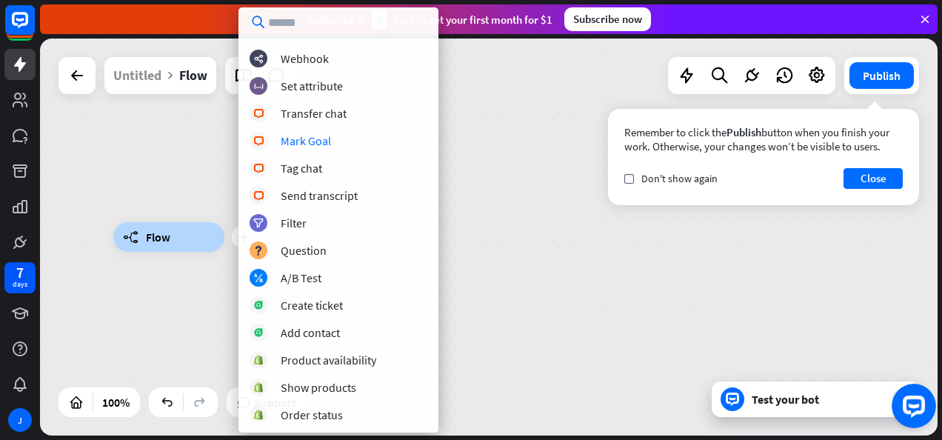
scroll to position [296, 0]
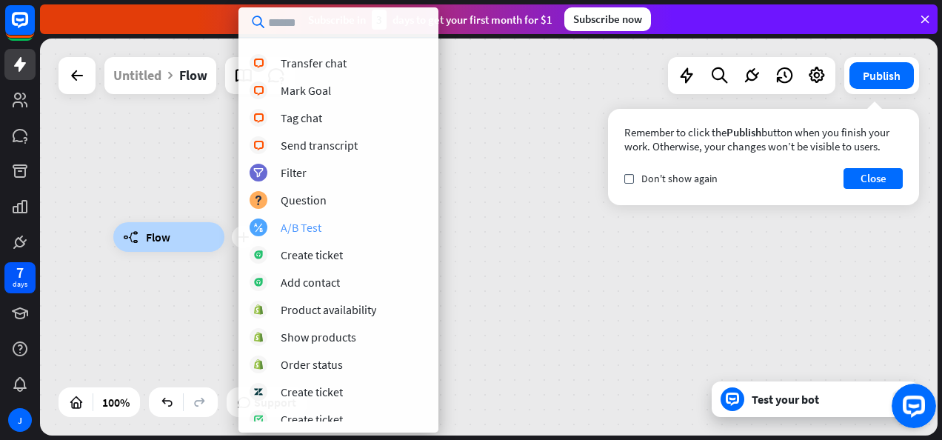
click at [329, 227] on div "block_ab_testing A/B Test" at bounding box center [339, 227] width 178 height 18
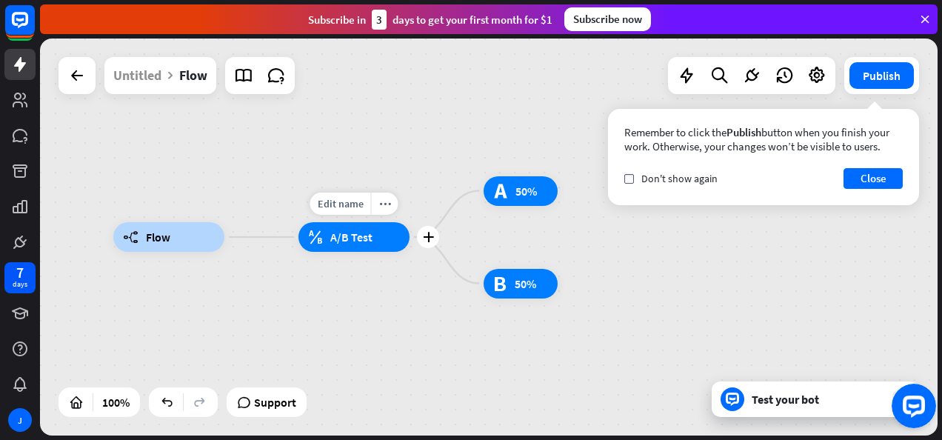
click at [385, 239] on div "block_ab_testing A/B Test" at bounding box center [353, 237] width 111 height 30
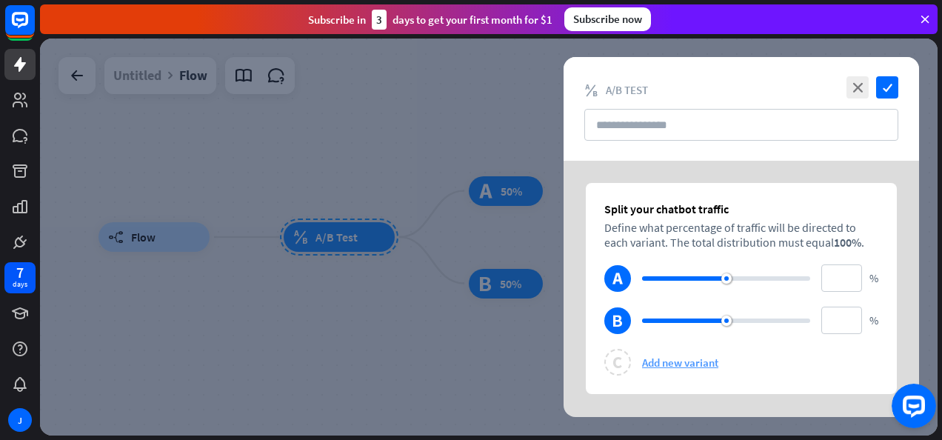
click at [675, 362] on span "Add new variant" at bounding box center [680, 362] width 76 height 14
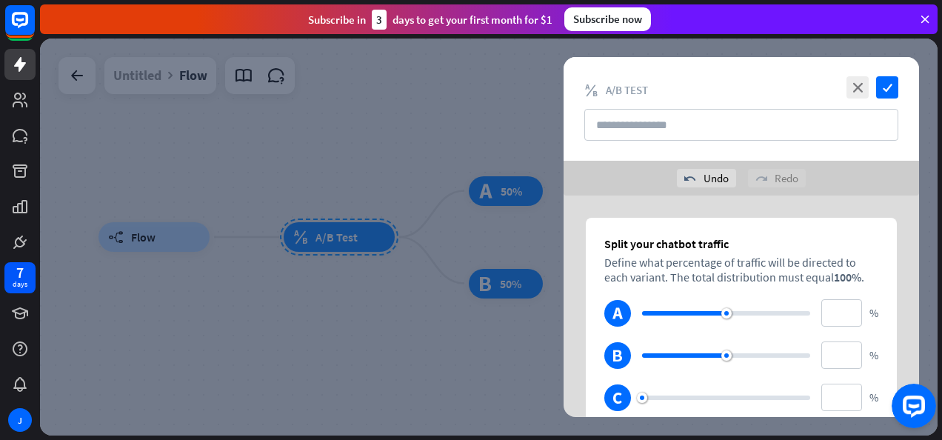
click at [767, 175] on div "redo Redo" at bounding box center [777, 178] width 58 height 19
click at [858, 84] on icon "close" at bounding box center [857, 87] width 22 height 22
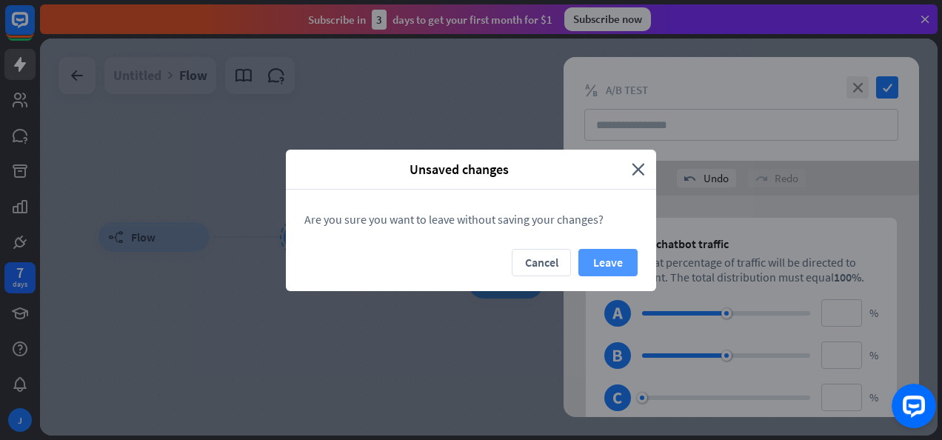
click at [614, 265] on button "Leave" at bounding box center [607, 262] width 59 height 27
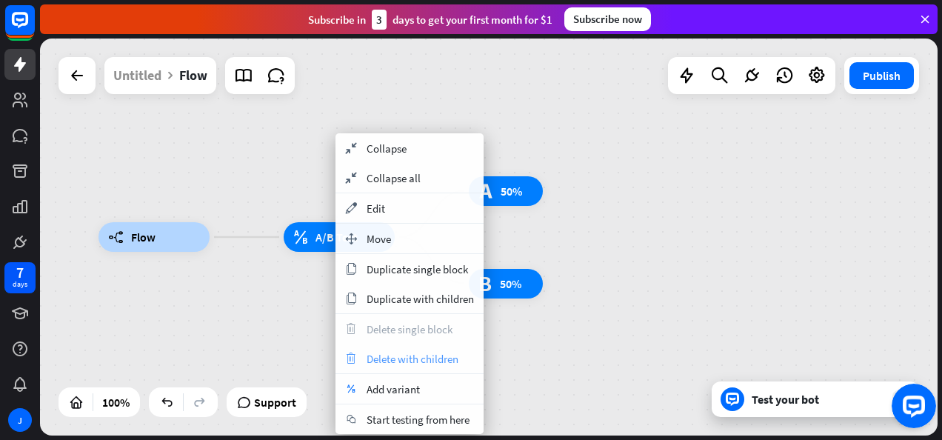
click at [416, 360] on span "Delete with children" at bounding box center [413, 359] width 92 height 14
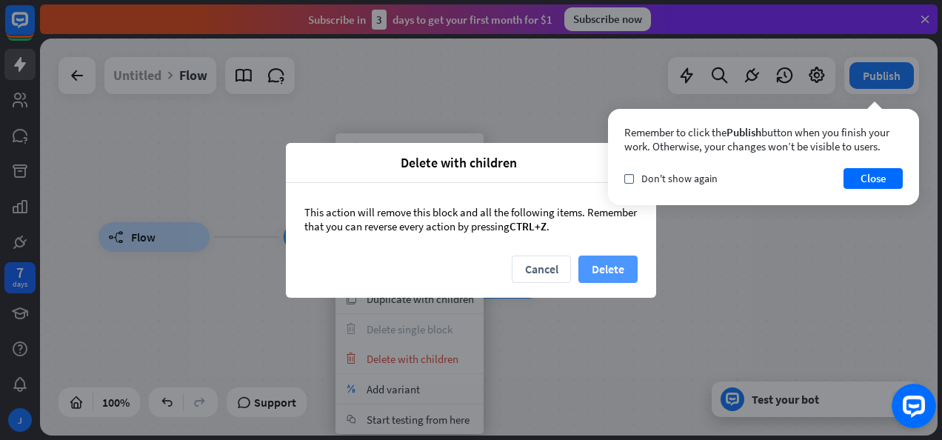
click at [615, 264] on button "Delete" at bounding box center [607, 268] width 59 height 27
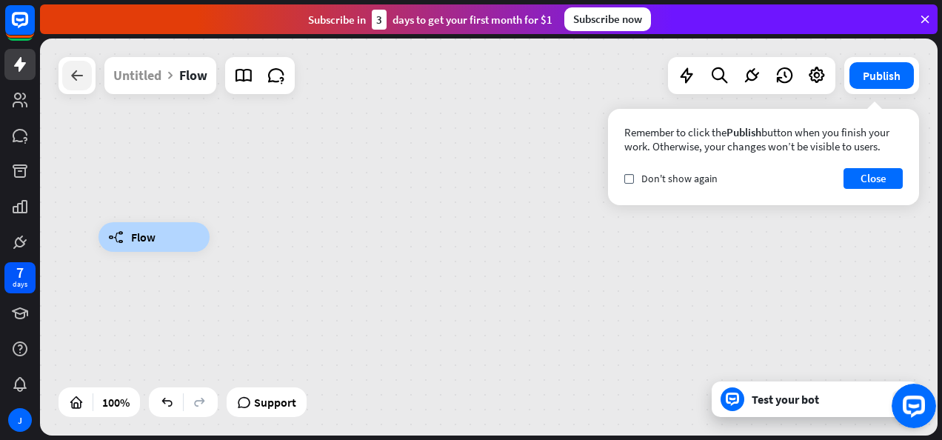
click at [84, 83] on icon at bounding box center [77, 76] width 18 height 18
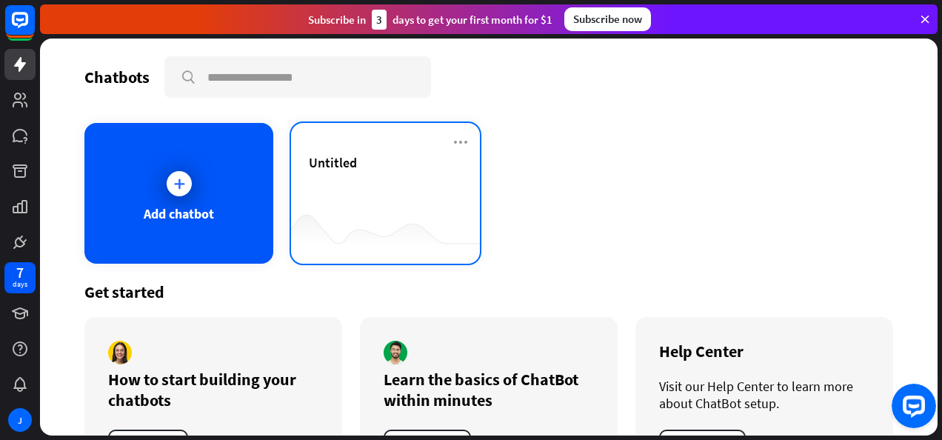
click at [329, 187] on div "Untitled" at bounding box center [385, 180] width 153 height 52
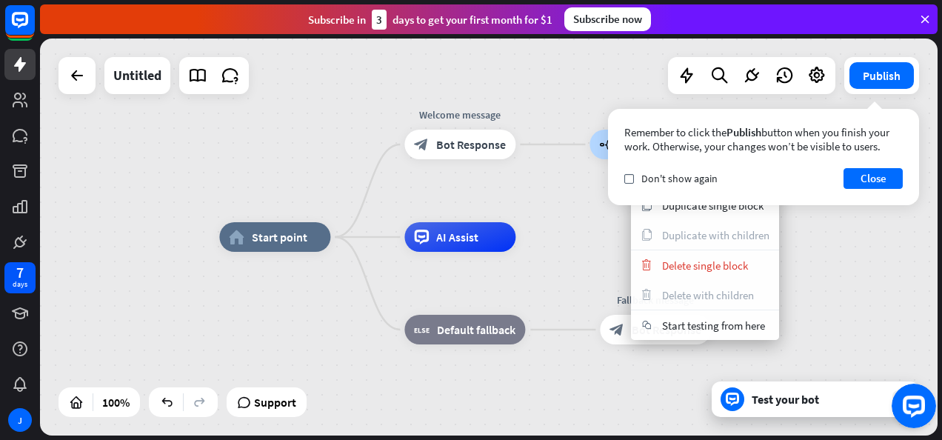
click at [589, 153] on div "builder_tree Flow" at bounding box center [644, 145] width 111 height 30
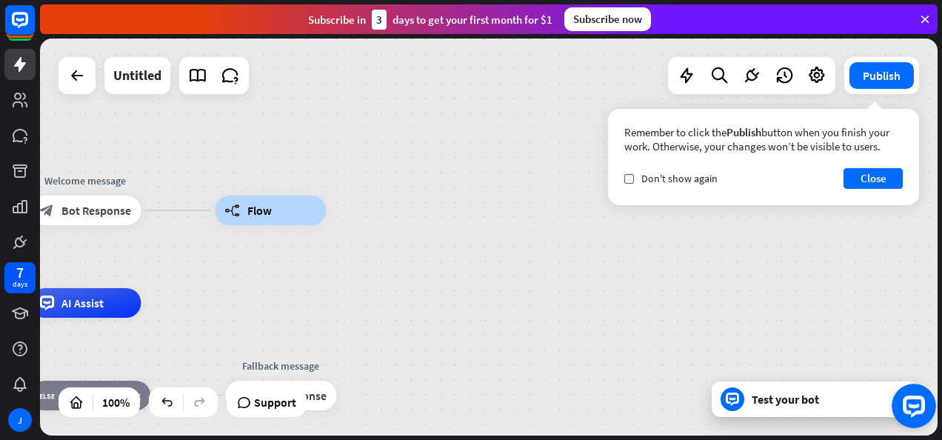
drag, startPoint x: 601, startPoint y: 267, endPoint x: 284, endPoint y: 286, distance: 316.8
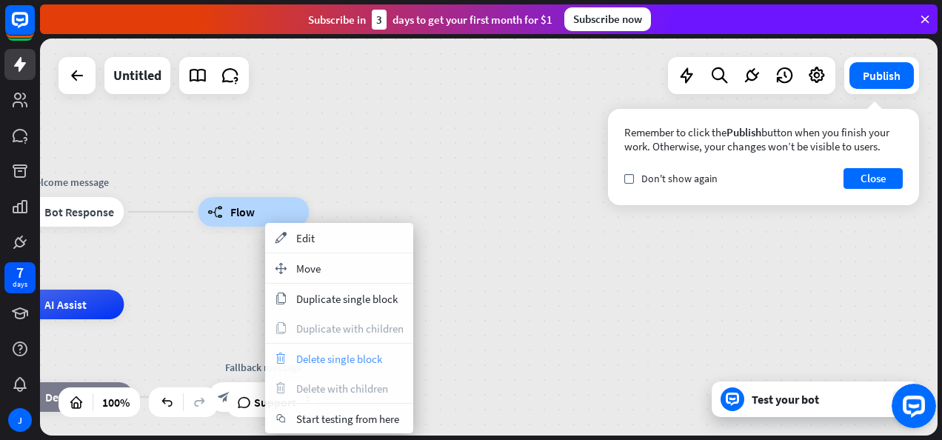
click at [329, 349] on div "trash Delete single block" at bounding box center [339, 359] width 148 height 30
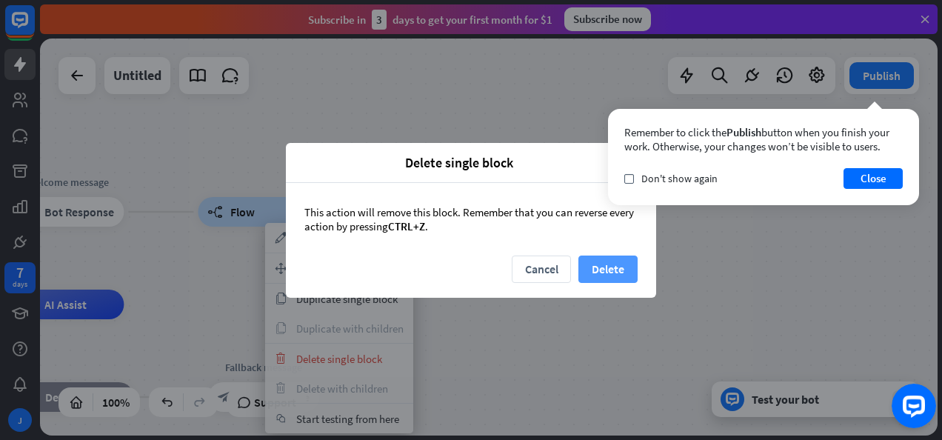
click at [597, 262] on button "Delete" at bounding box center [607, 268] width 59 height 27
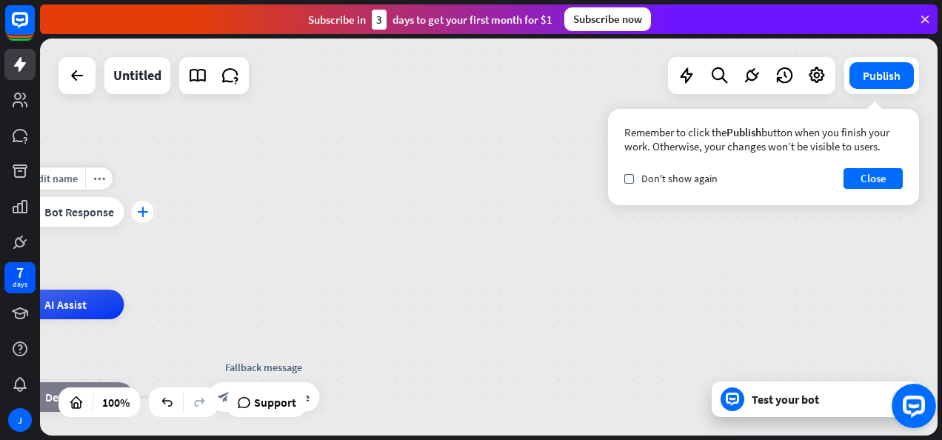
click at [143, 211] on icon "plus" at bounding box center [142, 212] width 11 height 10
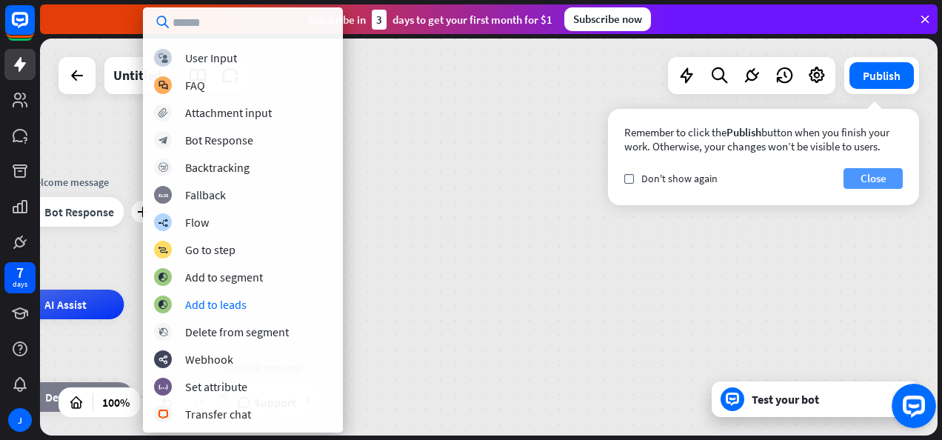
click at [874, 179] on button "Close" at bounding box center [873, 178] width 59 height 21
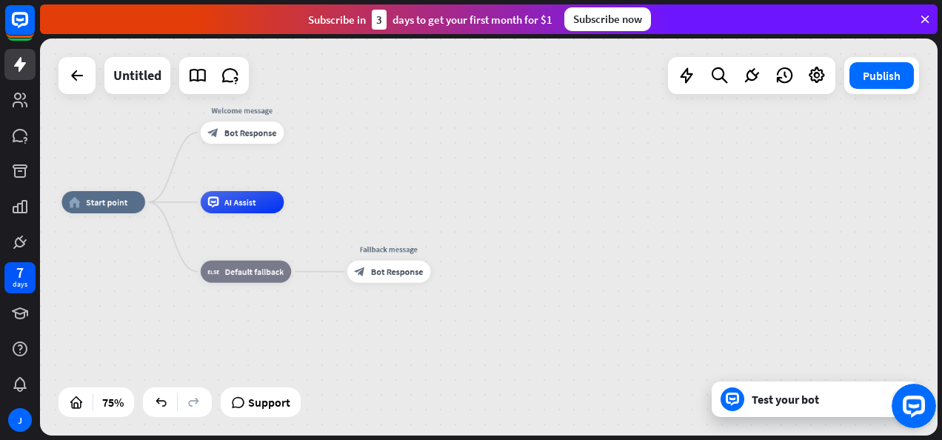
drag, startPoint x: 302, startPoint y: 298, endPoint x: 217, endPoint y: 145, distance: 174.7
click at [416, 199] on div "home_2 Start point Welcome message block_bot_response Bot Response AI Assist bl…" at bounding box center [489, 237] width 898 height 397
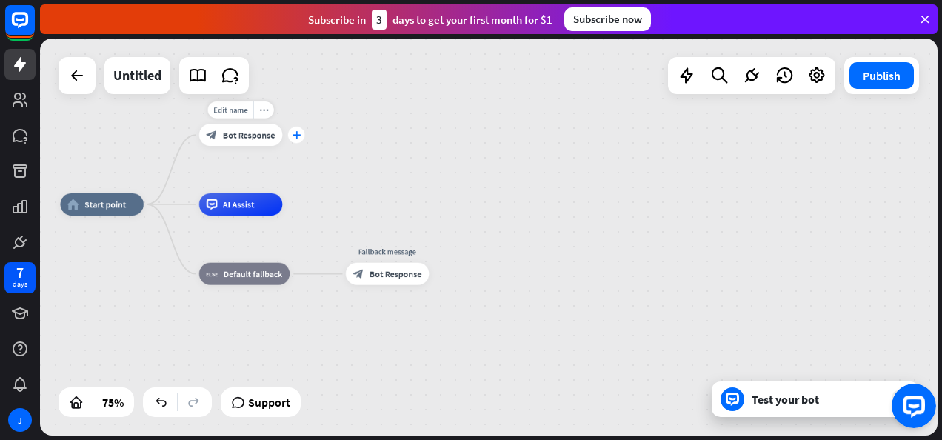
click at [295, 132] on icon "plus" at bounding box center [297, 135] width 8 height 8
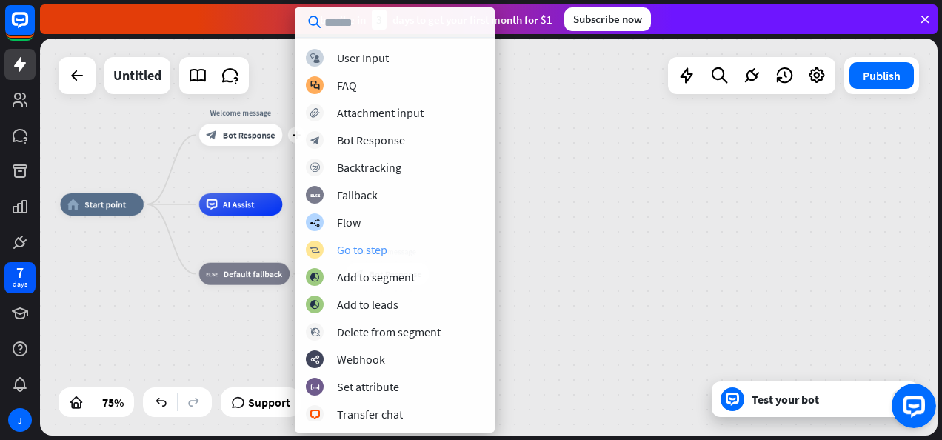
click at [410, 252] on div "block_goto Go to step" at bounding box center [395, 250] width 178 height 18
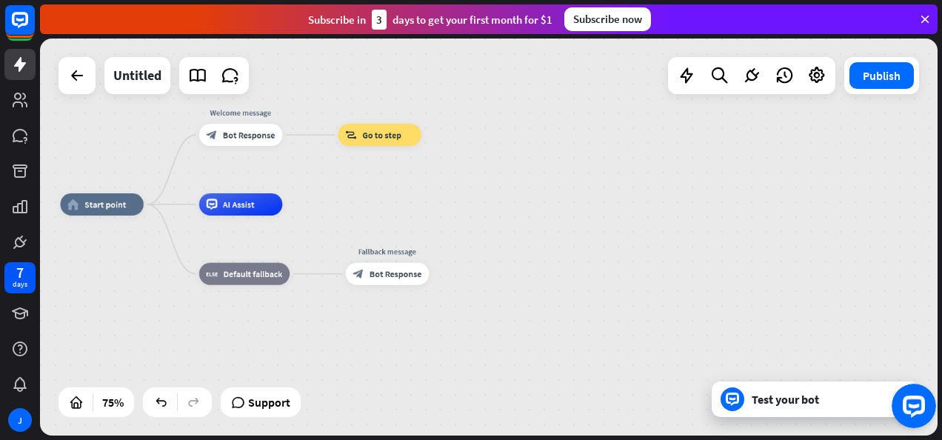
click at [395, 130] on span "Go to step" at bounding box center [381, 135] width 39 height 11
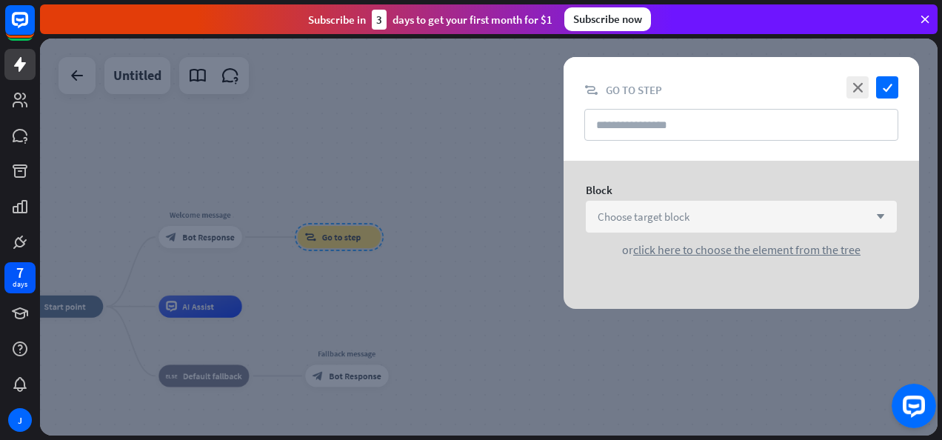
click at [671, 201] on div "Choose target block arrow_down" at bounding box center [741, 217] width 311 height 32
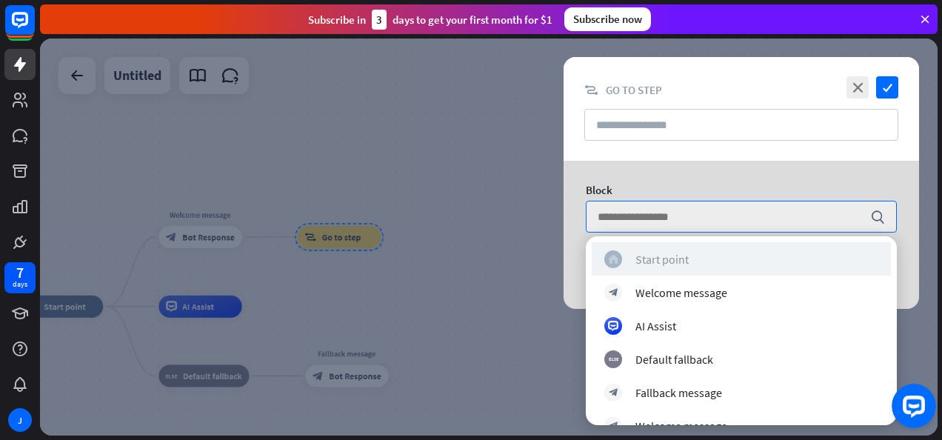
click at [675, 261] on div "Start point" at bounding box center [661, 258] width 53 height 15
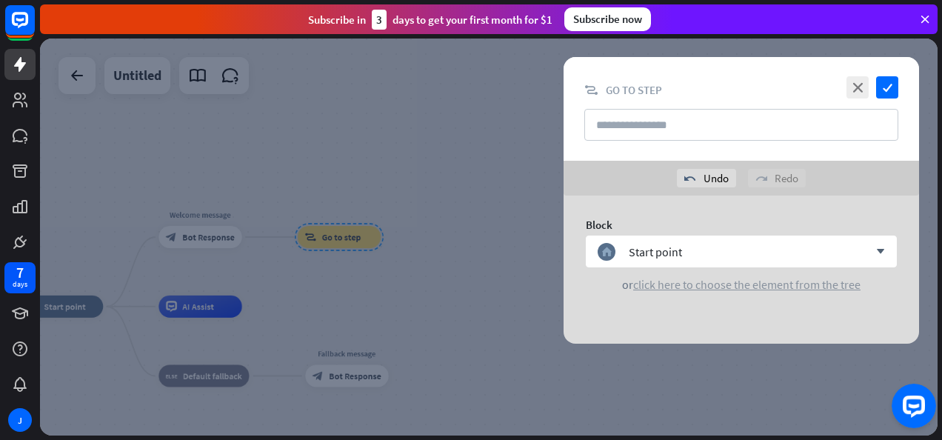
click at [689, 283] on span "click here to choose the element from the tree" at bounding box center [746, 284] width 227 height 15
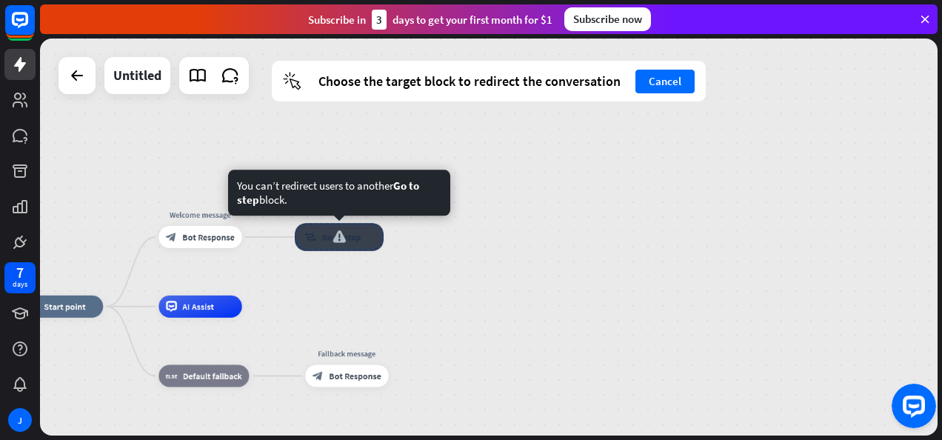
click at [354, 241] on div at bounding box center [339, 237] width 89 height 28
click at [324, 233] on div at bounding box center [339, 237] width 89 height 28
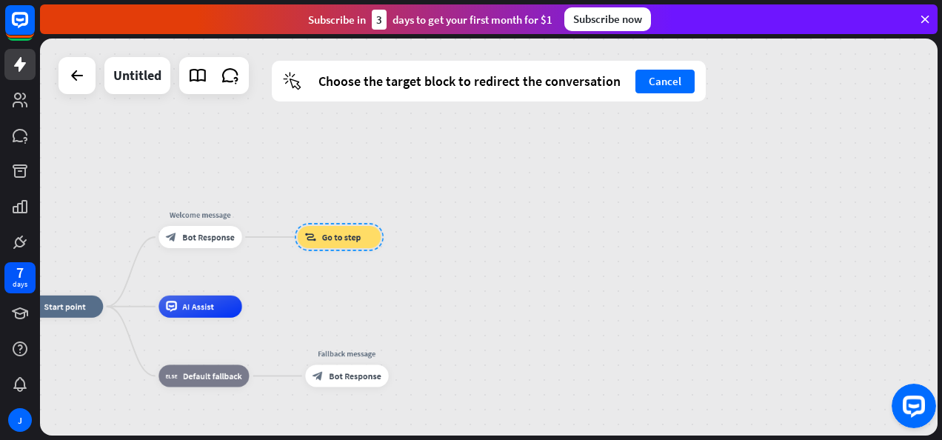
click at [378, 285] on div "home_2 Start point Welcome message block_bot_response Bot Response block_goto G…" at bounding box center [489, 237] width 898 height 397
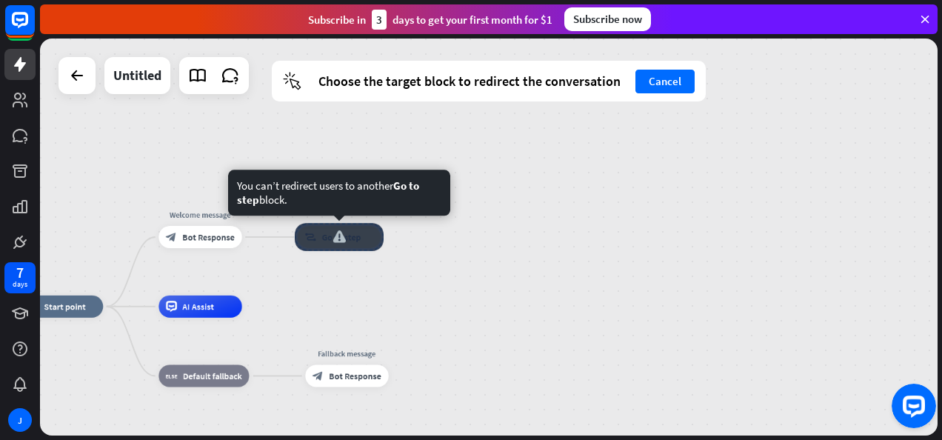
click at [348, 238] on div at bounding box center [339, 237] width 89 height 28
click at [324, 226] on div "block_goto Go to step" at bounding box center [340, 237] width 84 height 22
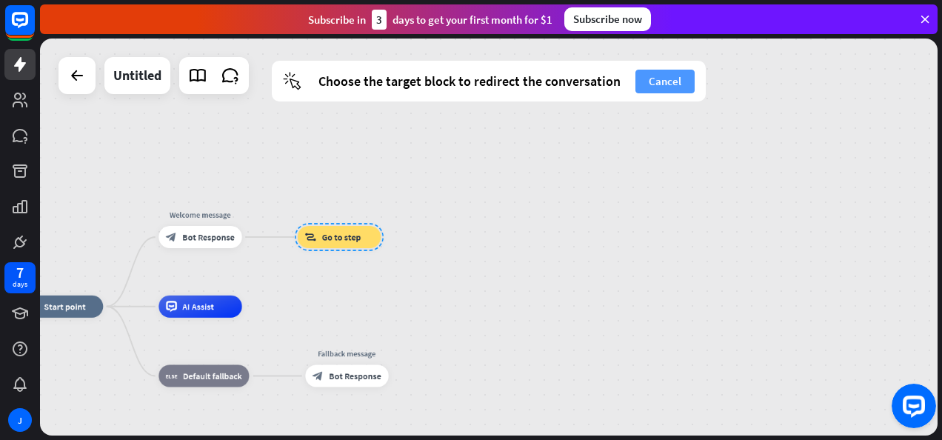
click at [676, 77] on button "Cancel" at bounding box center [664, 82] width 59 height 24
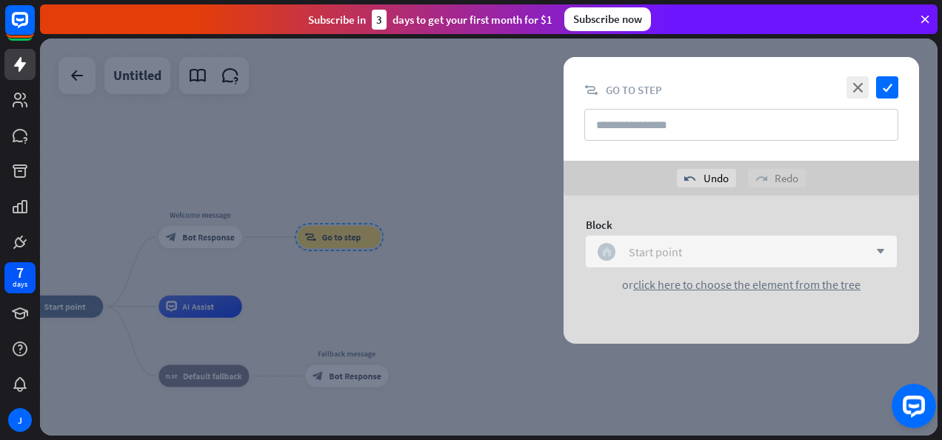
click at [661, 250] on div "Start point" at bounding box center [655, 251] width 53 height 15
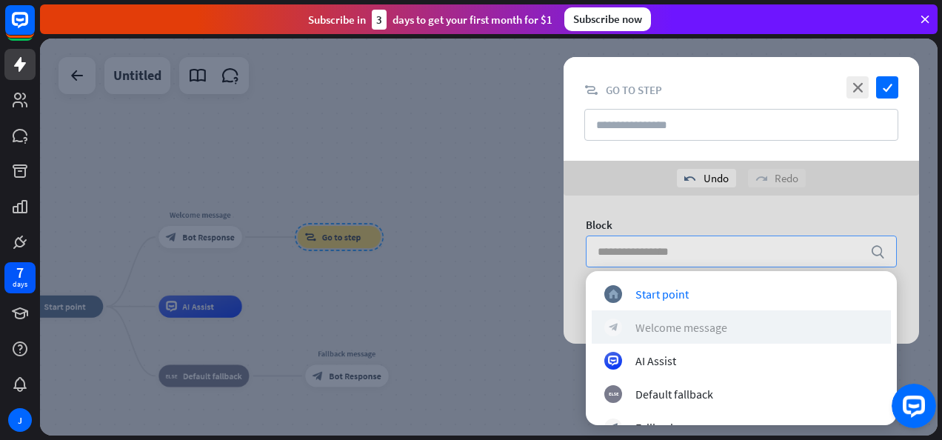
click at [667, 332] on div "Welcome message" at bounding box center [681, 326] width 92 height 15
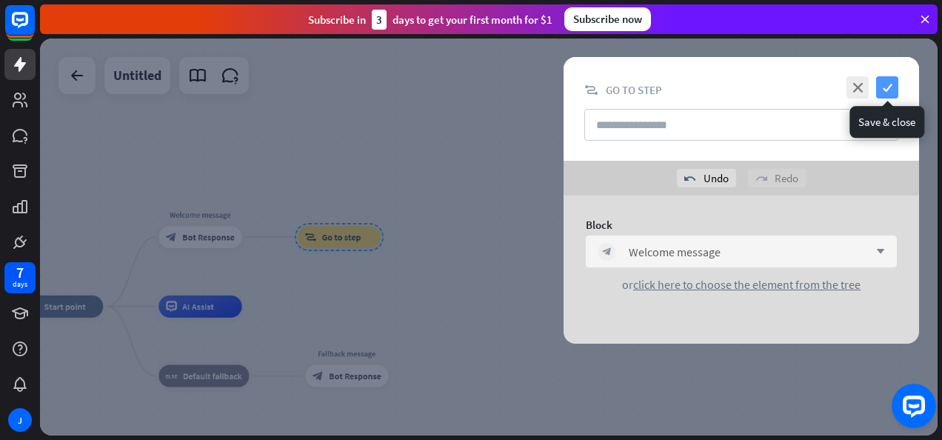
click at [881, 81] on icon "check" at bounding box center [887, 87] width 22 height 22
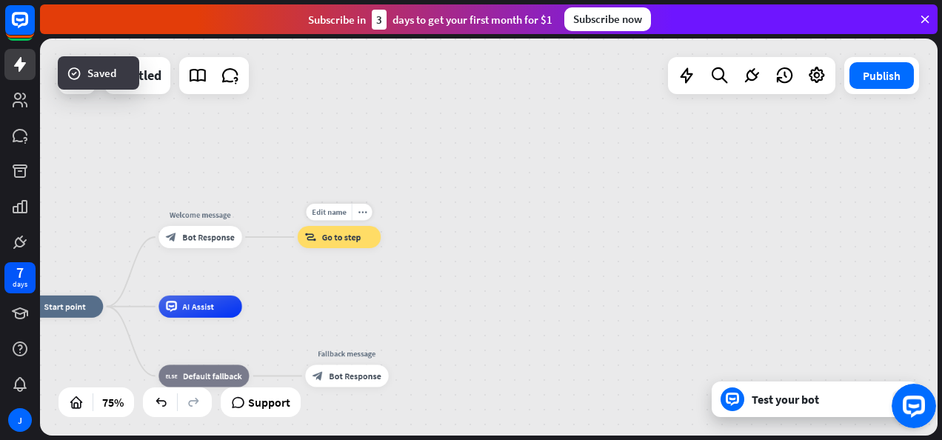
drag, startPoint x: 353, startPoint y: 237, endPoint x: 397, endPoint y: 204, distance: 54.5
click at [381, 226] on div "Edit name more_horiz block_goto Go to step" at bounding box center [340, 237] width 84 height 22
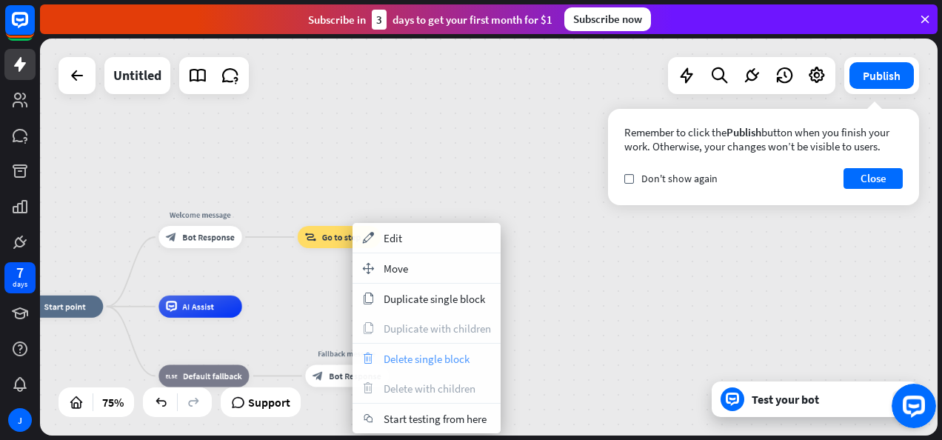
click at [428, 364] on span "Delete single block" at bounding box center [427, 359] width 86 height 14
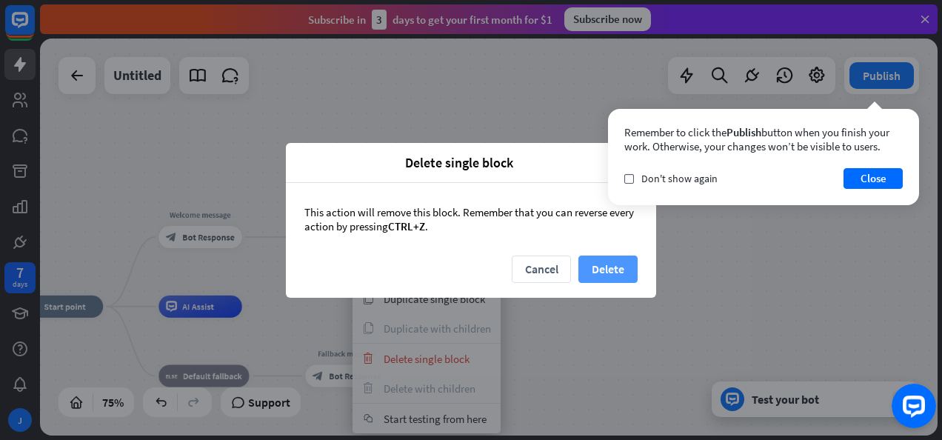
click at [601, 267] on button "Delete" at bounding box center [607, 268] width 59 height 27
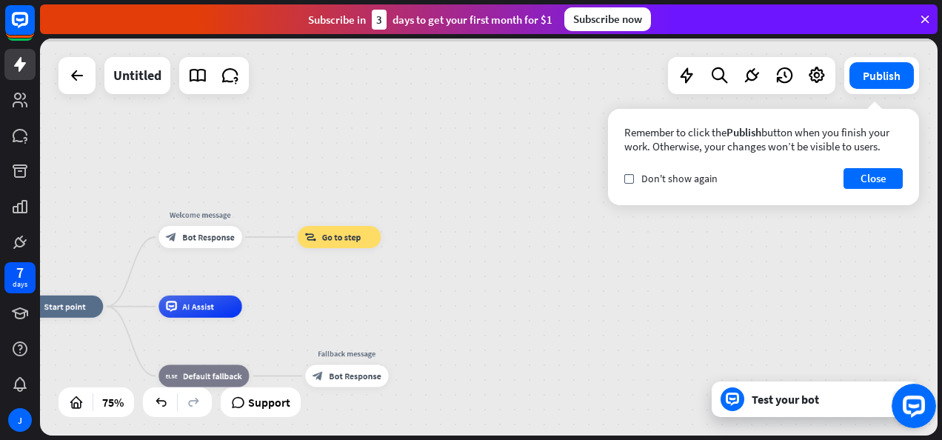
click at [227, 236] on div at bounding box center [489, 237] width 898 height 397
click at [210, 238] on span "Bot Response" at bounding box center [209, 237] width 53 height 11
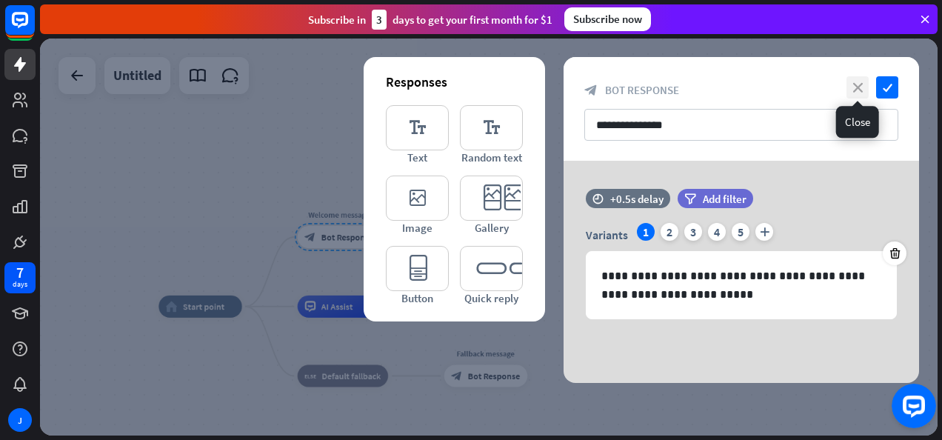
click at [859, 84] on icon "close" at bounding box center [857, 87] width 22 height 22
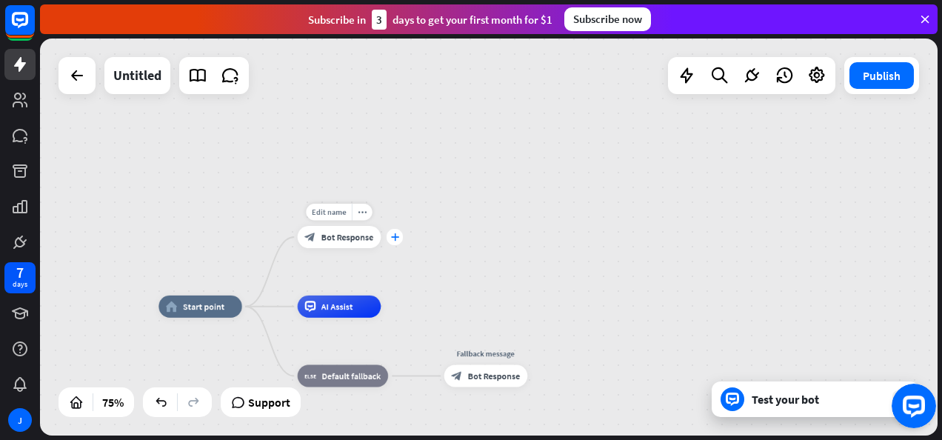
click at [391, 235] on icon "plus" at bounding box center [394, 237] width 8 height 8
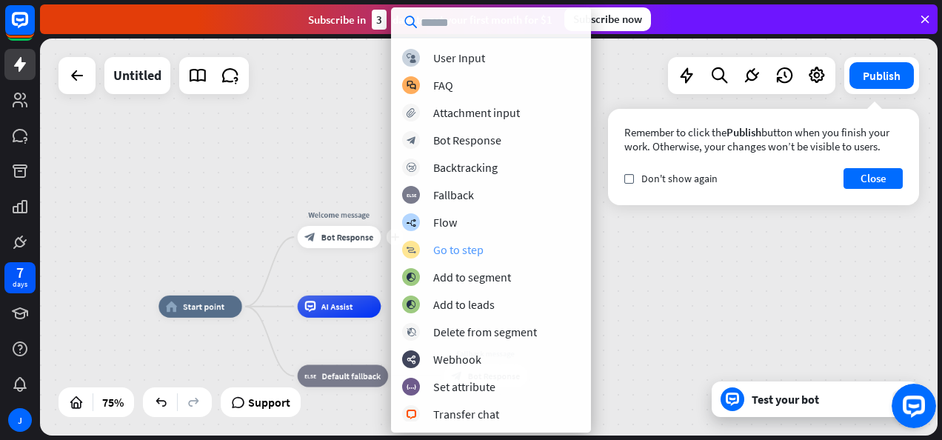
scroll to position [74, 0]
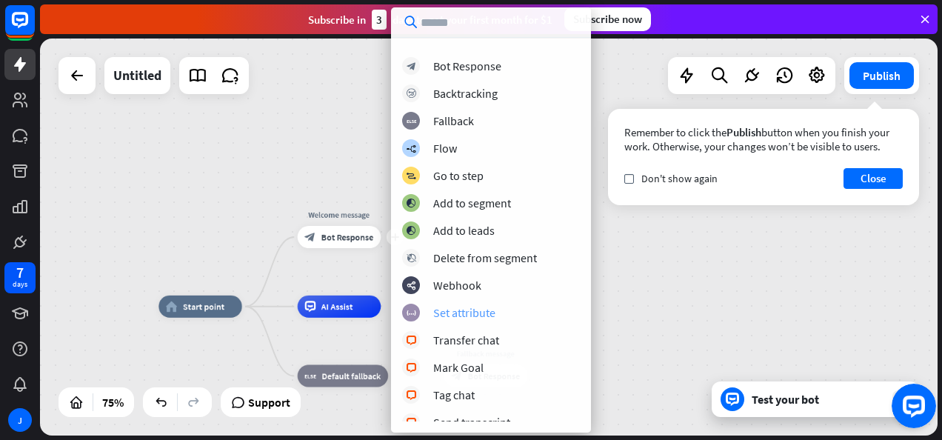
click at [492, 304] on div "block_set_attribute Set attribute" at bounding box center [491, 313] width 178 height 18
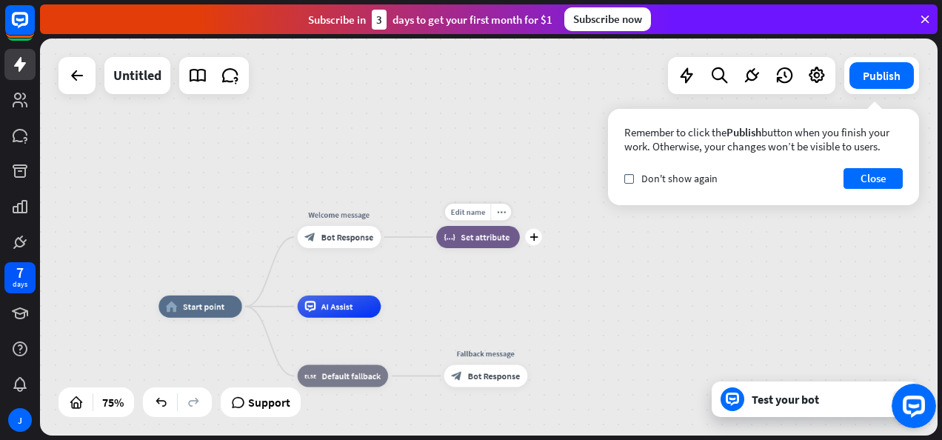
click at [495, 241] on span "Set attribute" at bounding box center [485, 237] width 49 height 11
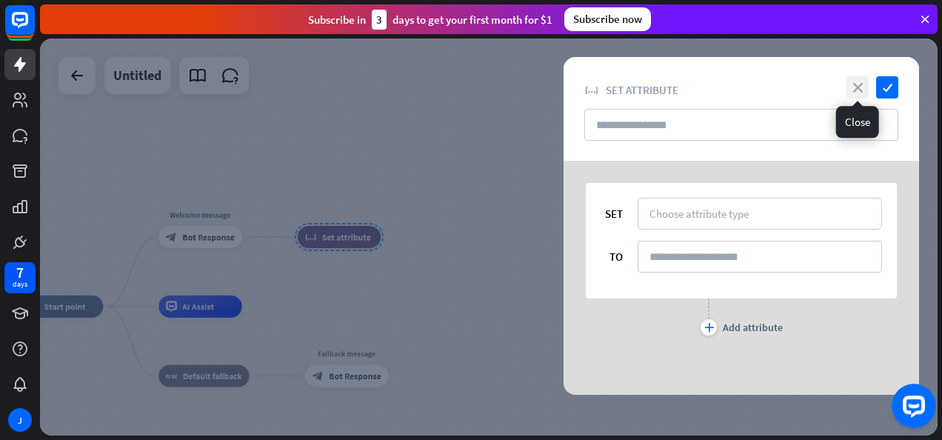
click at [861, 86] on icon "close" at bounding box center [857, 87] width 22 height 22
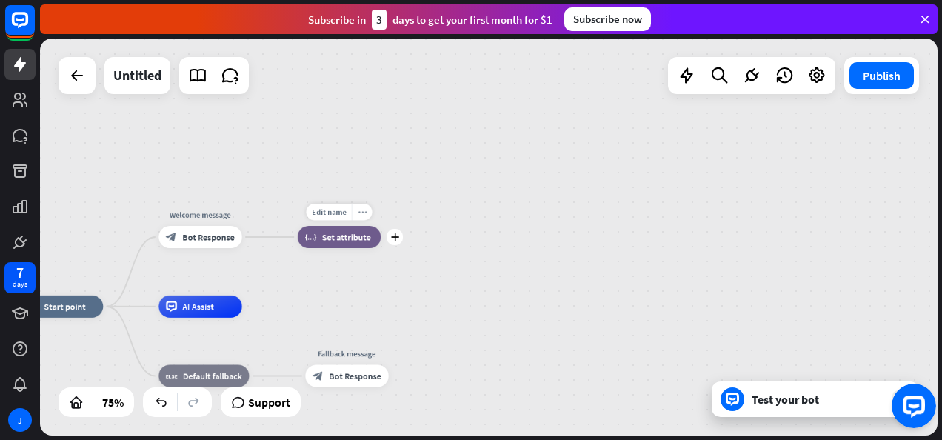
click at [366, 216] on div "more_horiz" at bounding box center [362, 212] width 21 height 17
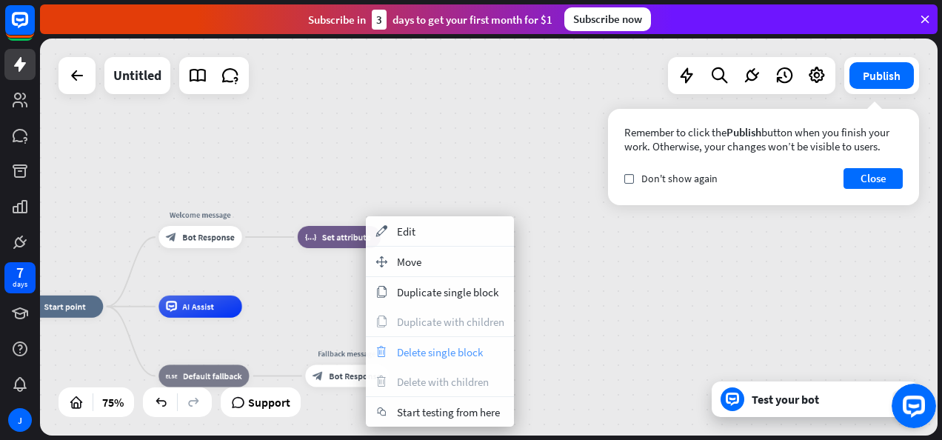
click at [424, 355] on span "Delete single block" at bounding box center [440, 352] width 86 height 14
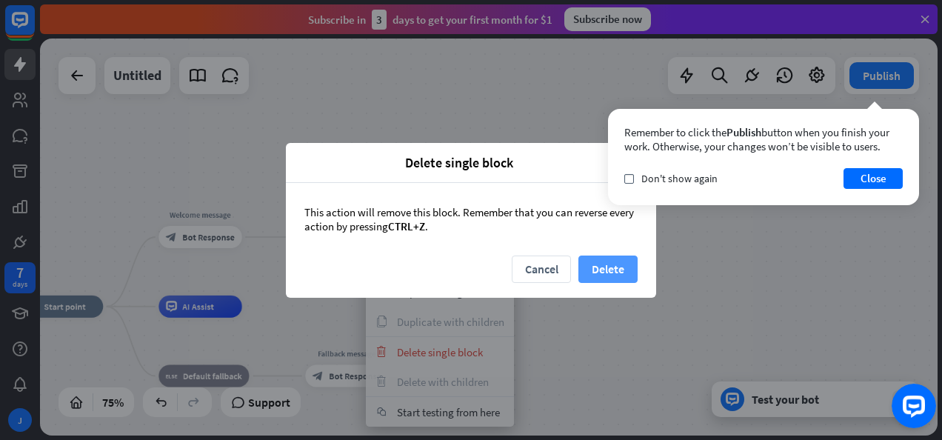
click at [626, 267] on button "Delete" at bounding box center [607, 268] width 59 height 27
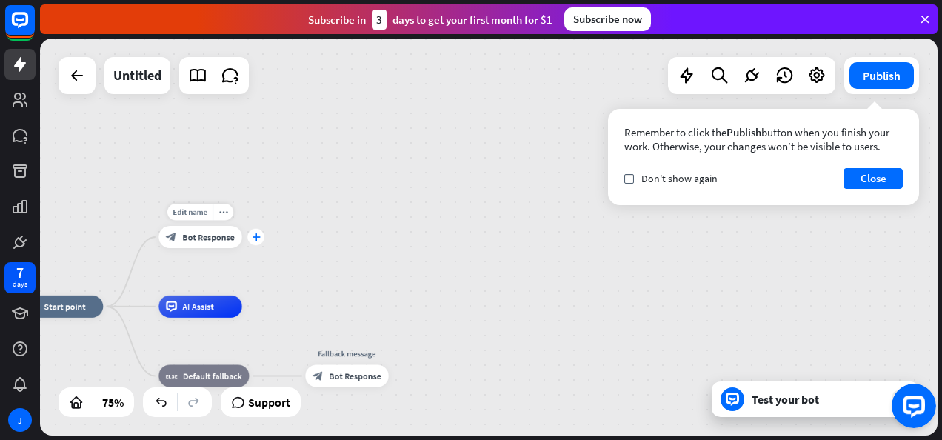
click at [256, 240] on icon "plus" at bounding box center [256, 237] width 8 height 8
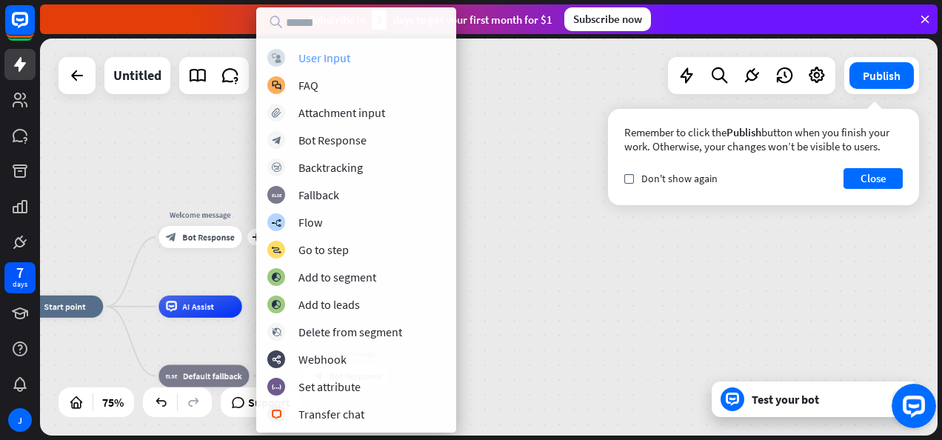
click at [350, 51] on div "User Input" at bounding box center [324, 57] width 52 height 15
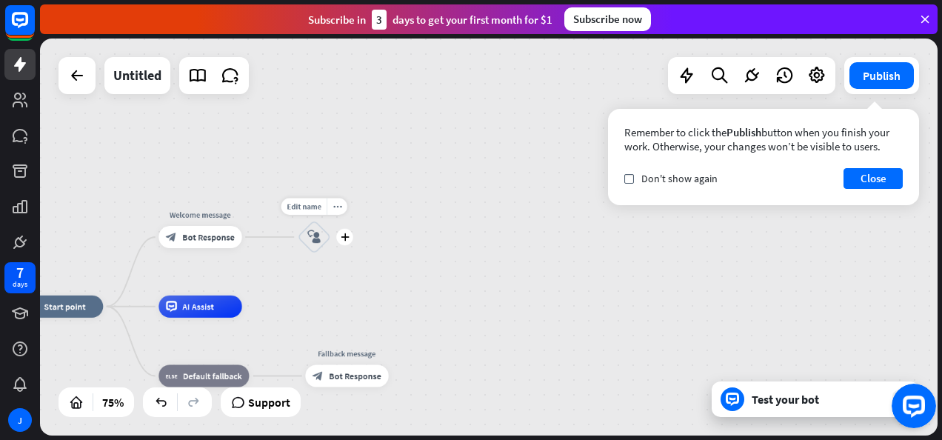
click at [331, 241] on div "Edit name more_horiz plus block_user_input" at bounding box center [314, 237] width 33 height 33
click at [313, 240] on icon "block_user_input" at bounding box center [313, 236] width 13 height 13
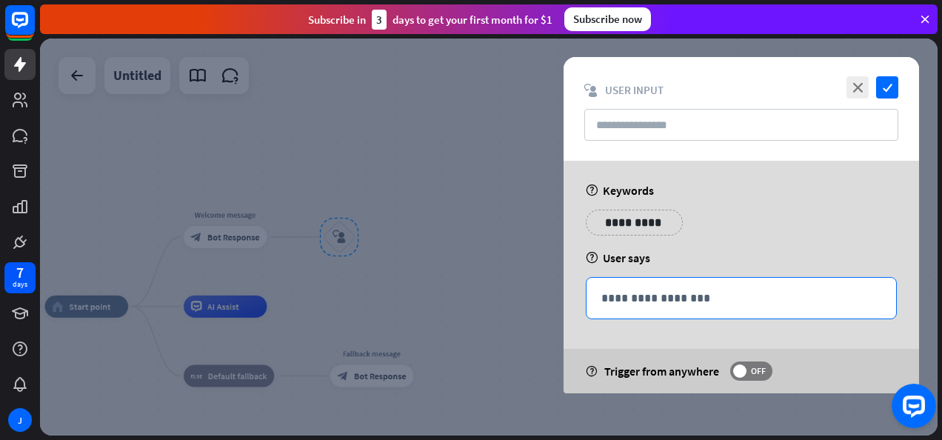
click at [689, 311] on div "**********" at bounding box center [742, 298] width 310 height 41
click at [692, 298] on p "**********" at bounding box center [741, 298] width 280 height 19
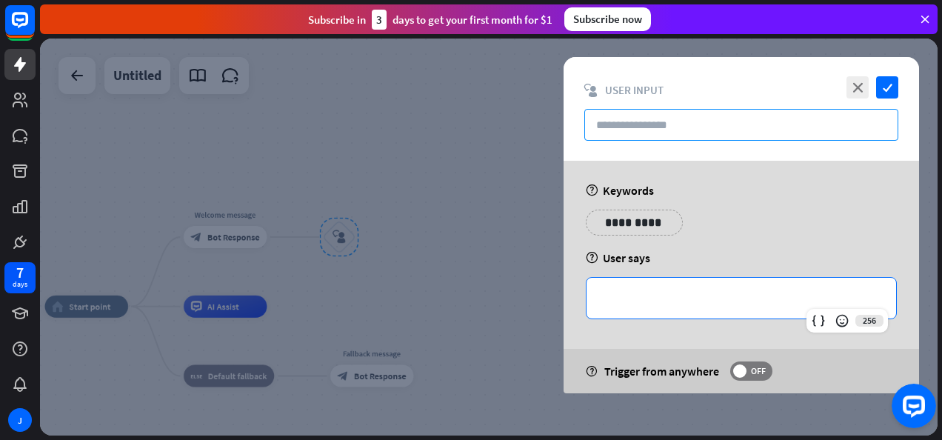
click at [627, 129] on input "text" at bounding box center [741, 125] width 314 height 32
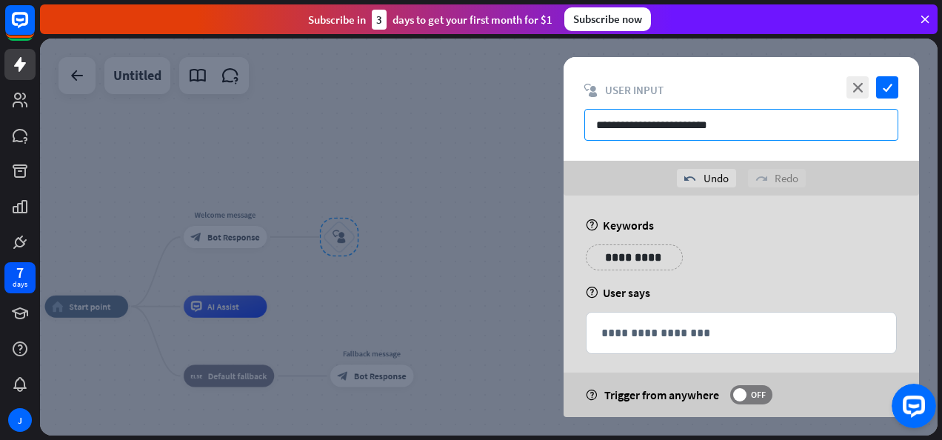
type input "**********"
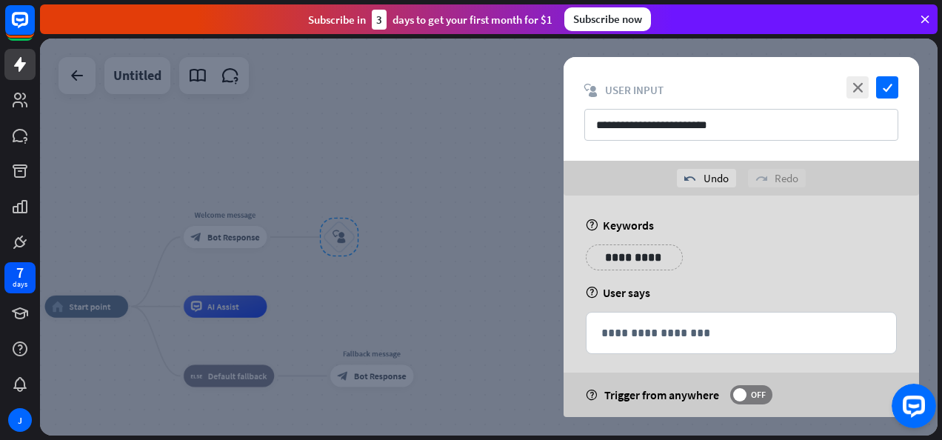
click at [626, 365] on div "**********" at bounding box center [741, 312] width 355 height 233
click at [648, 335] on p "**********" at bounding box center [741, 333] width 280 height 19
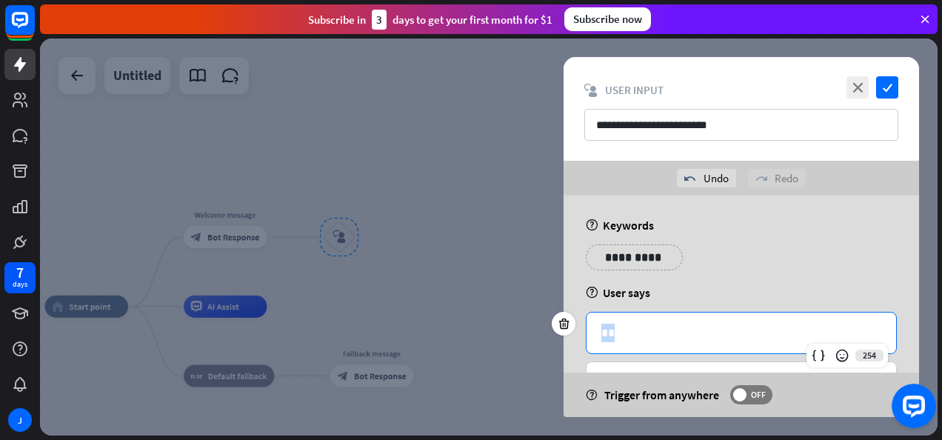
drag, startPoint x: 648, startPoint y: 335, endPoint x: 547, endPoint y: 329, distance: 100.9
click at [547, 329] on div "**********" at bounding box center [741, 306] width 393 height 221
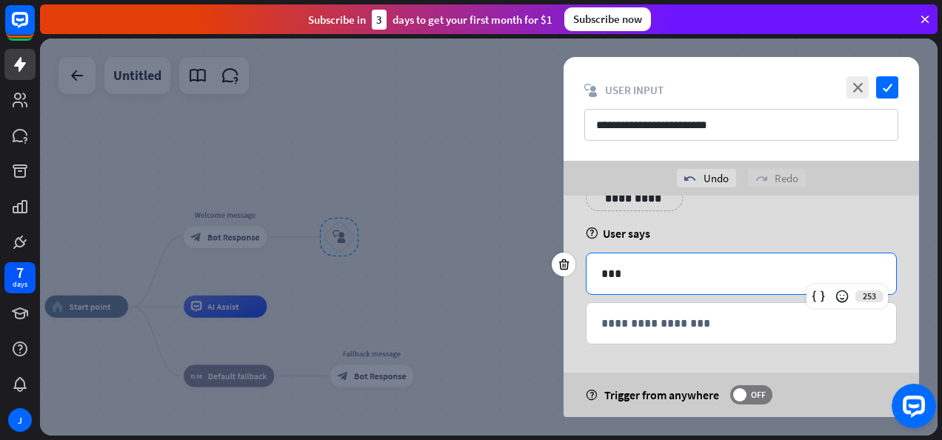
click at [728, 329] on p "**********" at bounding box center [741, 323] width 280 height 19
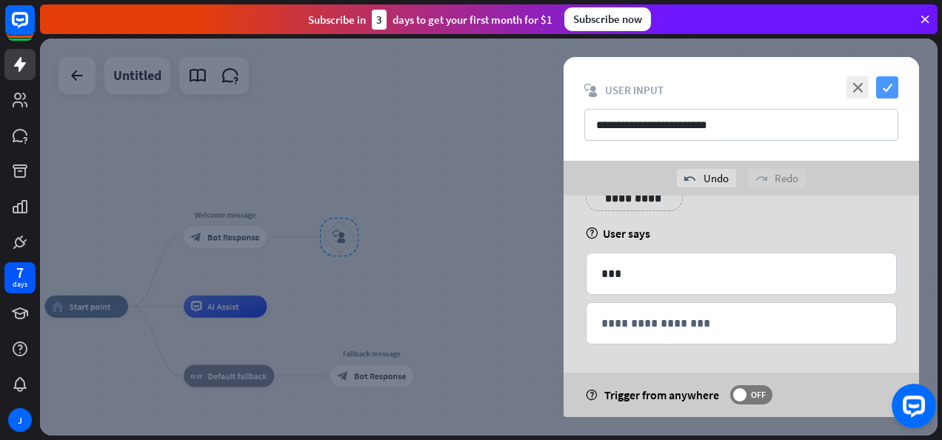
click at [884, 93] on icon "check" at bounding box center [887, 87] width 22 height 22
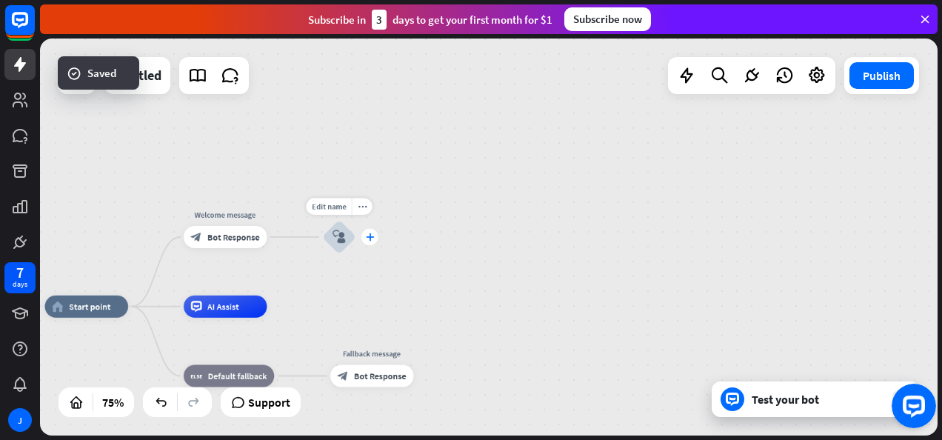
click at [364, 233] on div "plus" at bounding box center [369, 237] width 17 height 17
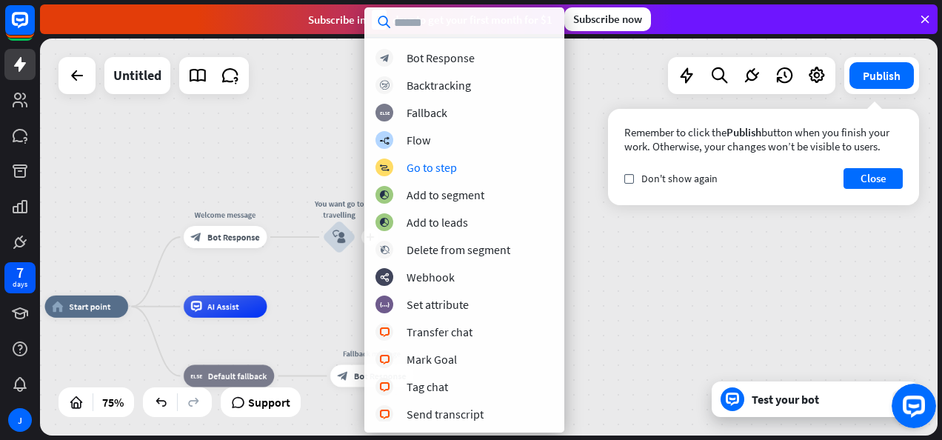
click at [318, 276] on div "home_2 Start point Welcome message block_bot_response Bot Response Edit name mo…" at bounding box center [489, 237] width 898 height 397
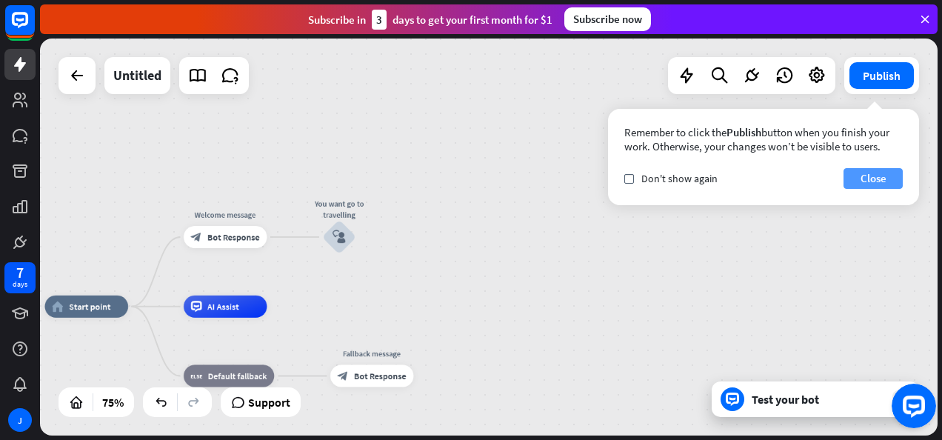
click at [898, 179] on button "Close" at bounding box center [873, 178] width 59 height 21
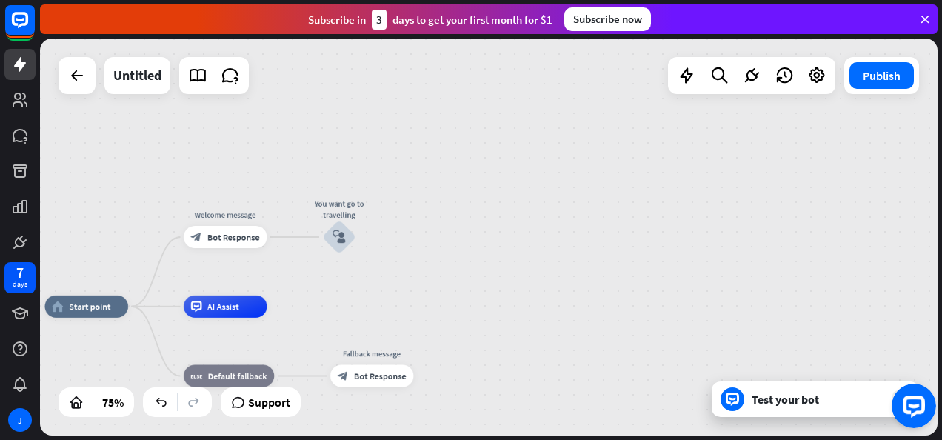
click at [915, 415] on button "Open LiveChat chat widget" at bounding box center [914, 406] width 44 height 44
click at [911, 415] on button "Open LiveChat chat widget" at bounding box center [914, 406] width 44 height 44
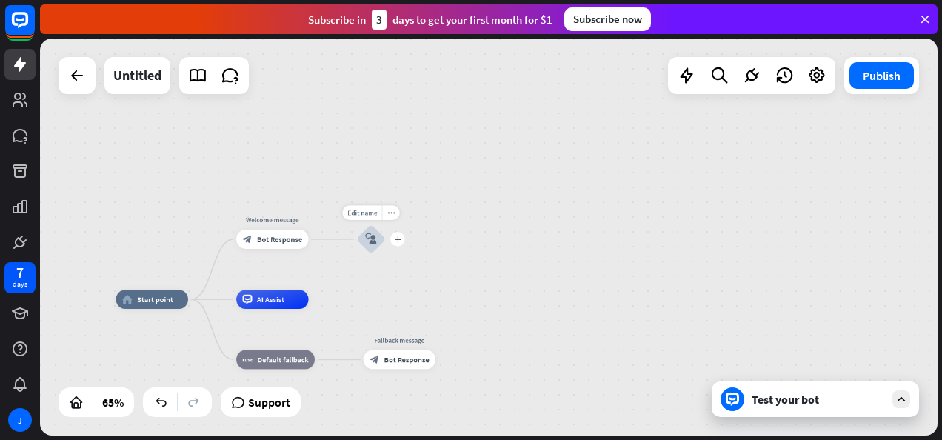
click at [374, 241] on icon "block_user_input" at bounding box center [371, 239] width 12 height 12
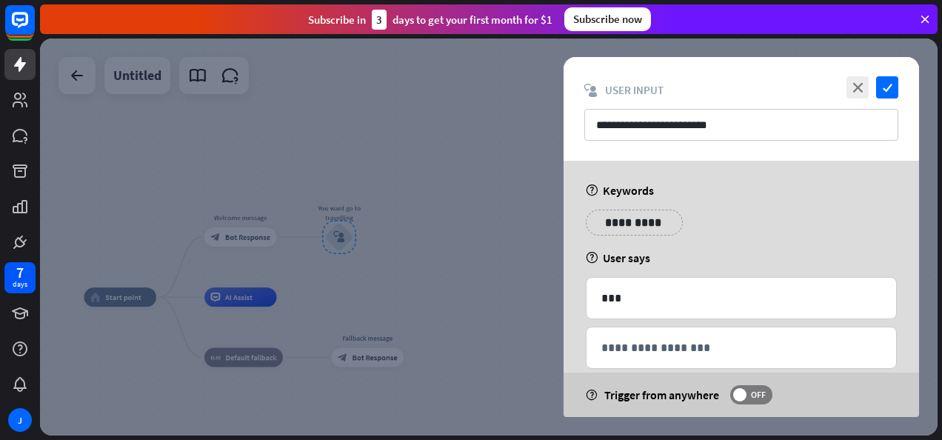
click at [374, 241] on div at bounding box center [489, 237] width 898 height 397
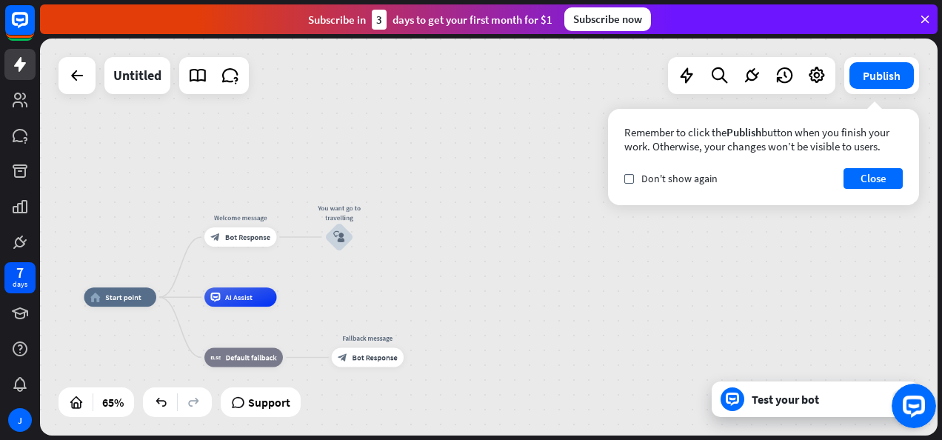
click at [905, 406] on button "Open LiveChat chat widget" at bounding box center [914, 406] width 44 height 44
click at [874, 163] on div "Remember to click the Publish button when you finish your work. Otherwise, your…" at bounding box center [763, 157] width 311 height 96
click at [876, 173] on button "Close" at bounding box center [873, 178] width 59 height 21
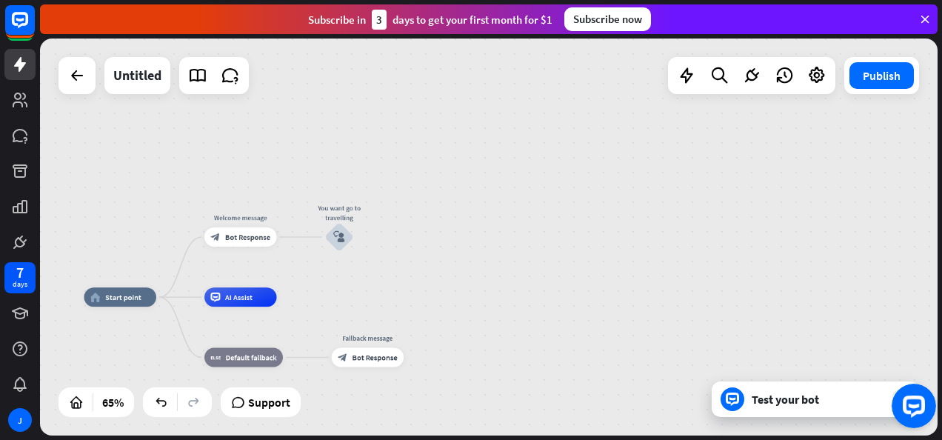
click at [912, 404] on button "Open LiveChat chat widget" at bounding box center [914, 406] width 44 height 44
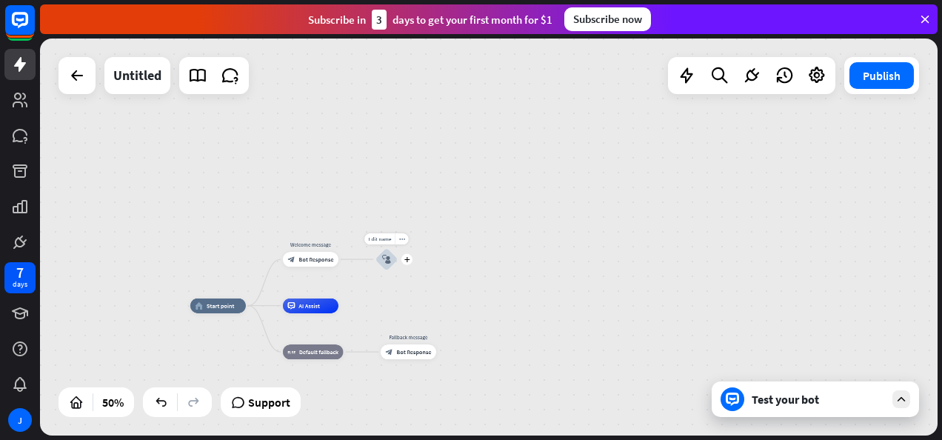
click at [381, 259] on div "block_user_input" at bounding box center [386, 259] width 22 height 22
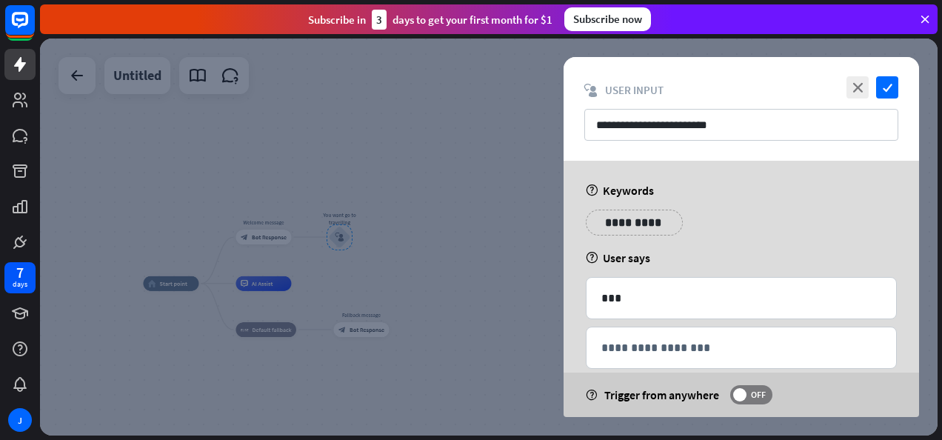
click at [456, 264] on div at bounding box center [489, 237] width 898 height 397
